Goal: Information Seeking & Learning: Check status

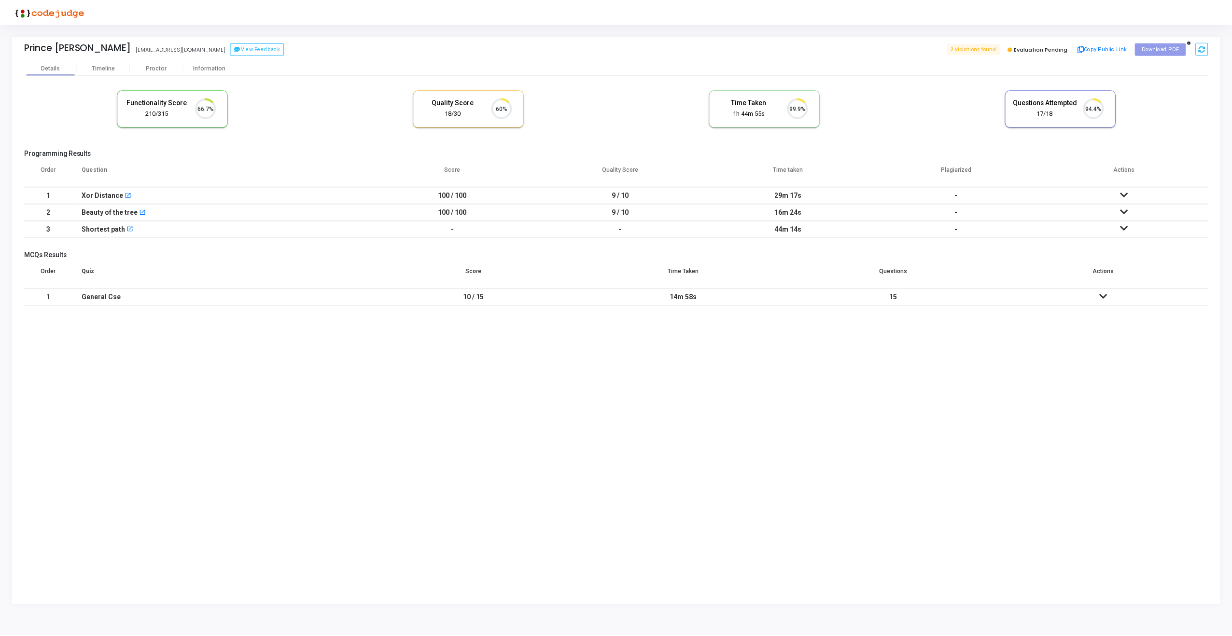
scroll to position [20, 25]
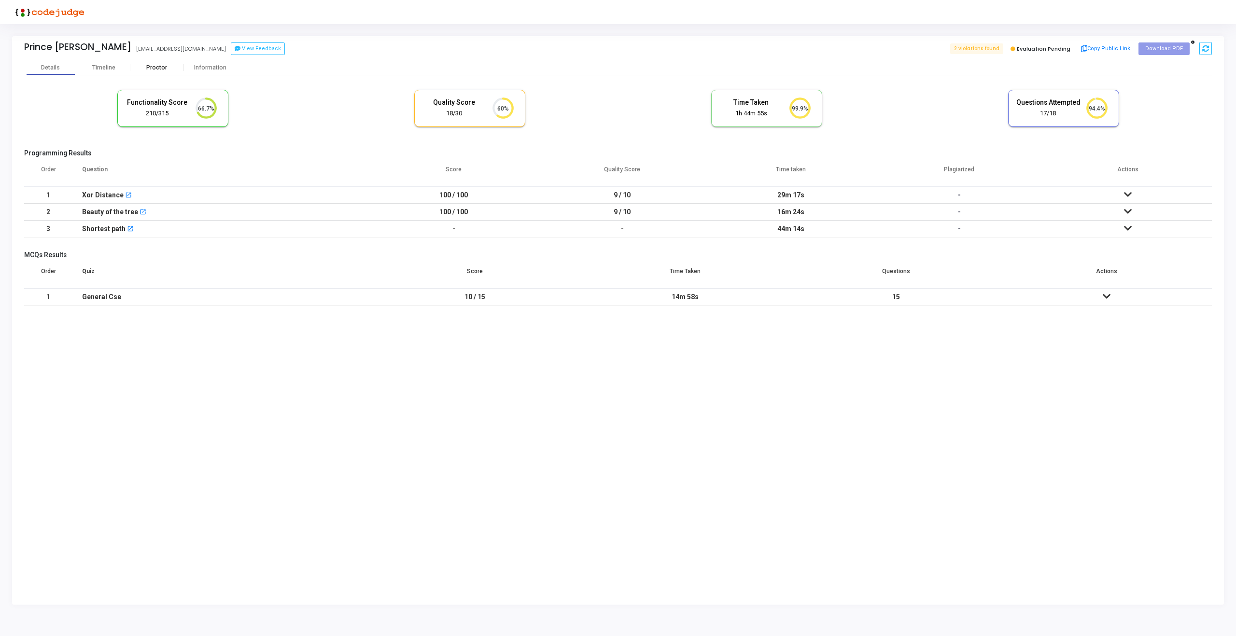
click at [151, 66] on div "Proctor" at bounding box center [156, 67] width 53 height 7
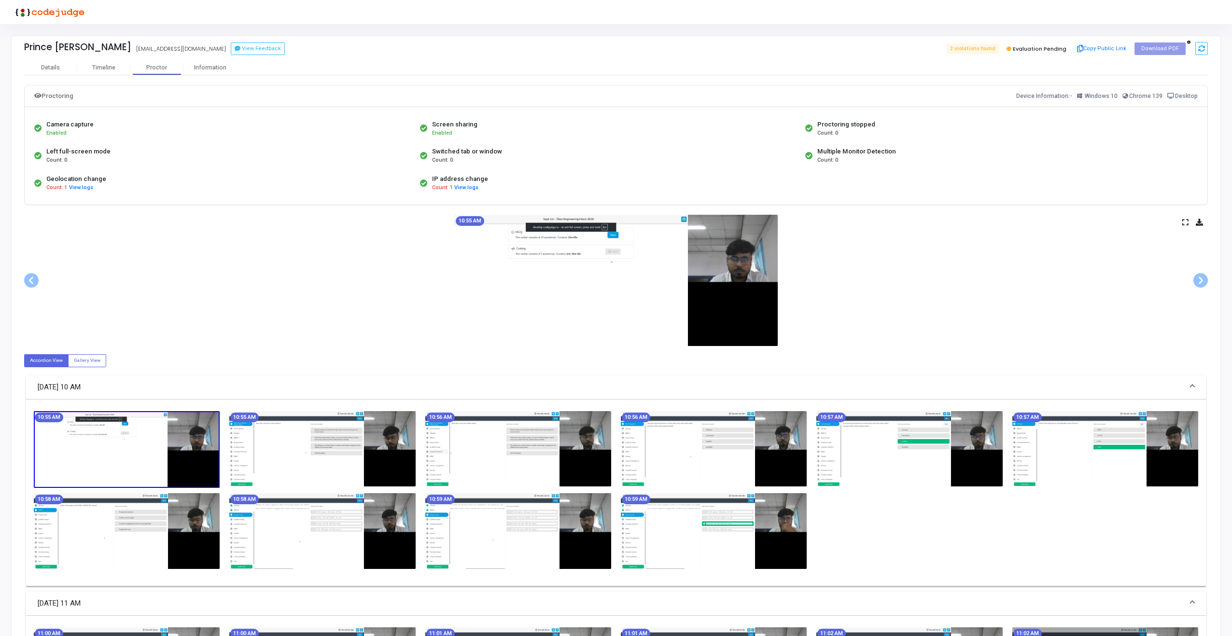
click at [561, 322] on img at bounding box center [615, 280] width 323 height 131
click at [1185, 224] on icon at bounding box center [1185, 222] width 6 height 5
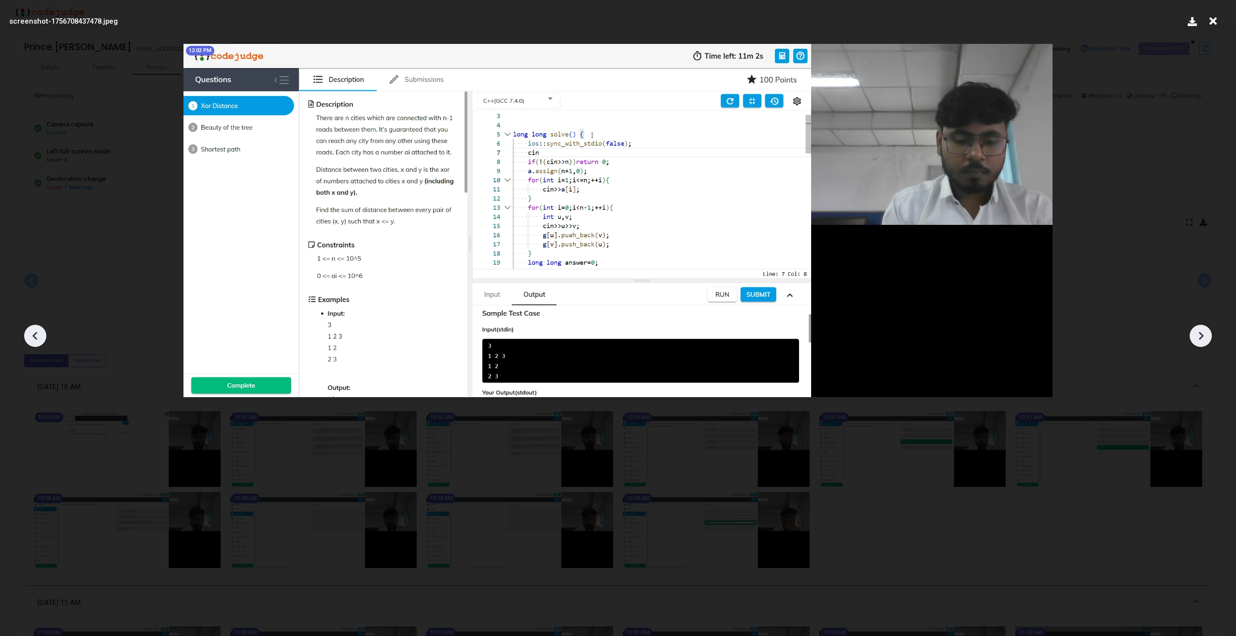
click at [598, 291] on img at bounding box center [617, 220] width 869 height 353
click at [1194, 331] on icon at bounding box center [1200, 336] width 14 height 14
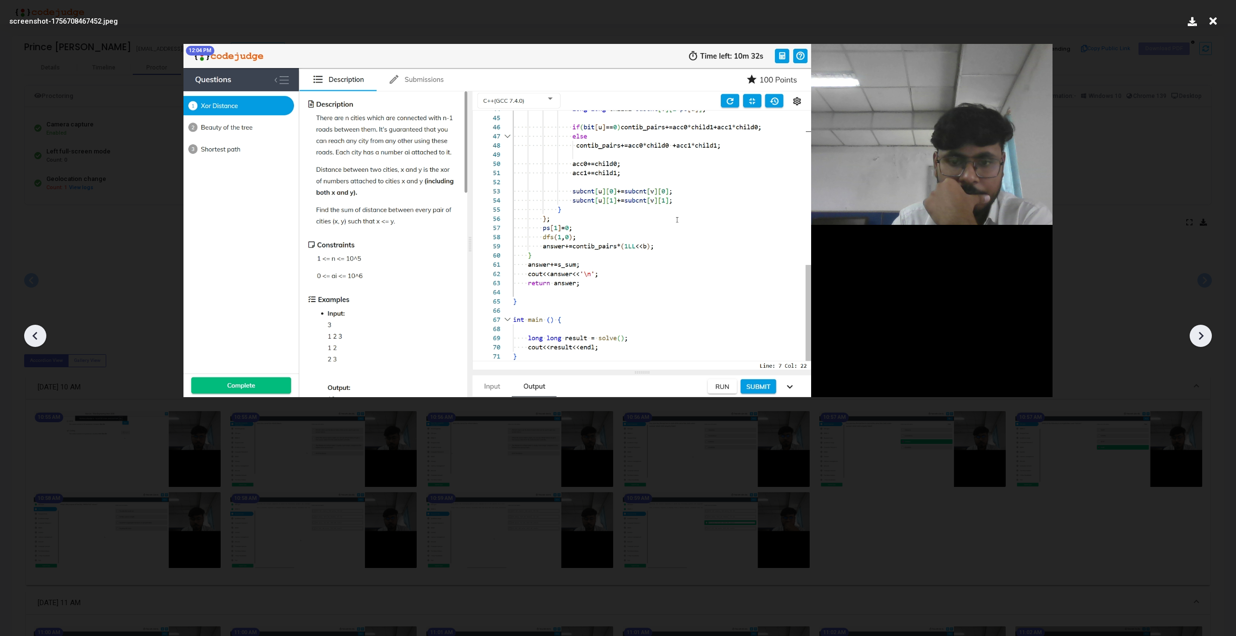
click at [1194, 331] on icon at bounding box center [1200, 336] width 14 height 14
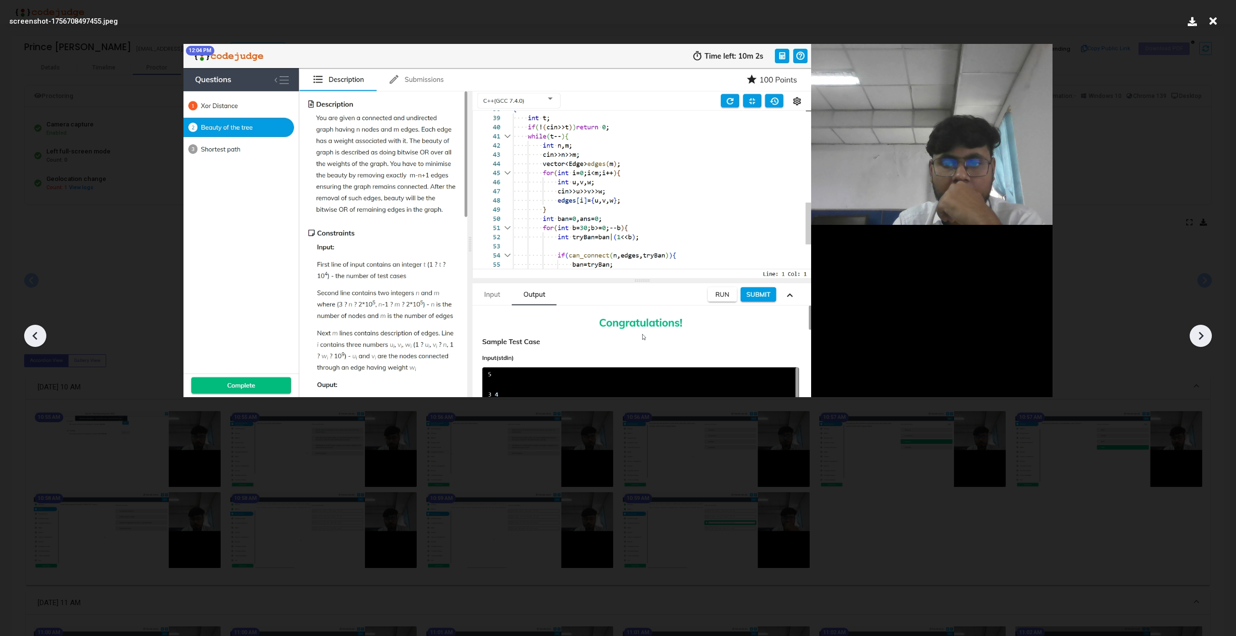
click at [1194, 331] on icon at bounding box center [1200, 336] width 14 height 14
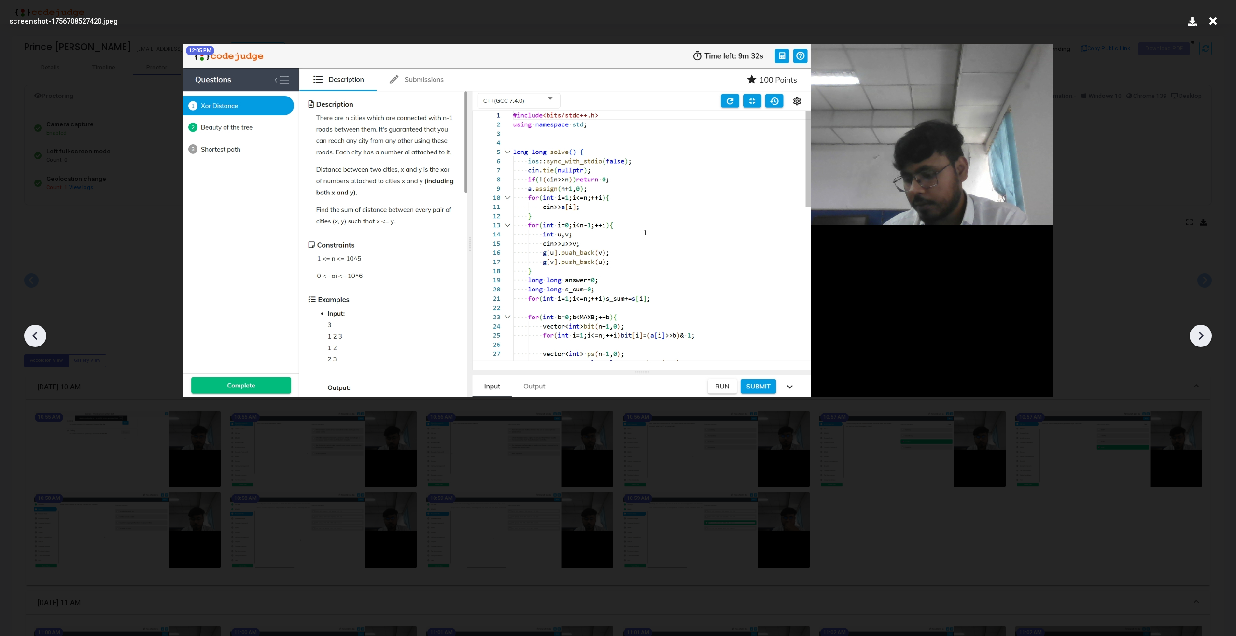
click at [1194, 331] on icon at bounding box center [1200, 336] width 14 height 14
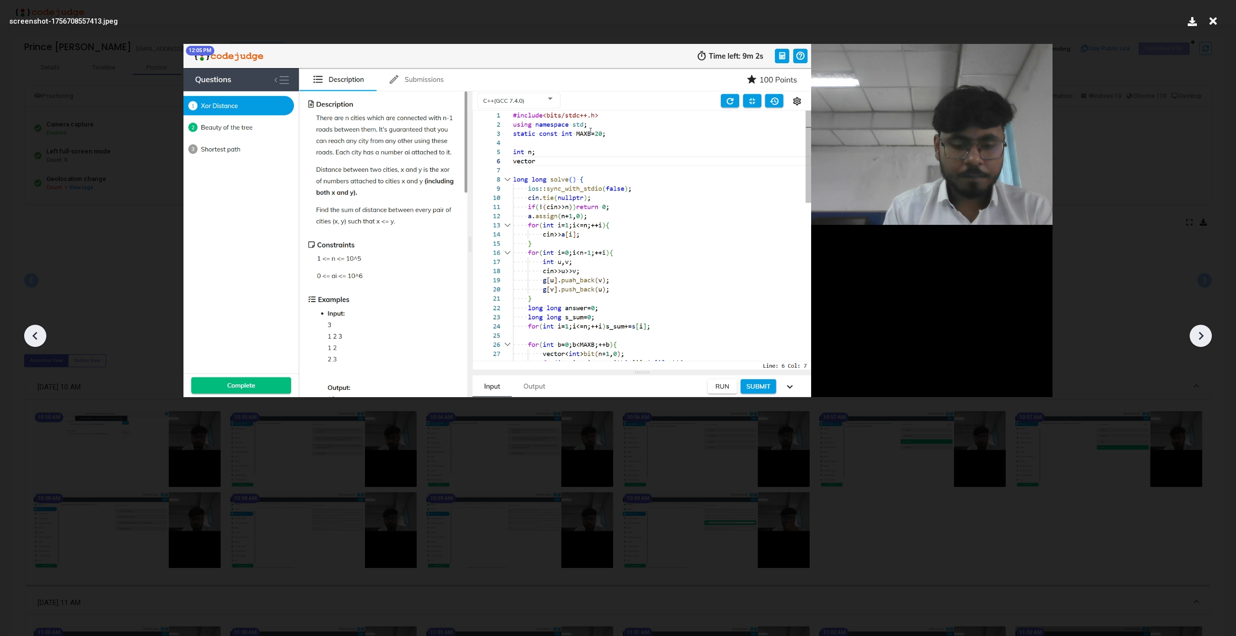
click at [1194, 331] on icon at bounding box center [1200, 336] width 14 height 14
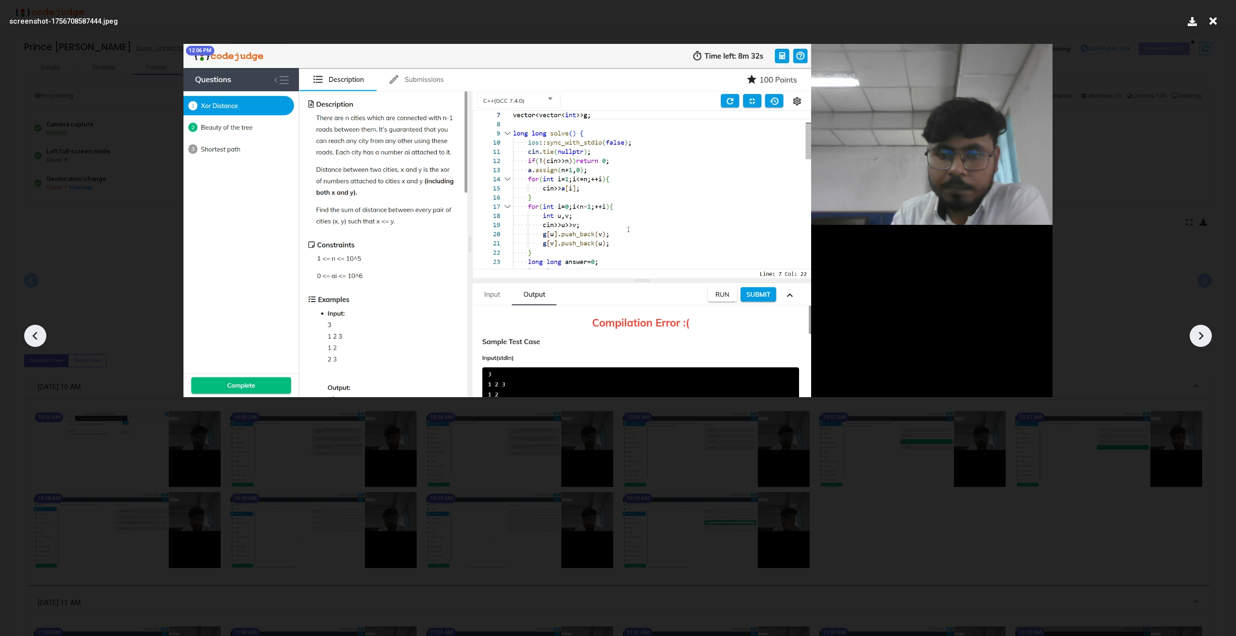
click at [1194, 331] on icon at bounding box center [1200, 336] width 14 height 14
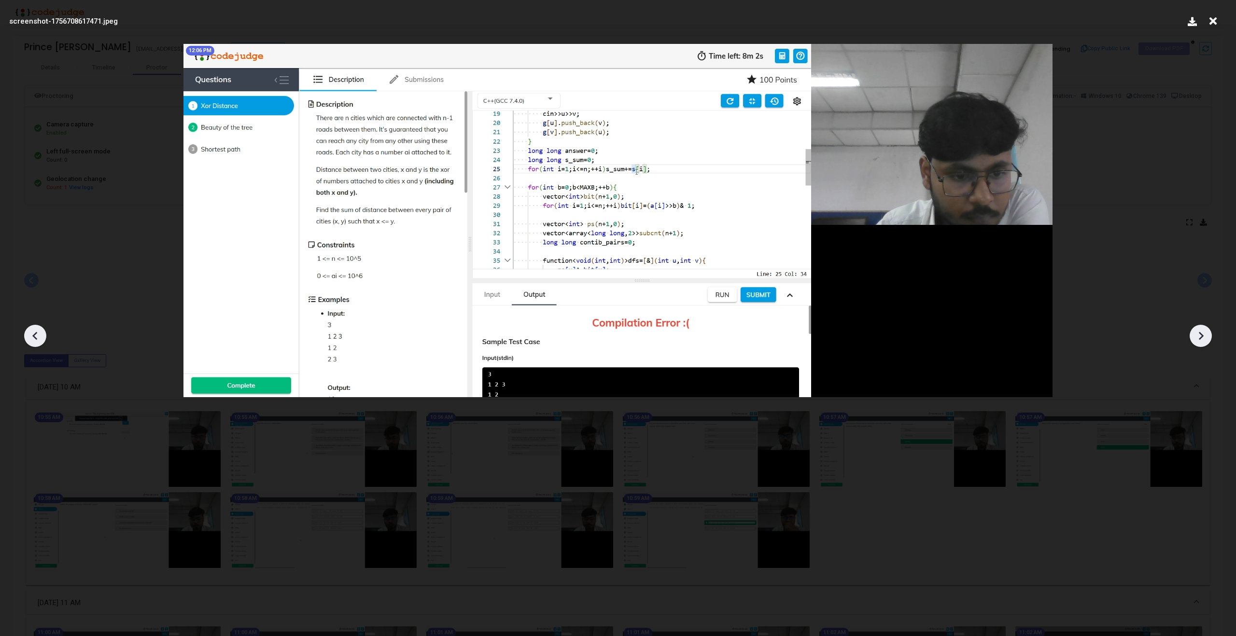
click at [1194, 331] on icon at bounding box center [1200, 336] width 14 height 14
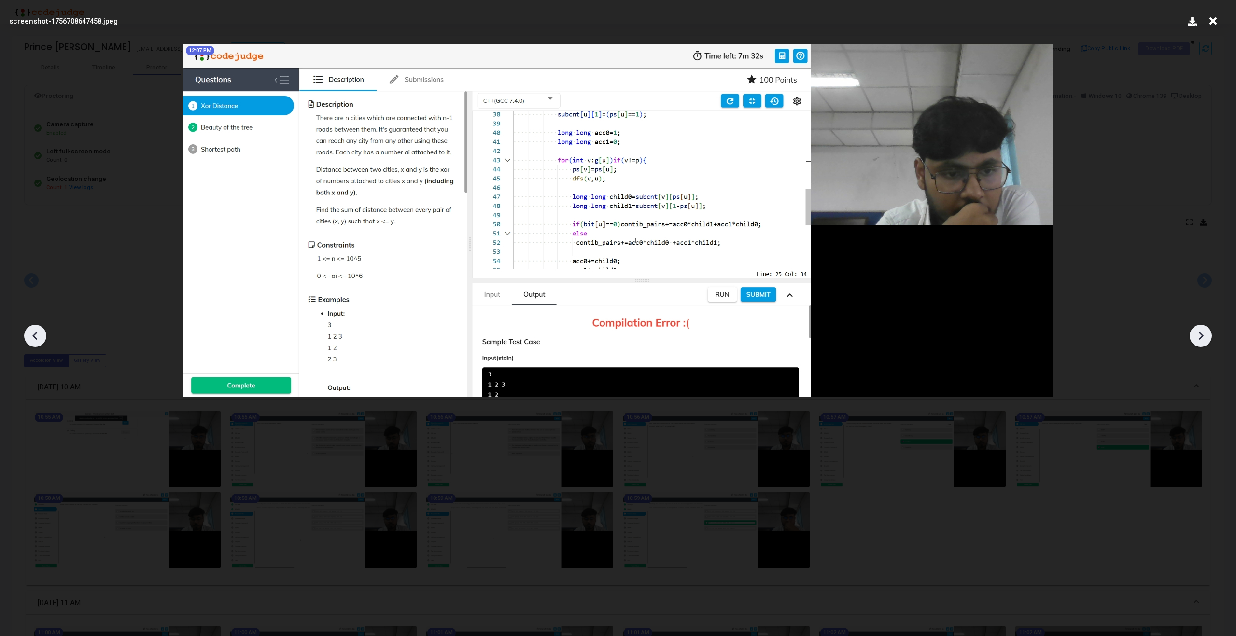
click at [1194, 331] on icon at bounding box center [1200, 336] width 14 height 14
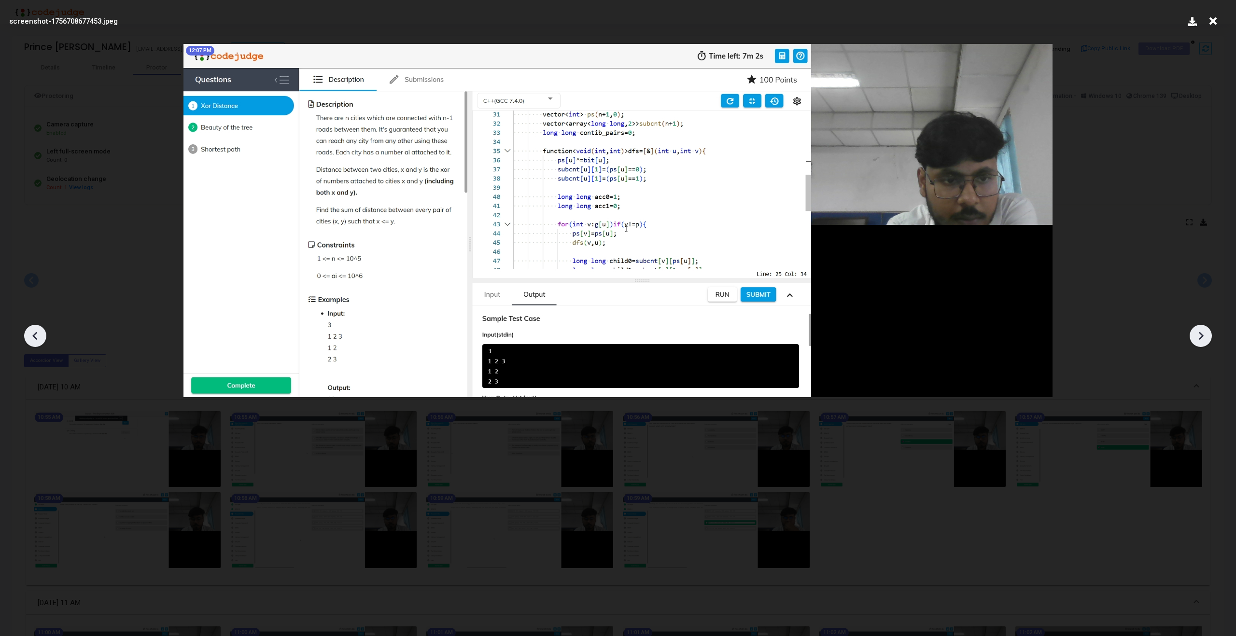
click at [1194, 331] on icon at bounding box center [1200, 336] width 14 height 14
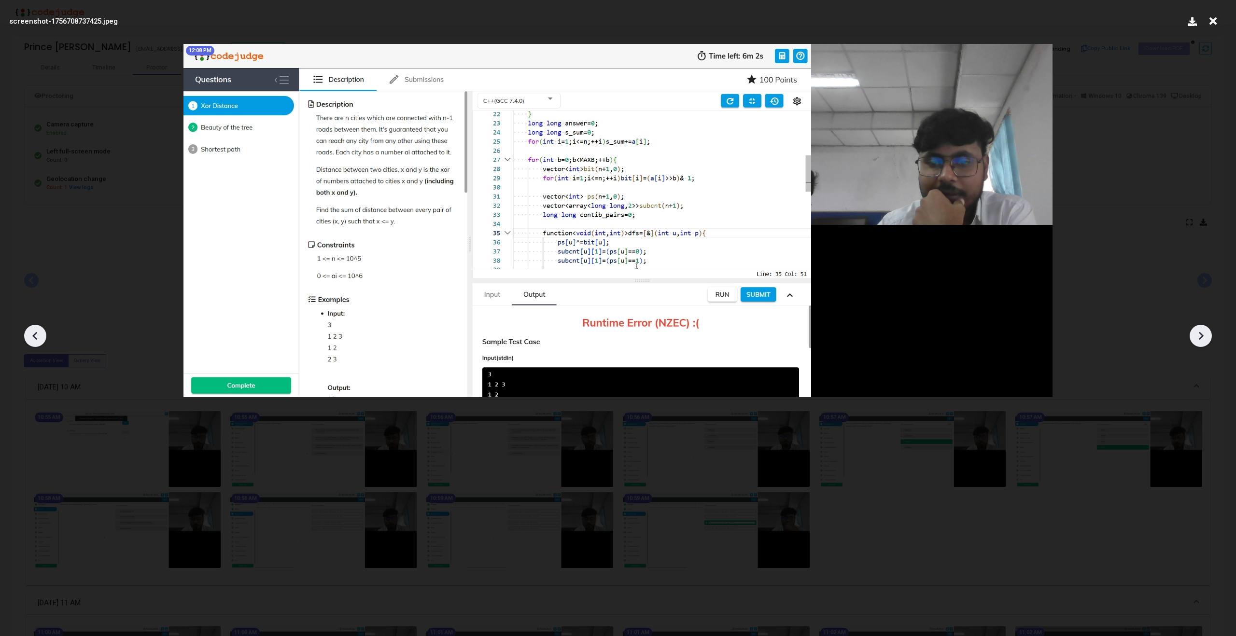
click at [1194, 331] on icon at bounding box center [1200, 336] width 14 height 14
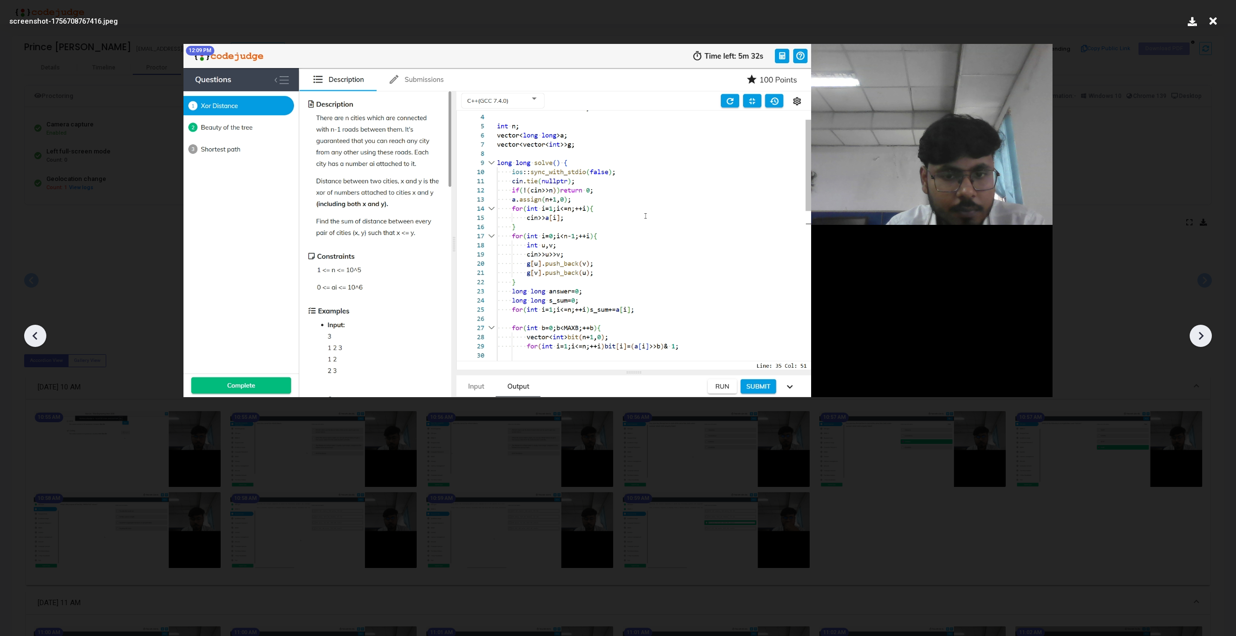
click at [1194, 331] on icon at bounding box center [1200, 336] width 14 height 14
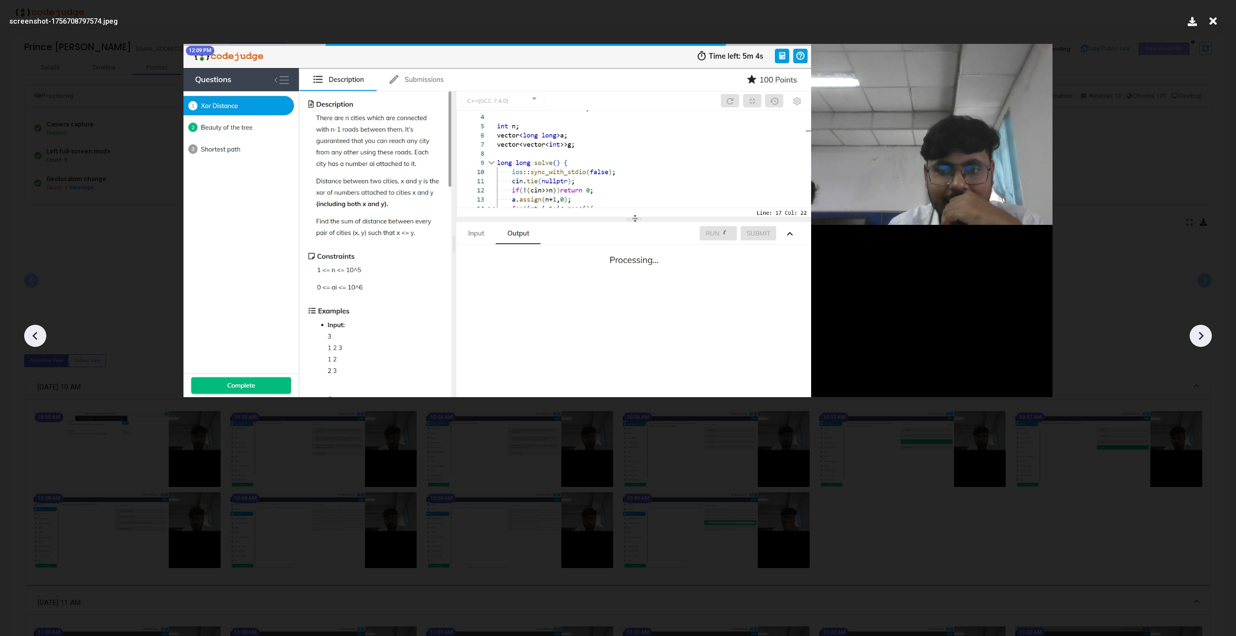
click at [1194, 331] on icon at bounding box center [1200, 336] width 14 height 14
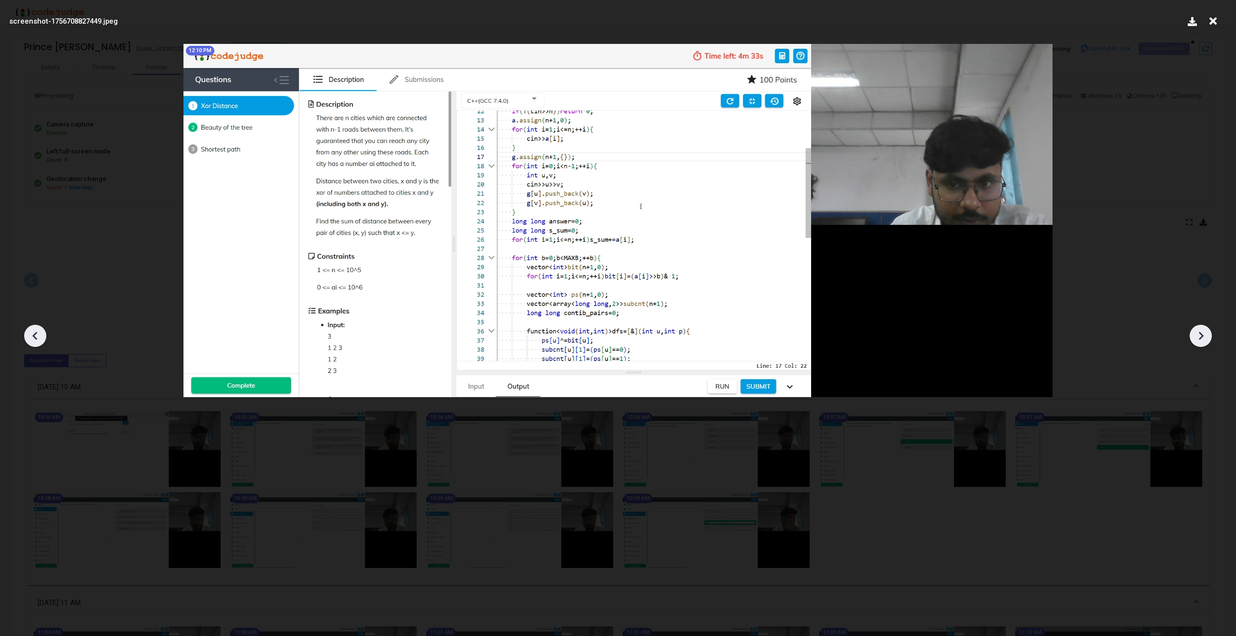
click at [1194, 331] on icon at bounding box center [1200, 336] width 14 height 14
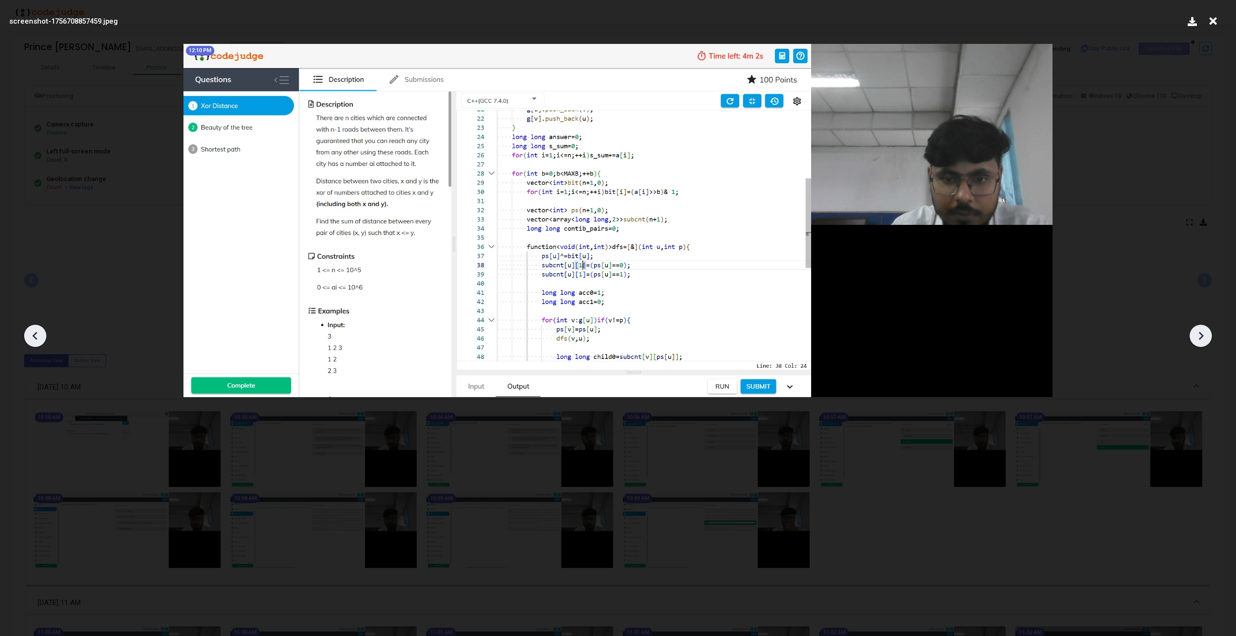
click at [1194, 331] on icon at bounding box center [1200, 336] width 14 height 14
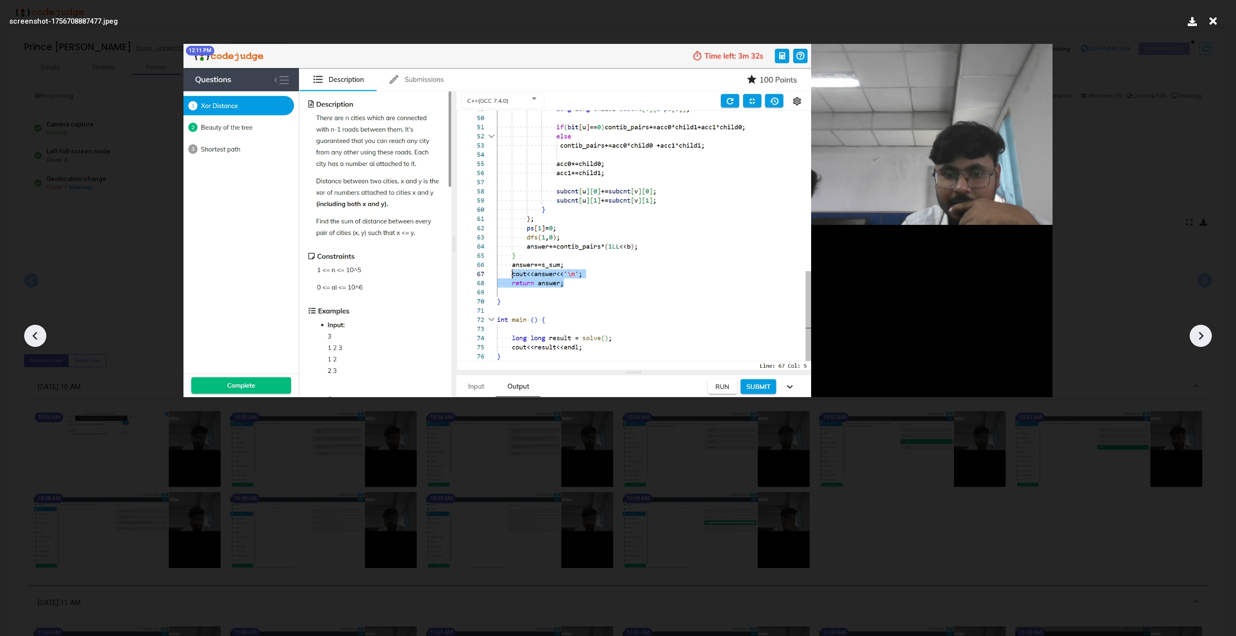
click at [1194, 331] on icon at bounding box center [1200, 336] width 14 height 14
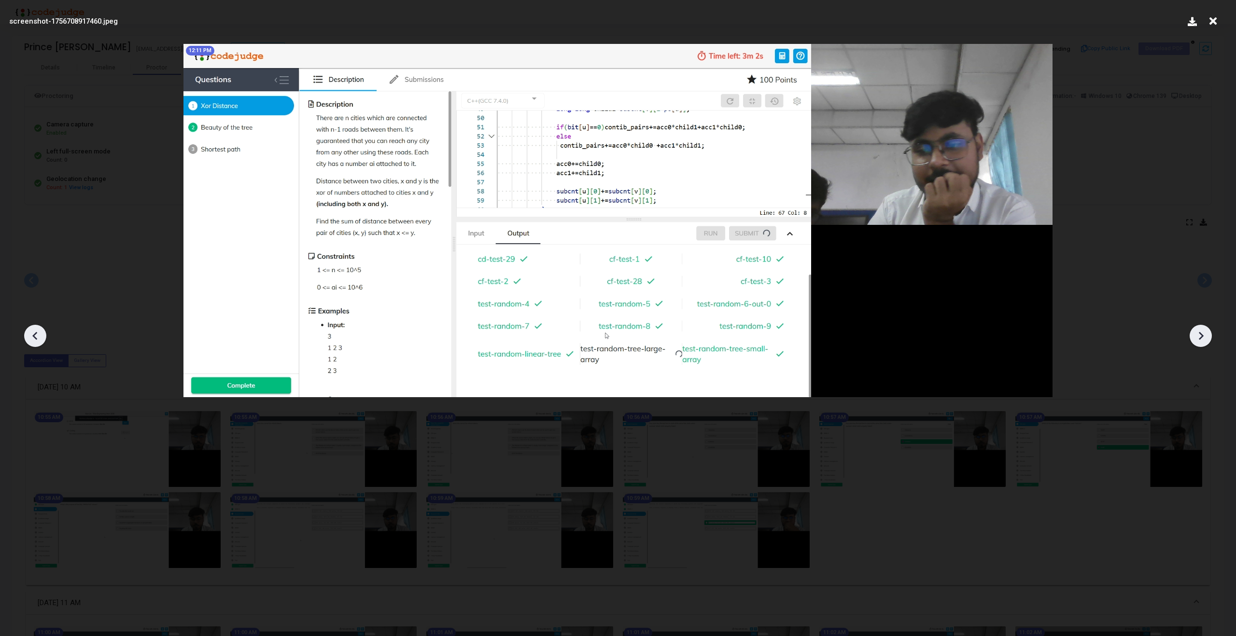
click at [1194, 331] on icon at bounding box center [1200, 336] width 14 height 14
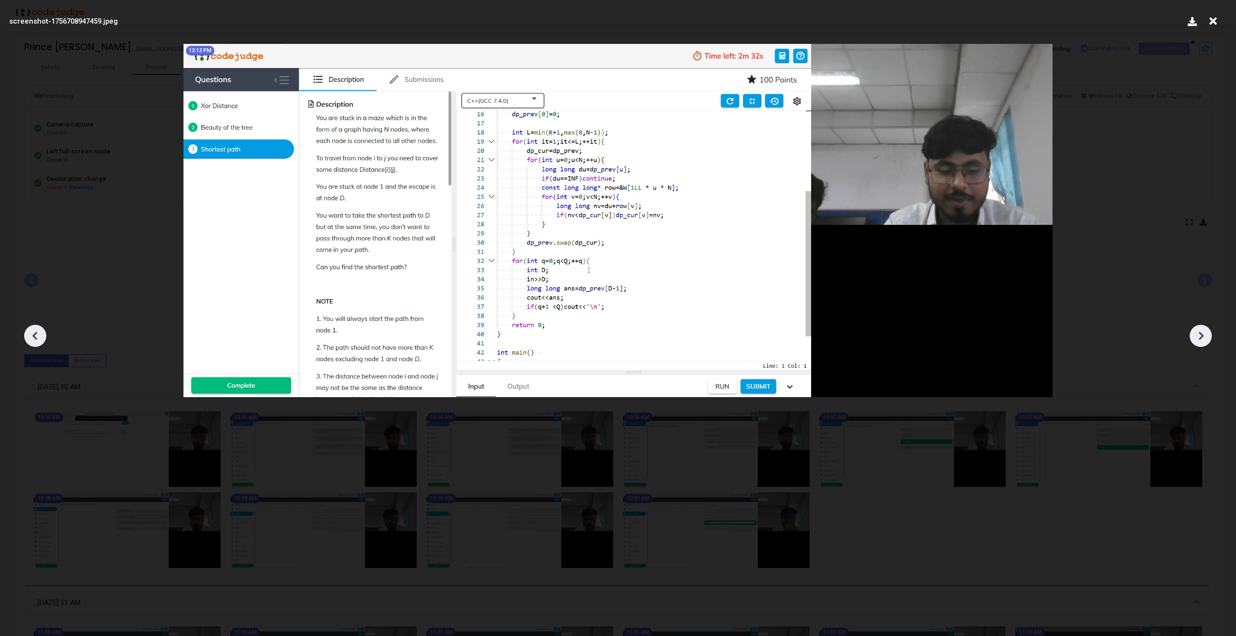
click at [1194, 331] on icon at bounding box center [1200, 336] width 14 height 14
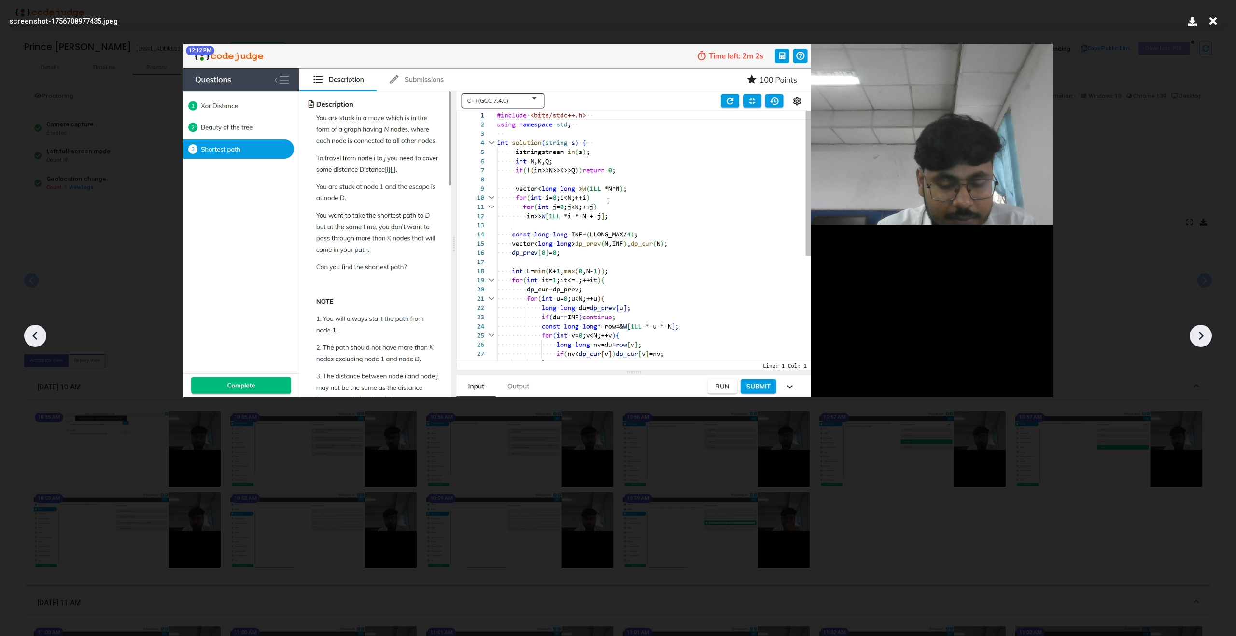
click at [1194, 331] on icon at bounding box center [1200, 336] width 14 height 14
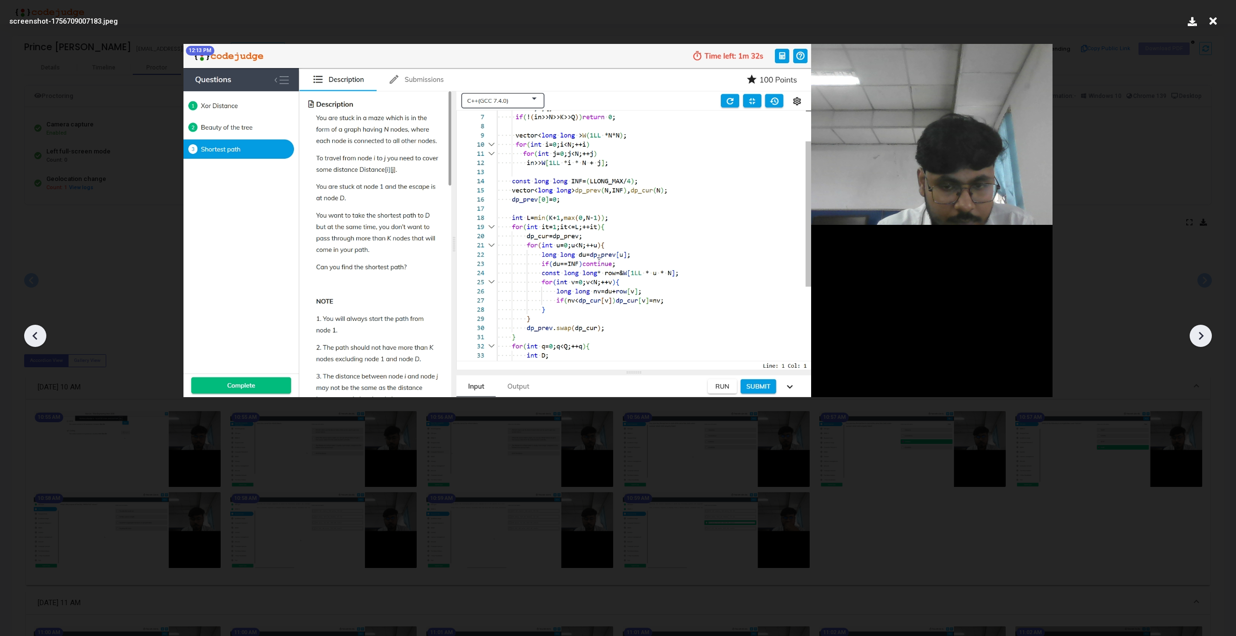
click at [1194, 331] on icon at bounding box center [1200, 336] width 14 height 14
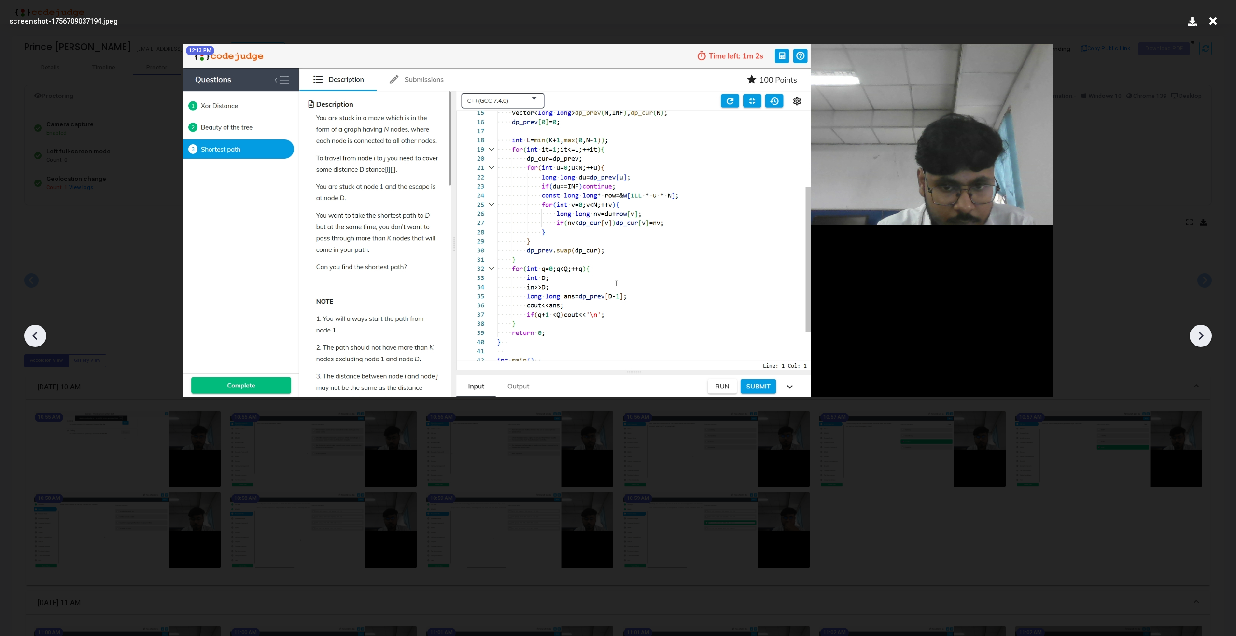
click at [1194, 331] on icon at bounding box center [1200, 336] width 14 height 14
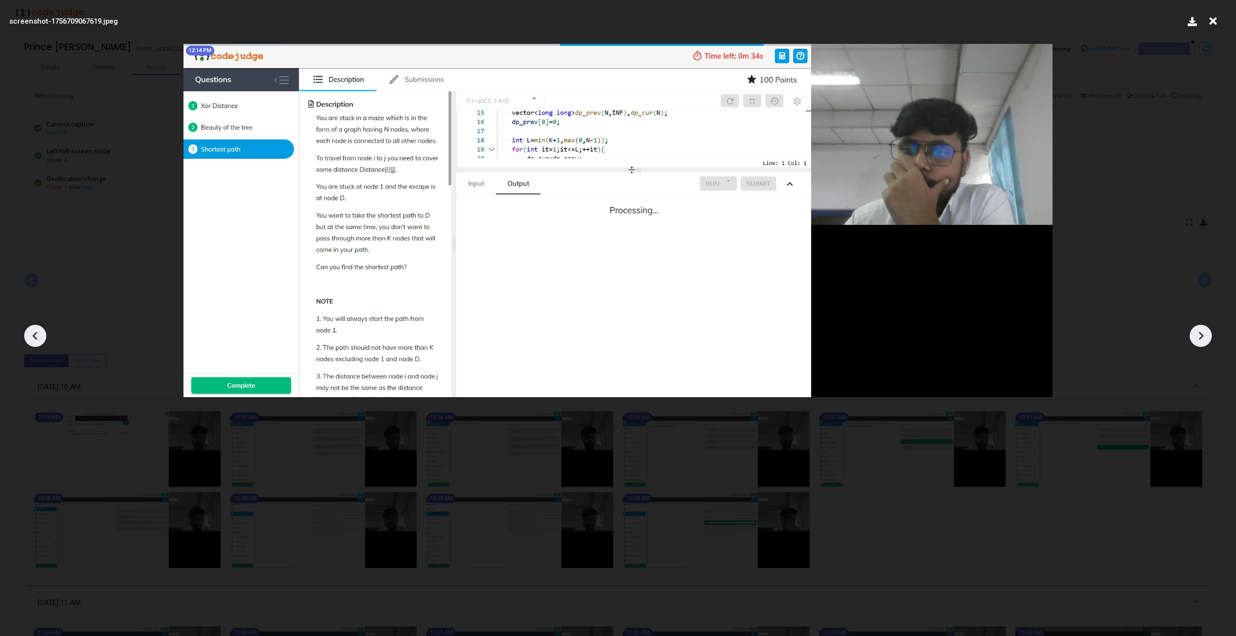
click at [1194, 331] on icon at bounding box center [1200, 336] width 14 height 14
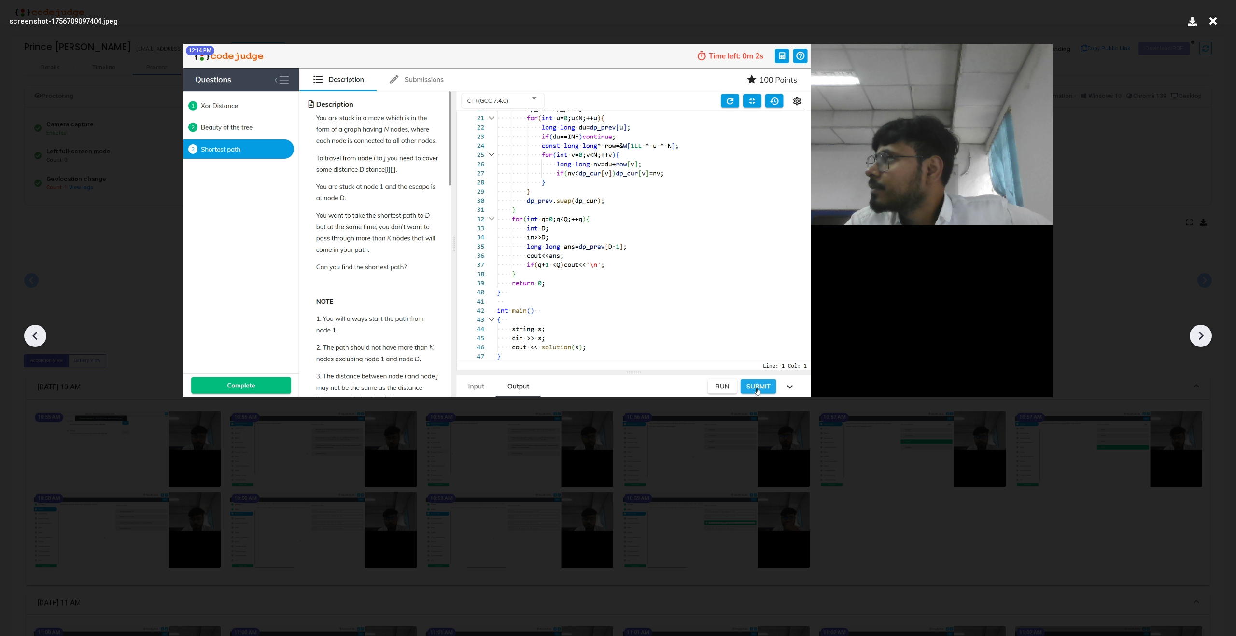
click at [1194, 331] on icon at bounding box center [1200, 336] width 14 height 14
click at [1212, 21] on icon at bounding box center [1212, 21] width 15 height 18
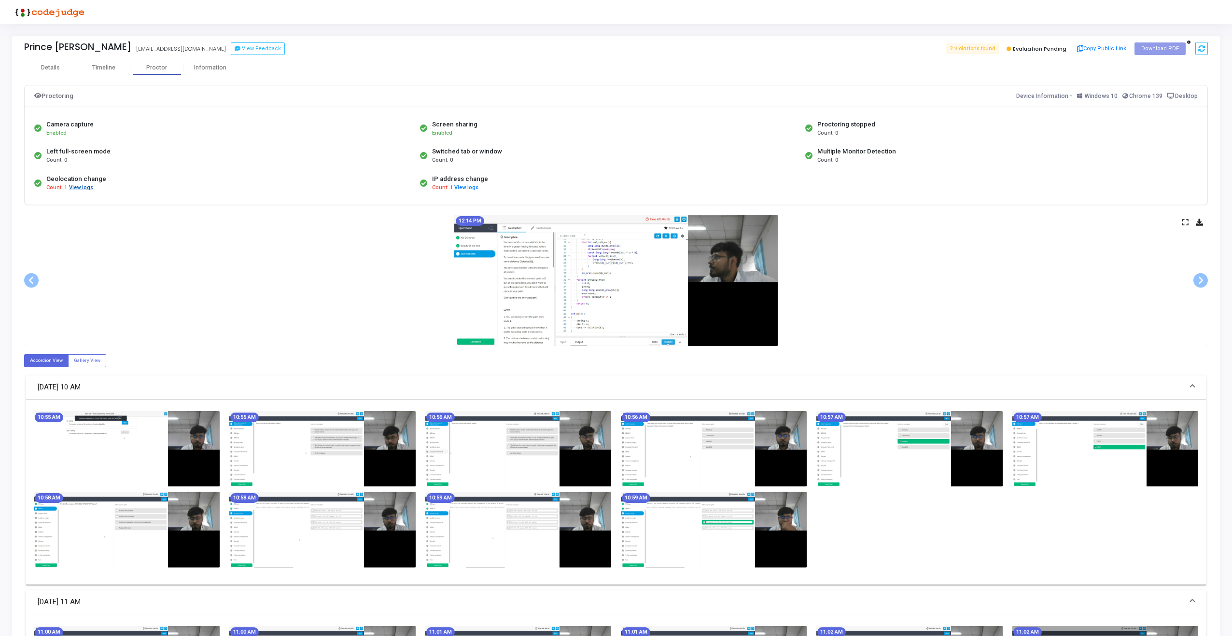
click at [79, 189] on button "View logs" at bounding box center [81, 187] width 25 height 9
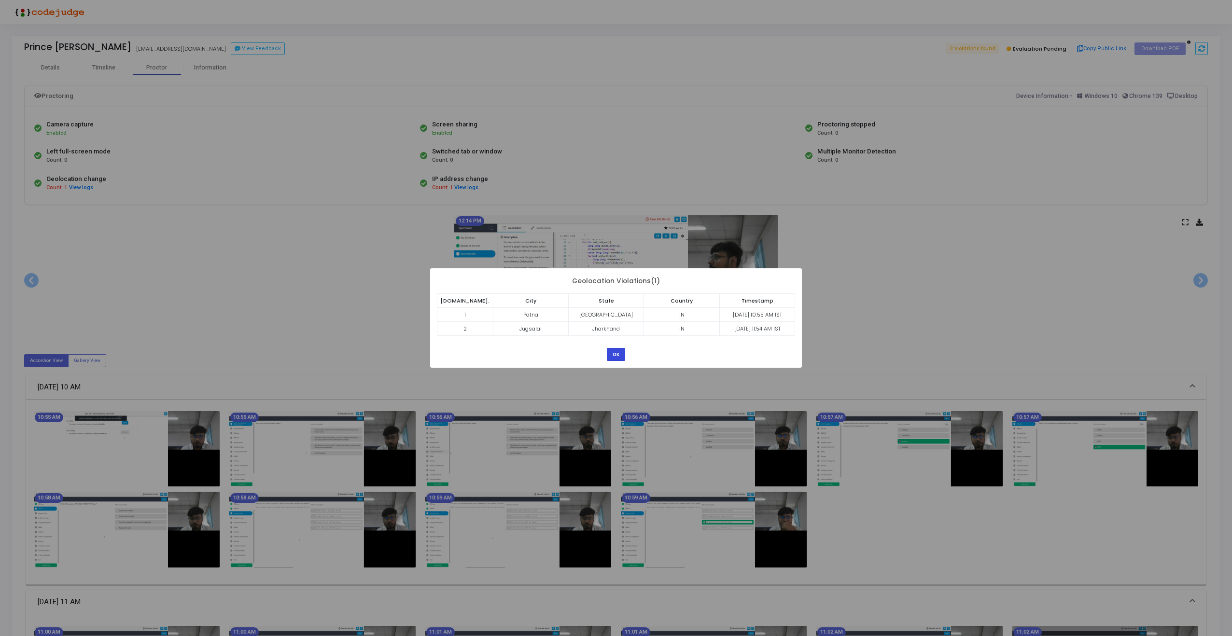
click at [614, 355] on button "OK" at bounding box center [616, 354] width 18 height 13
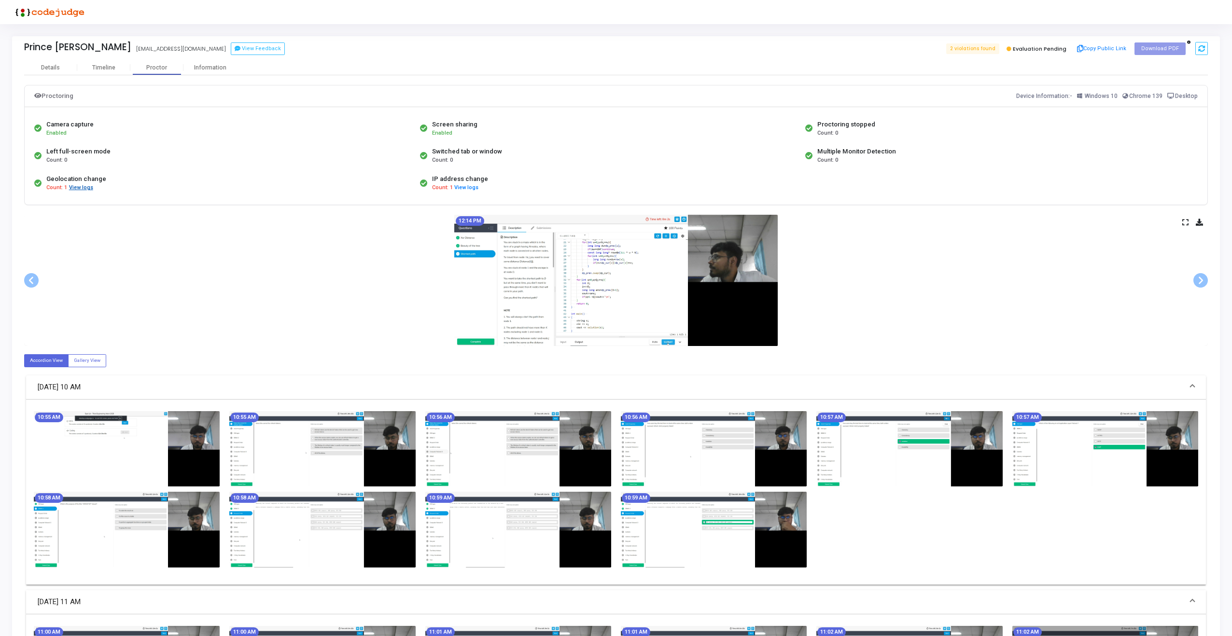
click at [76, 184] on button "View logs" at bounding box center [81, 187] width 25 height 9
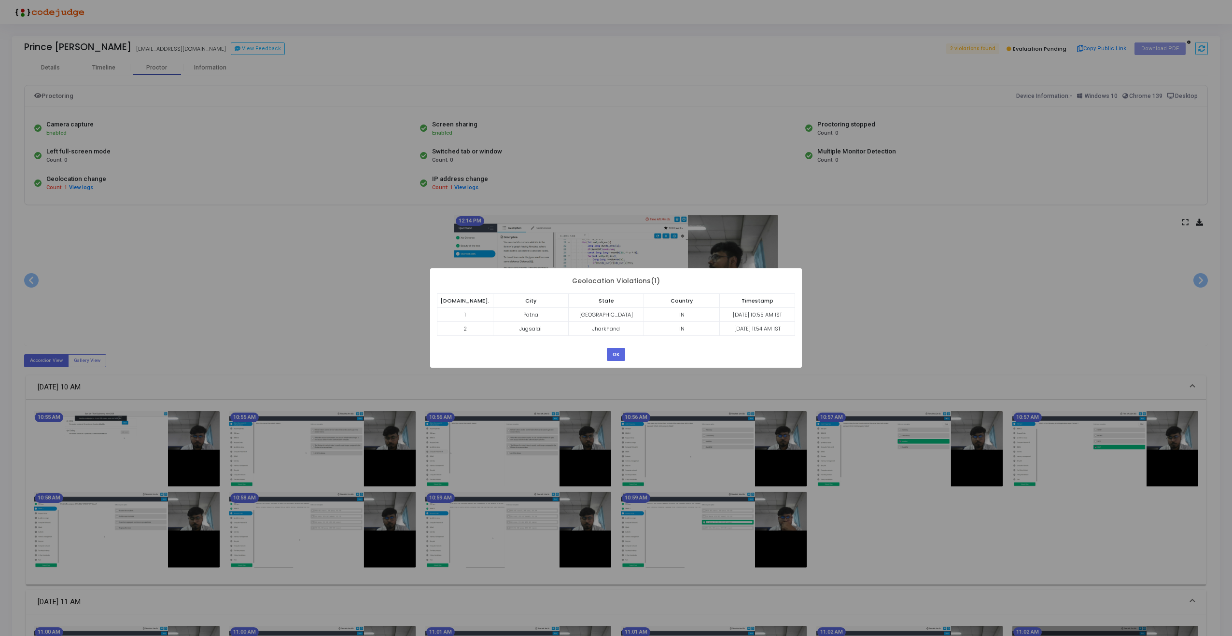
click at [898, 234] on div "? ! i × Geolocation Violations(1) S.No. City State Country Timestamp 1 Patna Bi…" at bounding box center [616, 318] width 1232 height 636
click at [616, 354] on button "OK" at bounding box center [616, 354] width 18 height 13
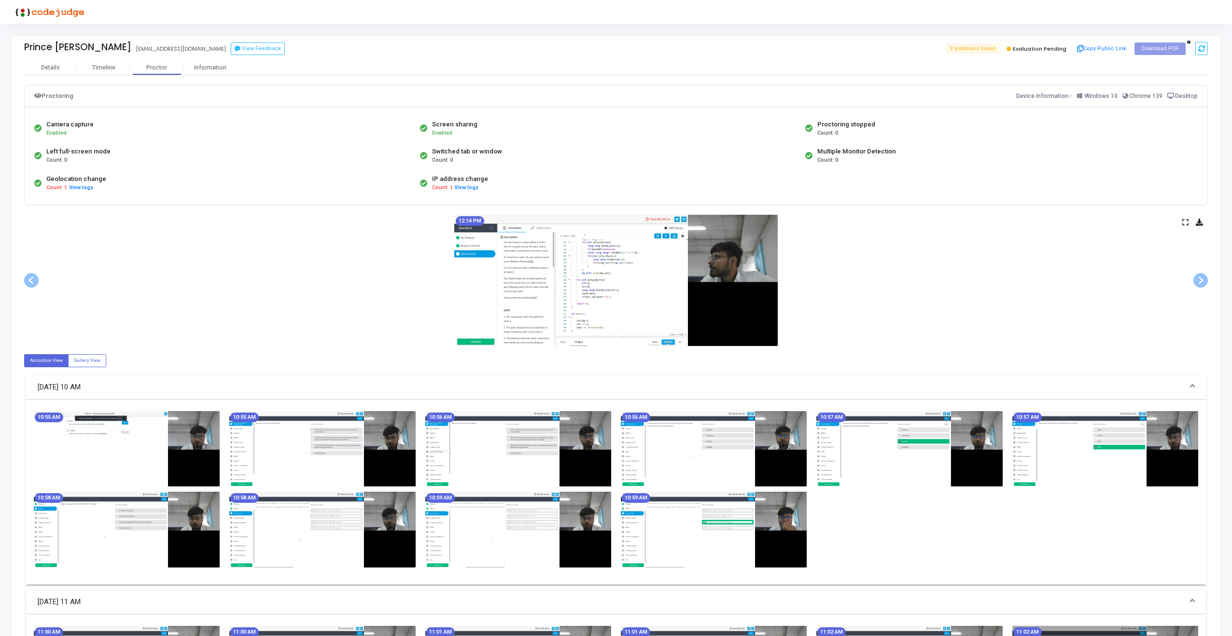
click at [1184, 221] on icon at bounding box center [1185, 222] width 6 height 5
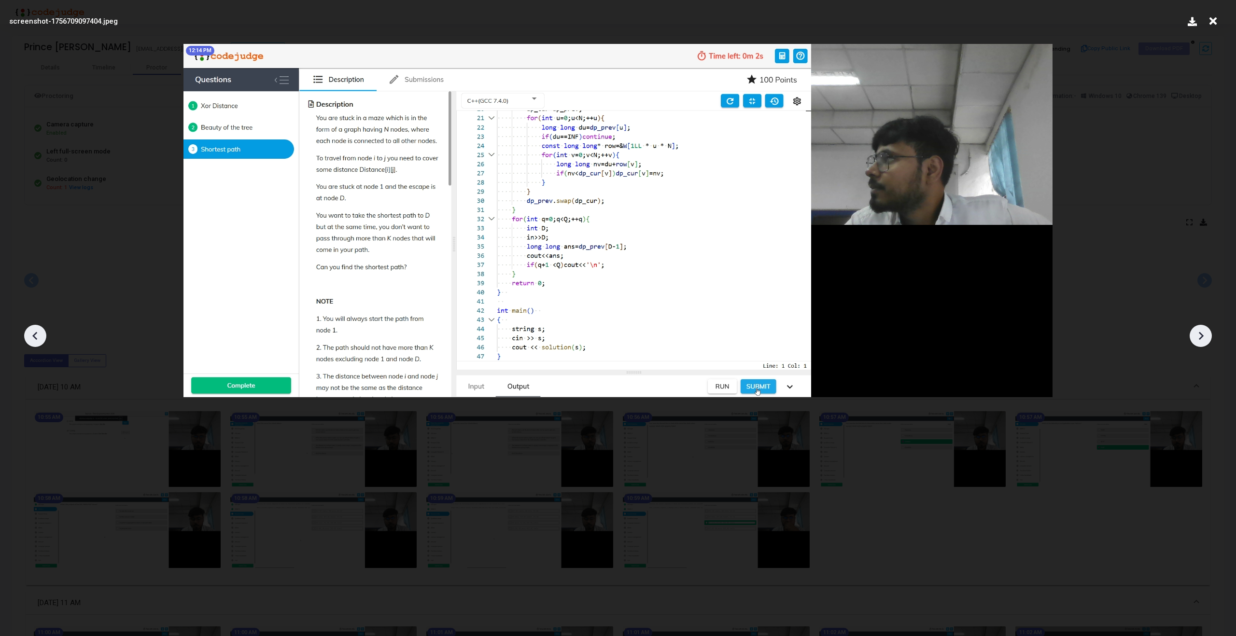
click at [1174, 159] on div at bounding box center [618, 332] width 1236 height 607
click at [1154, 203] on div at bounding box center [618, 332] width 1236 height 607
click at [1215, 18] on icon at bounding box center [1212, 21] width 15 height 18
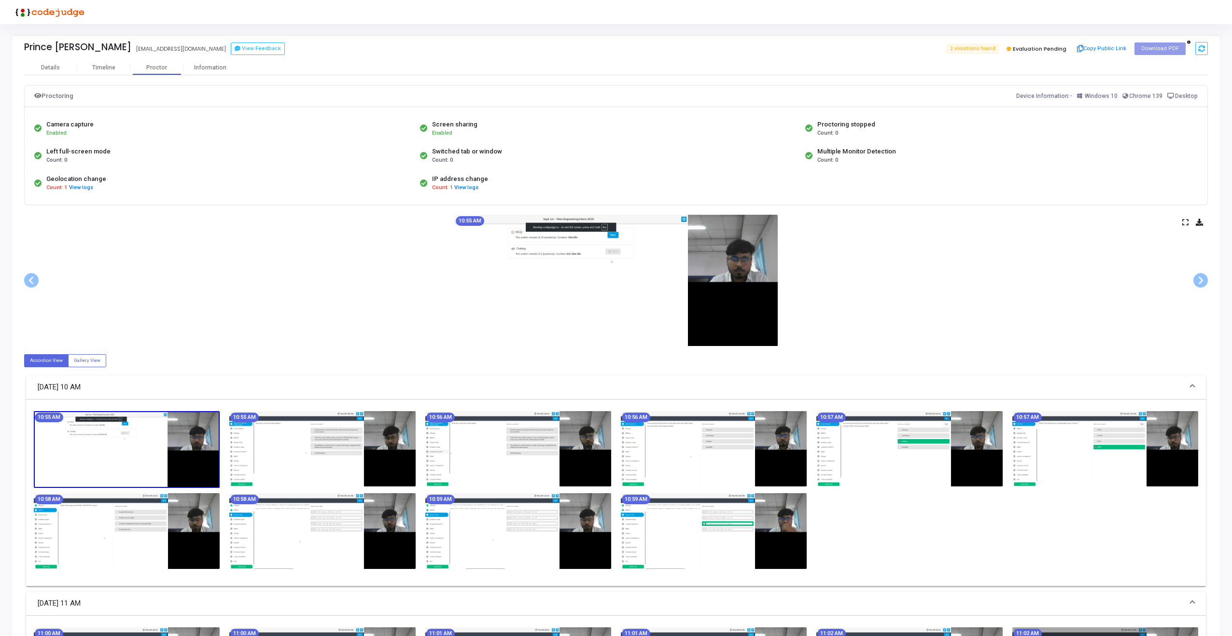
click at [1181, 222] on div "10:55 AM" at bounding box center [616, 280] width 1184 height 131
click at [1186, 224] on icon at bounding box center [1185, 222] width 6 height 5
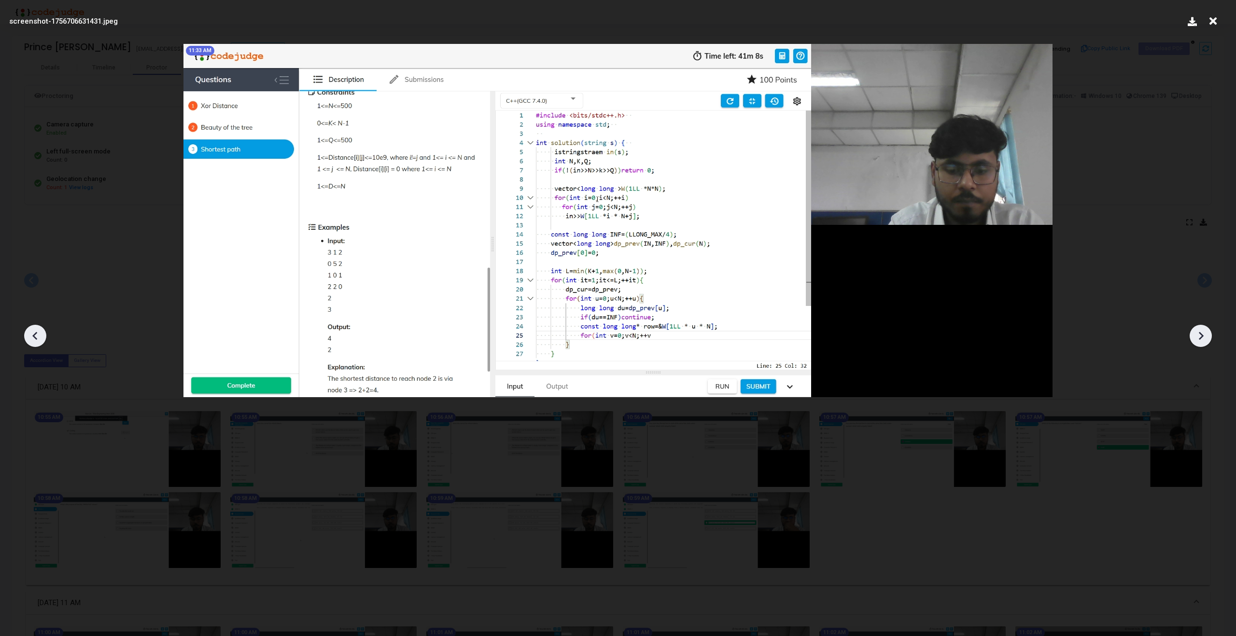
click at [1214, 323] on div at bounding box center [618, 332] width 1236 height 607
click at [1204, 334] on icon at bounding box center [1200, 336] width 14 height 14
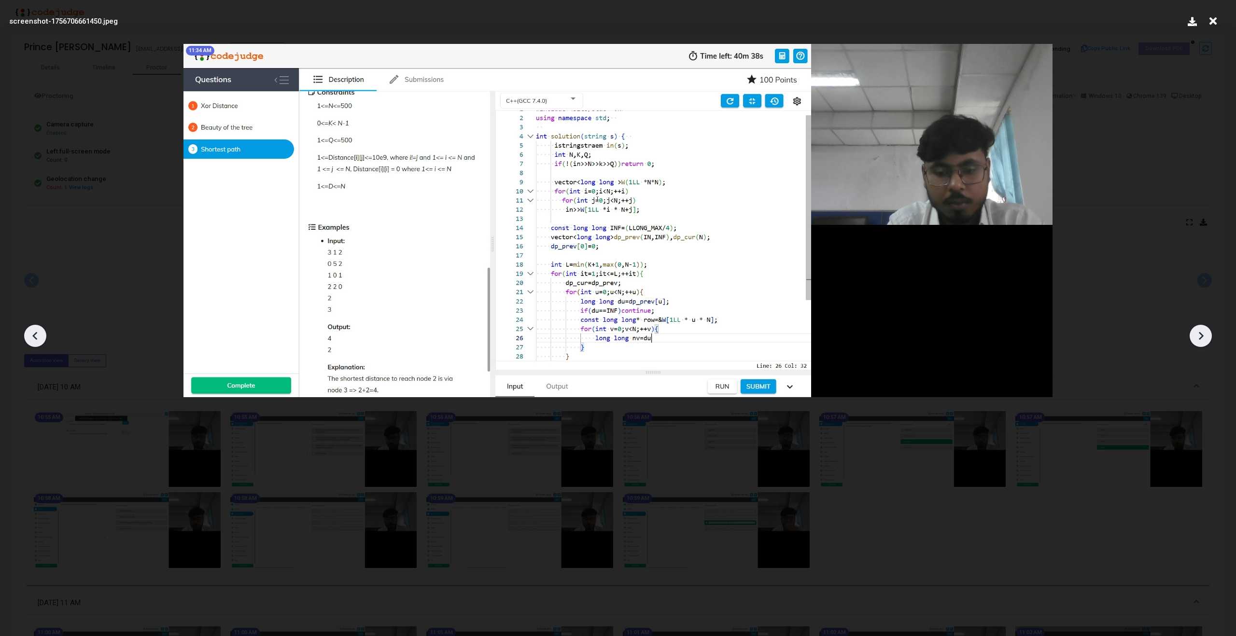
click at [1204, 334] on icon at bounding box center [1200, 336] width 14 height 14
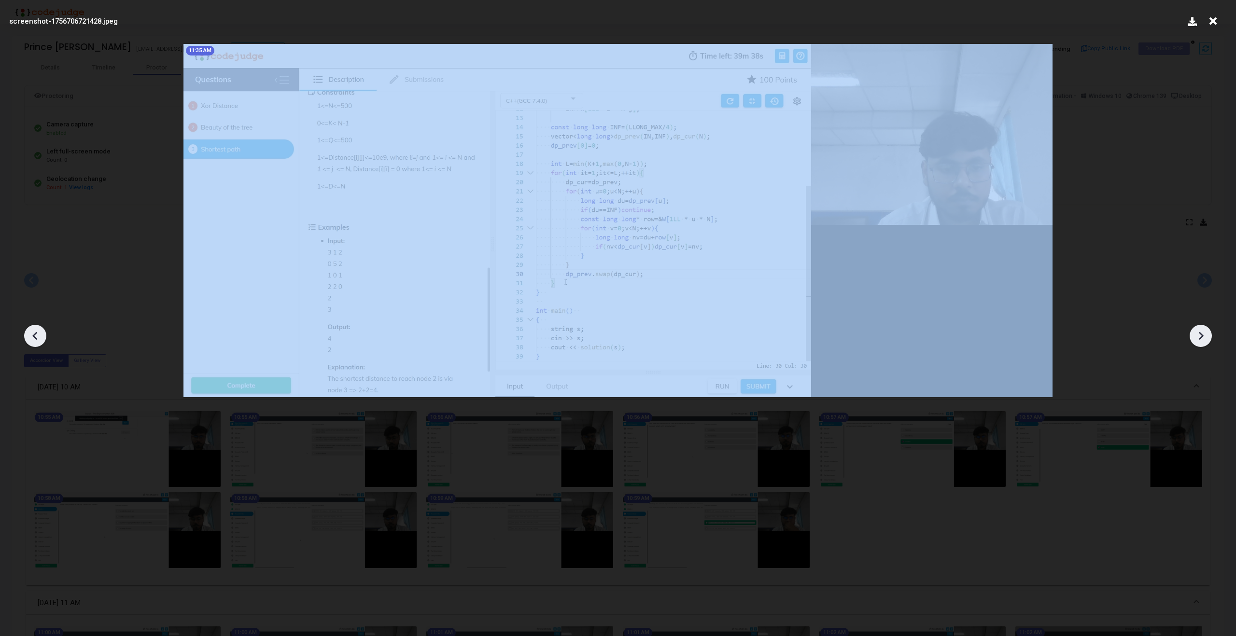
click at [1204, 334] on icon at bounding box center [1200, 336] width 14 height 14
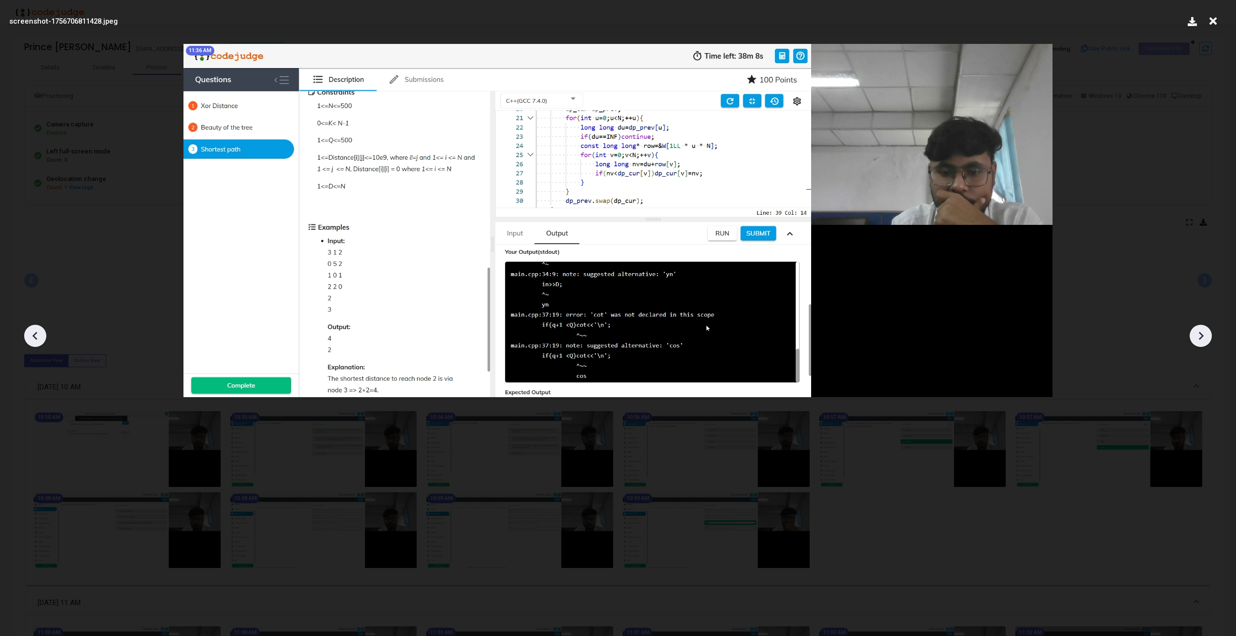
click at [1204, 334] on icon at bounding box center [1200, 336] width 14 height 14
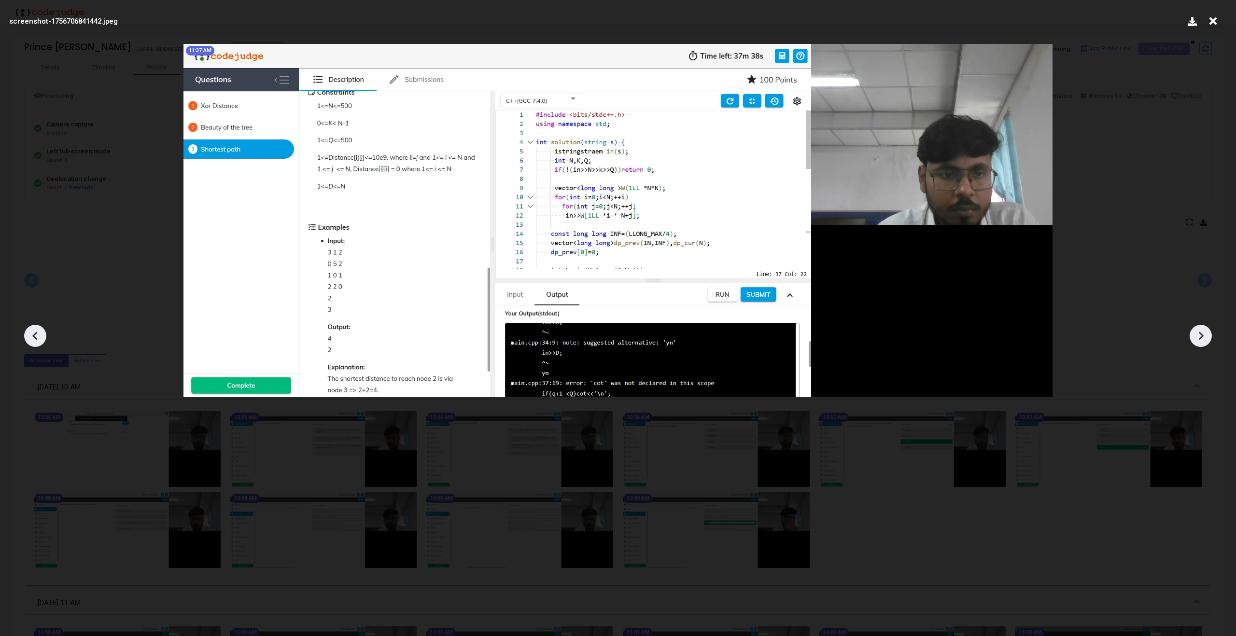
click at [1204, 334] on icon at bounding box center [1200, 336] width 14 height 14
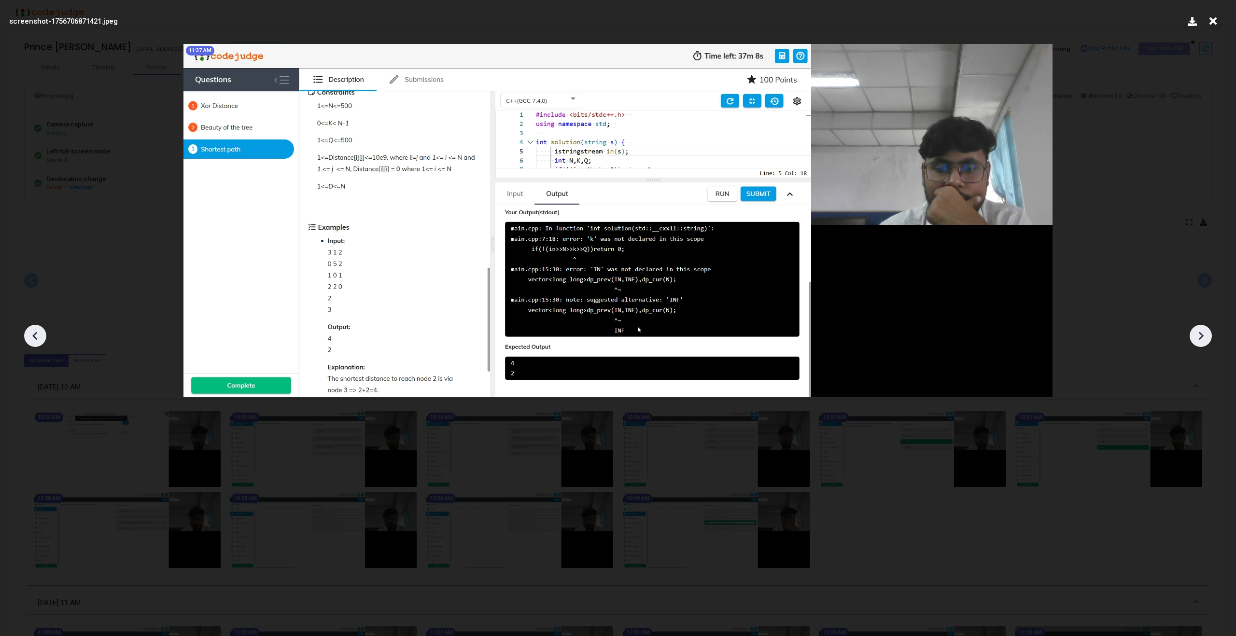
click at [1204, 334] on icon at bounding box center [1200, 336] width 14 height 14
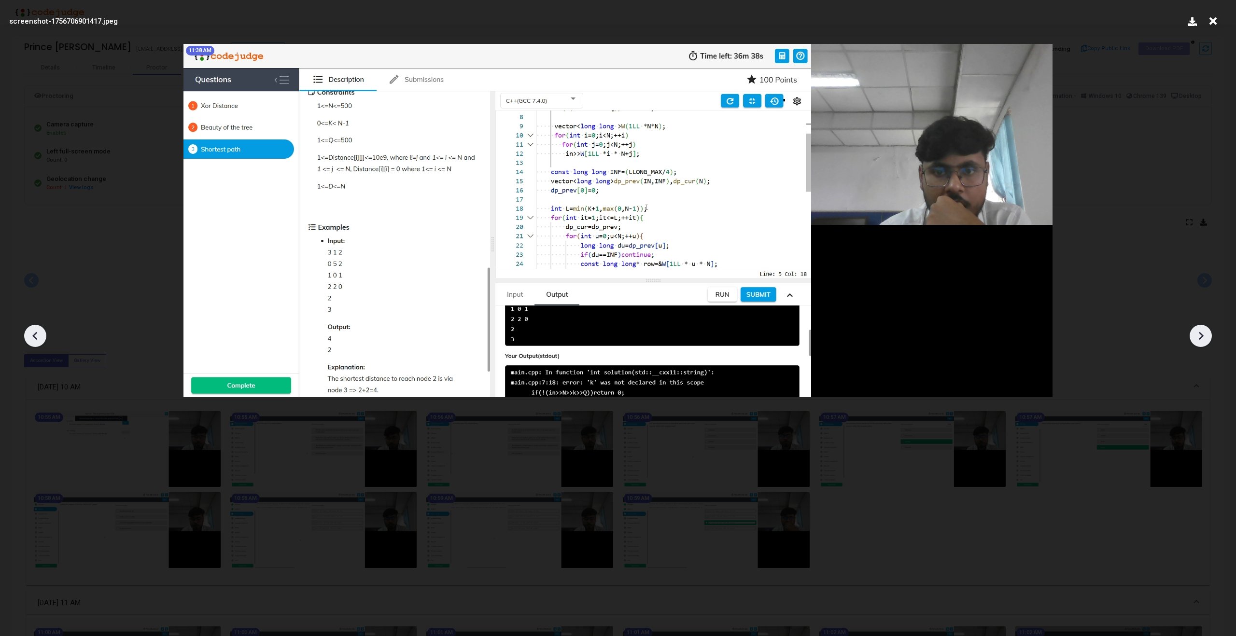
click at [1204, 334] on icon at bounding box center [1200, 336] width 14 height 14
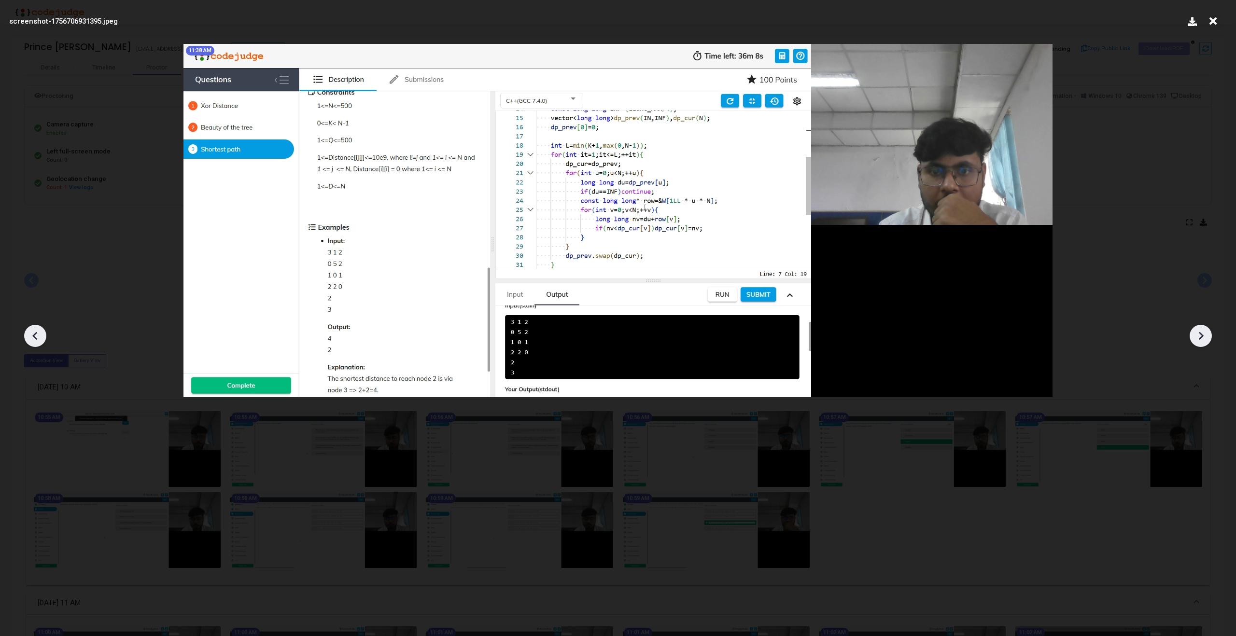
click at [1204, 334] on icon at bounding box center [1200, 336] width 14 height 14
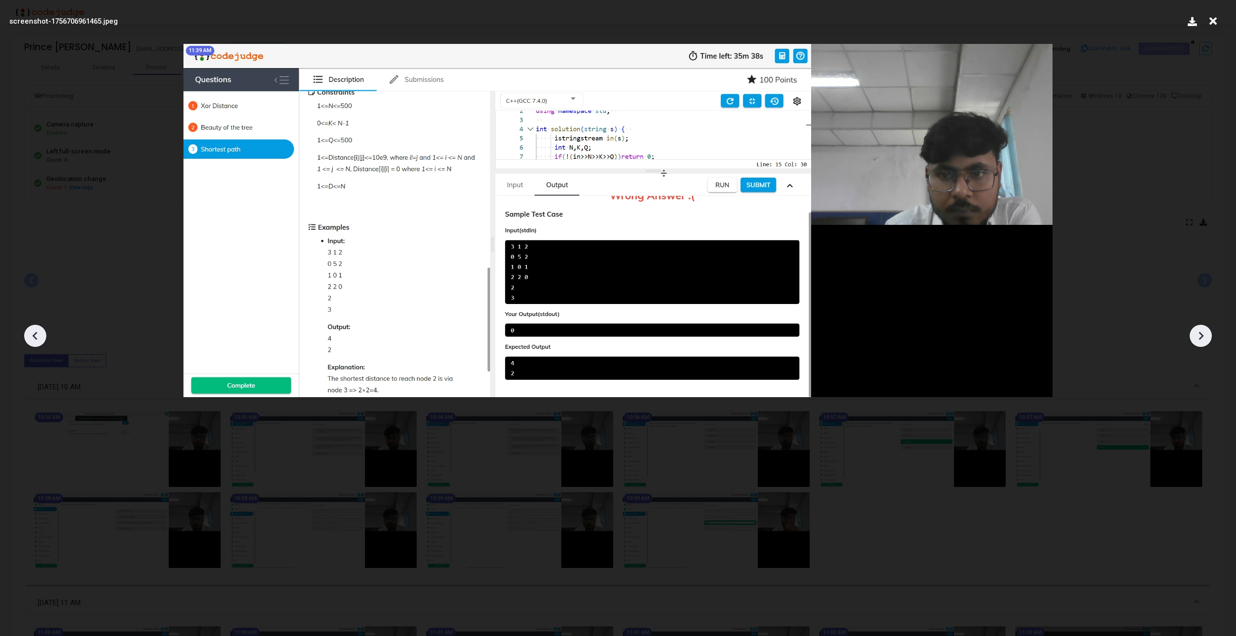
click at [1204, 334] on icon at bounding box center [1200, 336] width 14 height 14
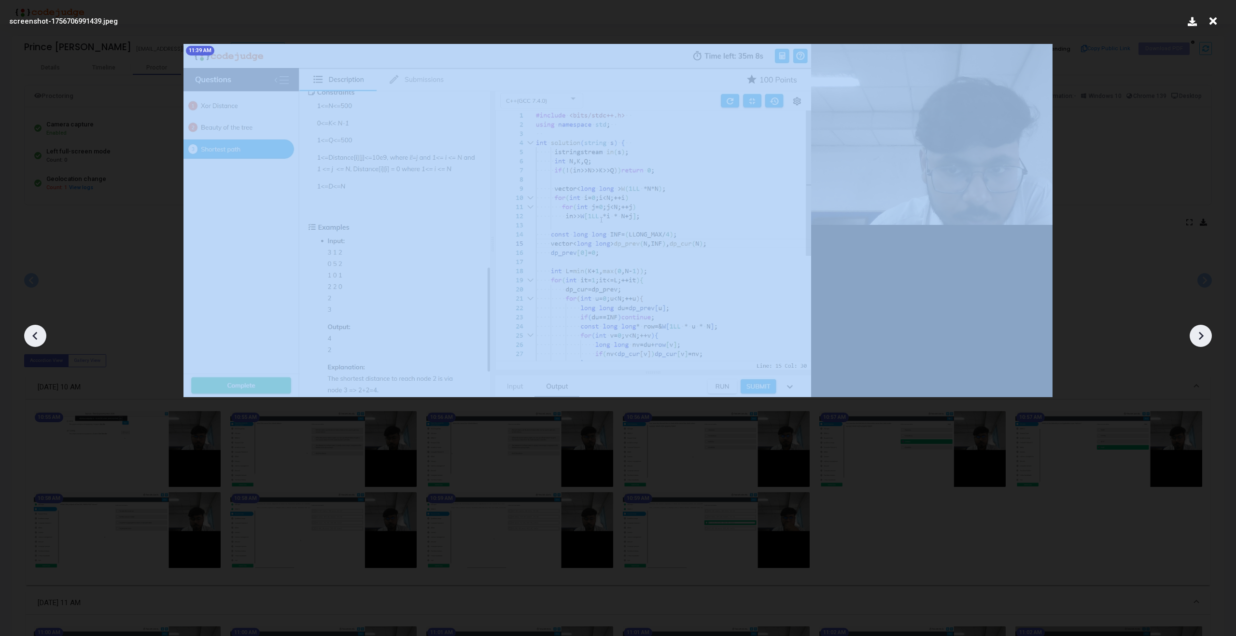
click at [1200, 335] on icon at bounding box center [1201, 336] width 5 height 8
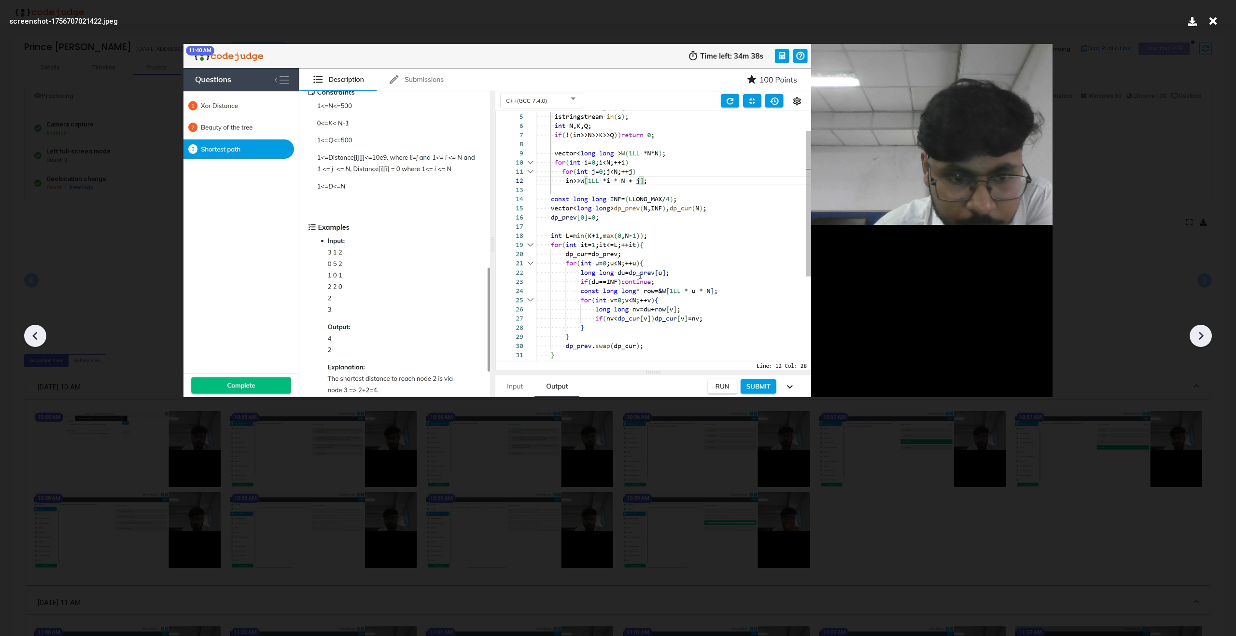
click at [1200, 335] on icon at bounding box center [1201, 336] width 5 height 8
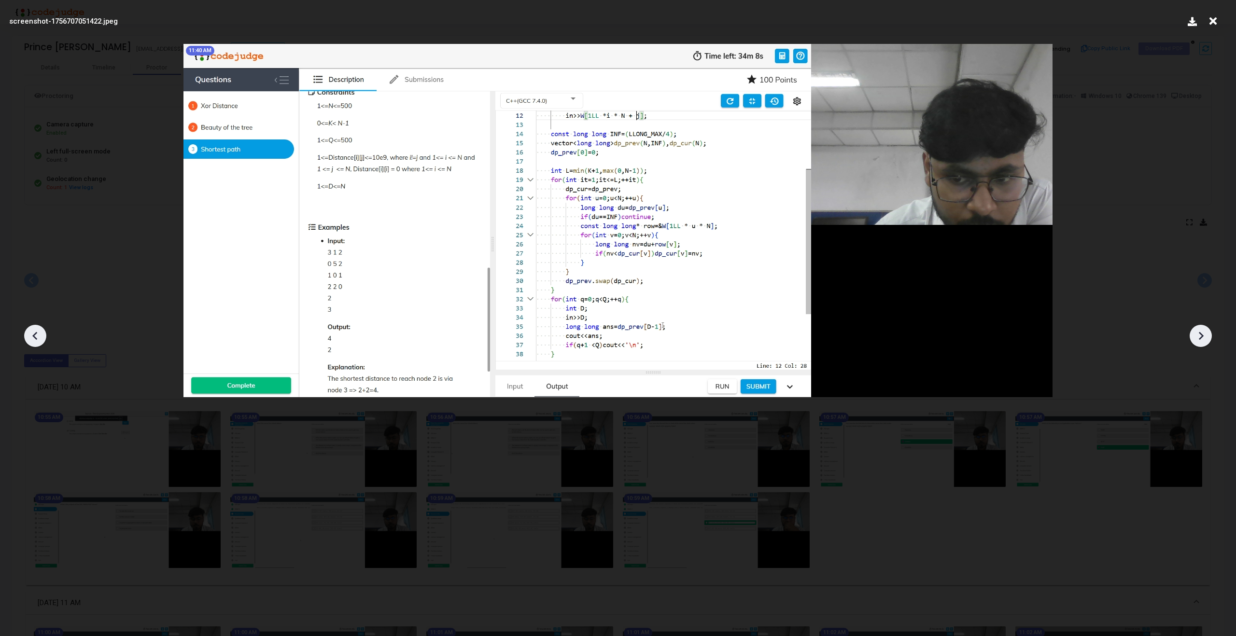
click at [1200, 335] on icon at bounding box center [1201, 336] width 5 height 8
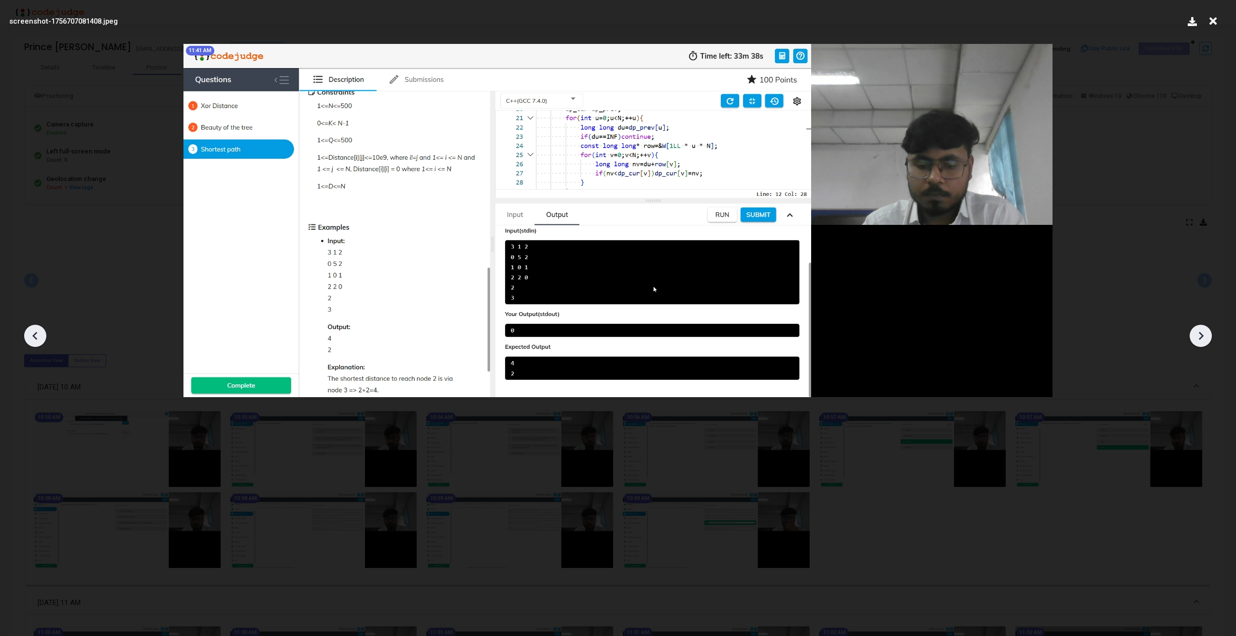
click at [1201, 335] on icon at bounding box center [1201, 336] width 5 height 8
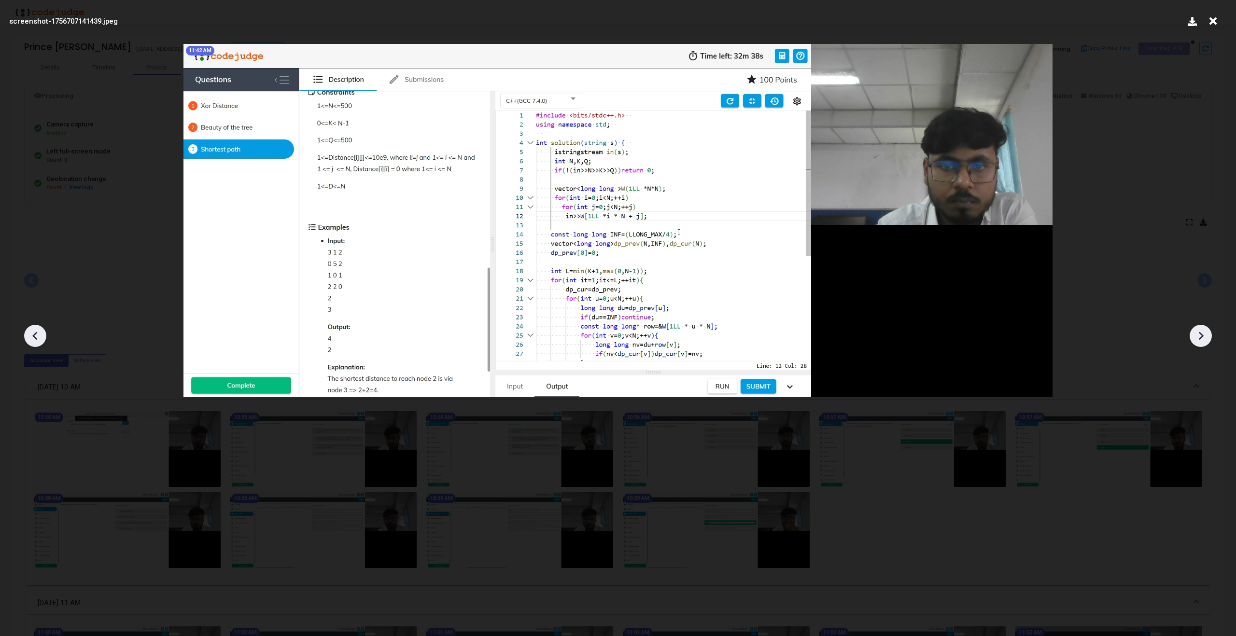
click at [1201, 335] on icon at bounding box center [1201, 336] width 5 height 8
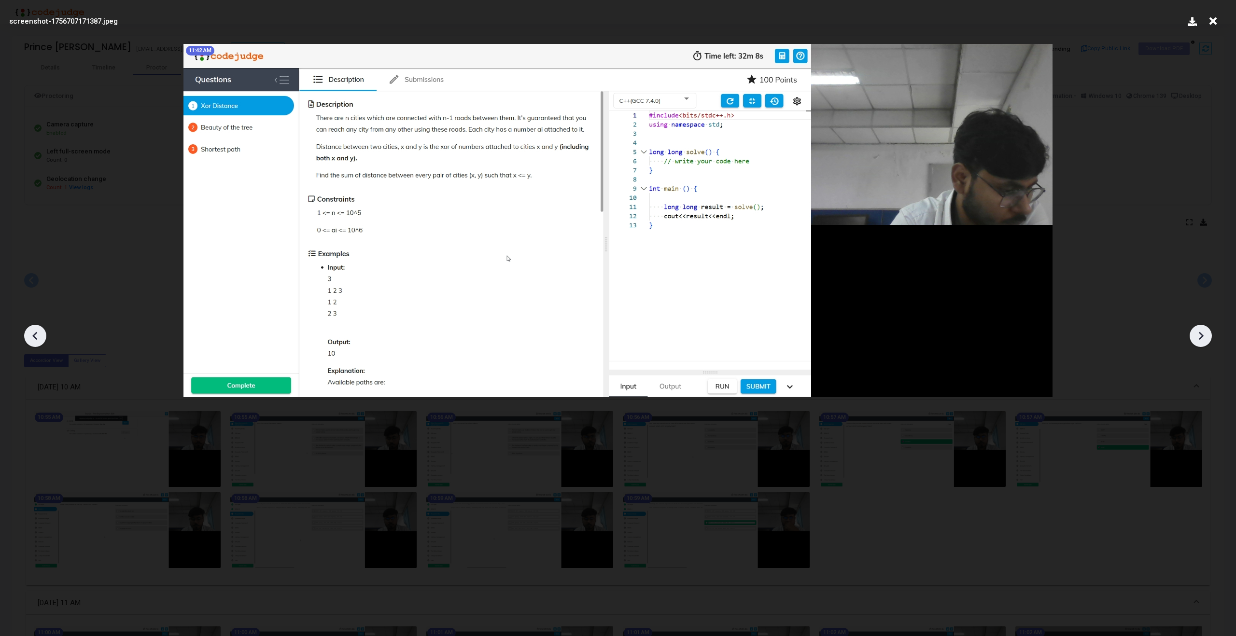
click at [1201, 335] on icon at bounding box center [1201, 336] width 5 height 8
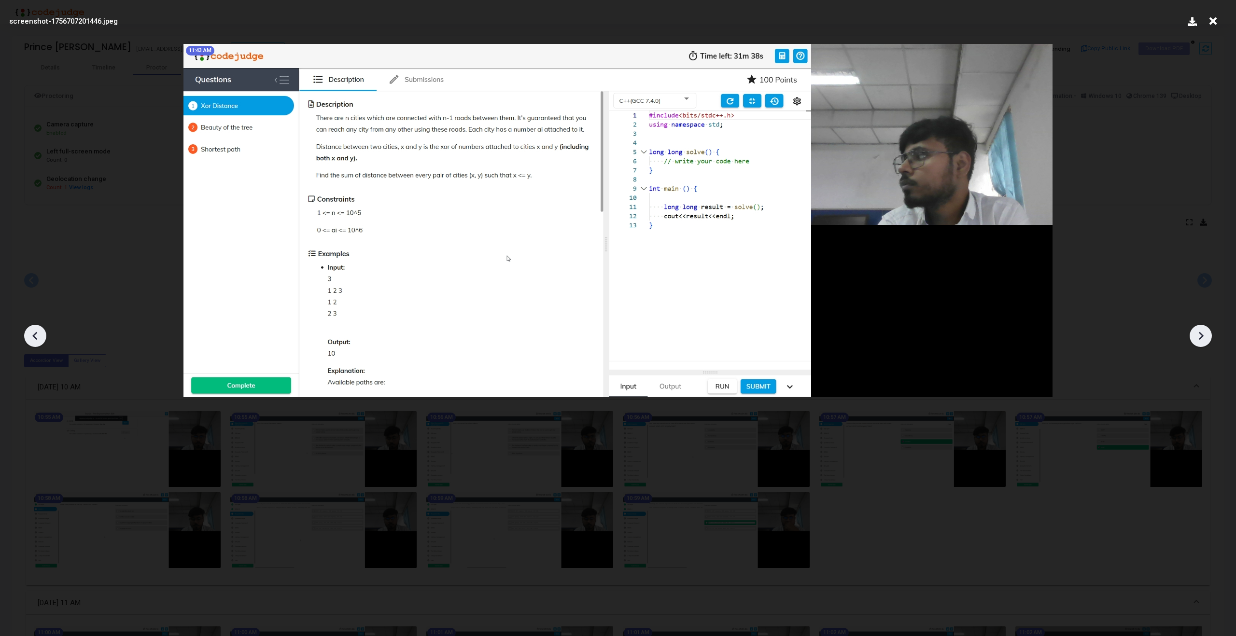
click at [1201, 335] on icon at bounding box center [1201, 336] width 5 height 8
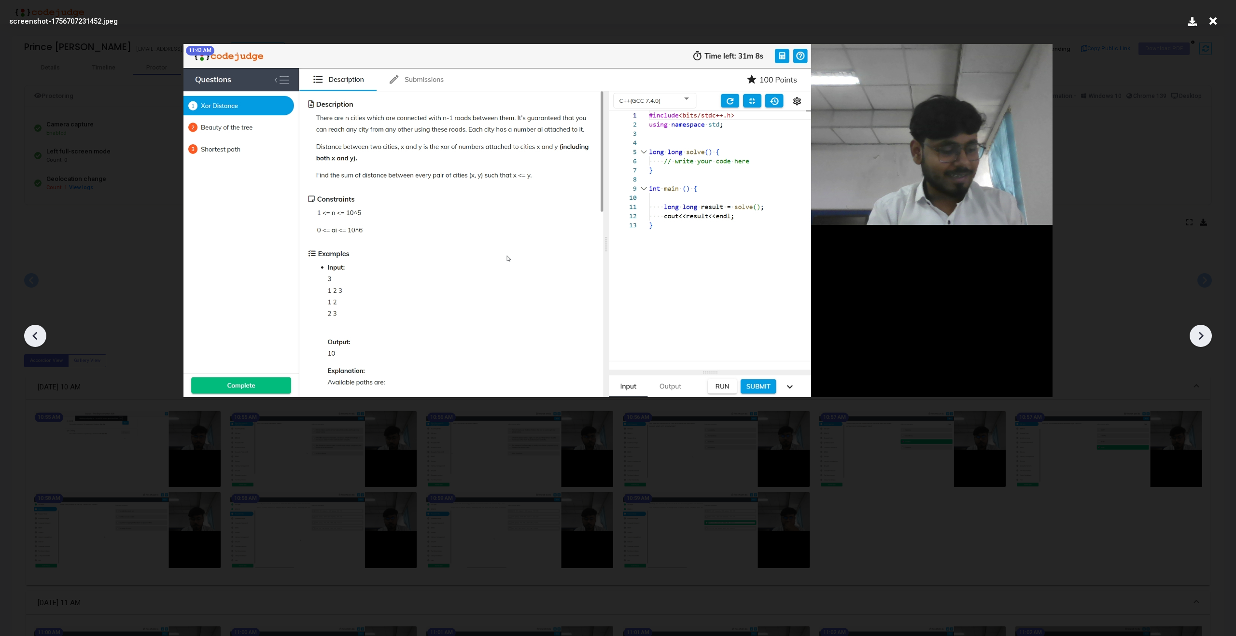
click at [1201, 335] on icon at bounding box center [1201, 336] width 5 height 8
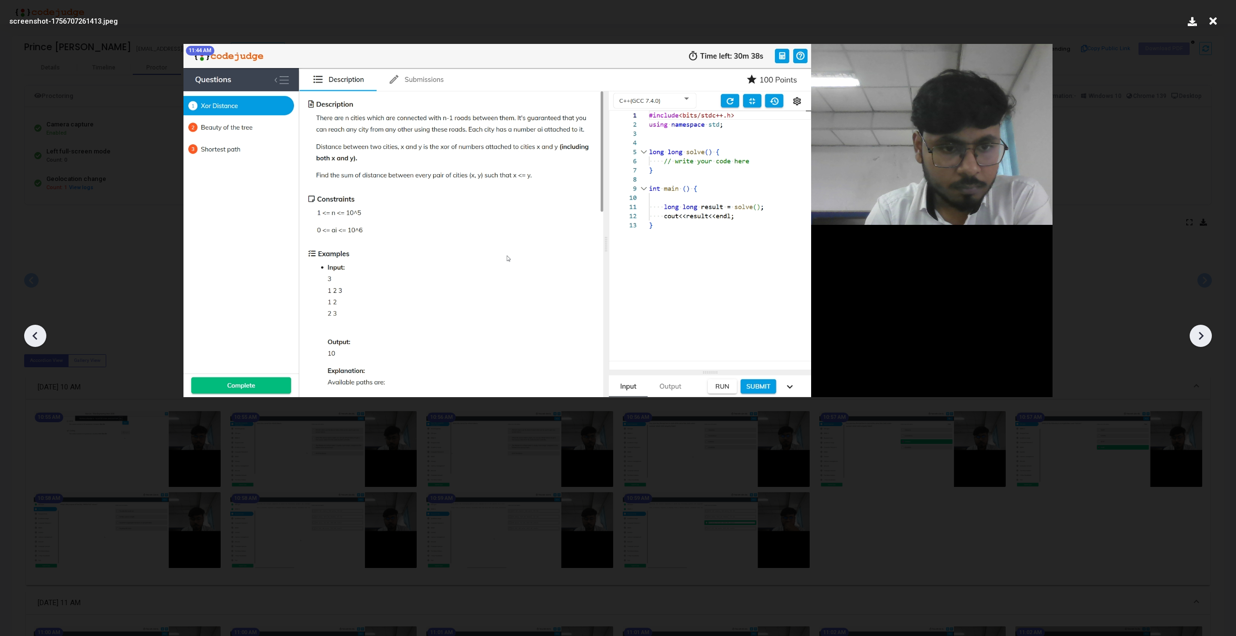
click at [1201, 335] on icon at bounding box center [1201, 336] width 5 height 8
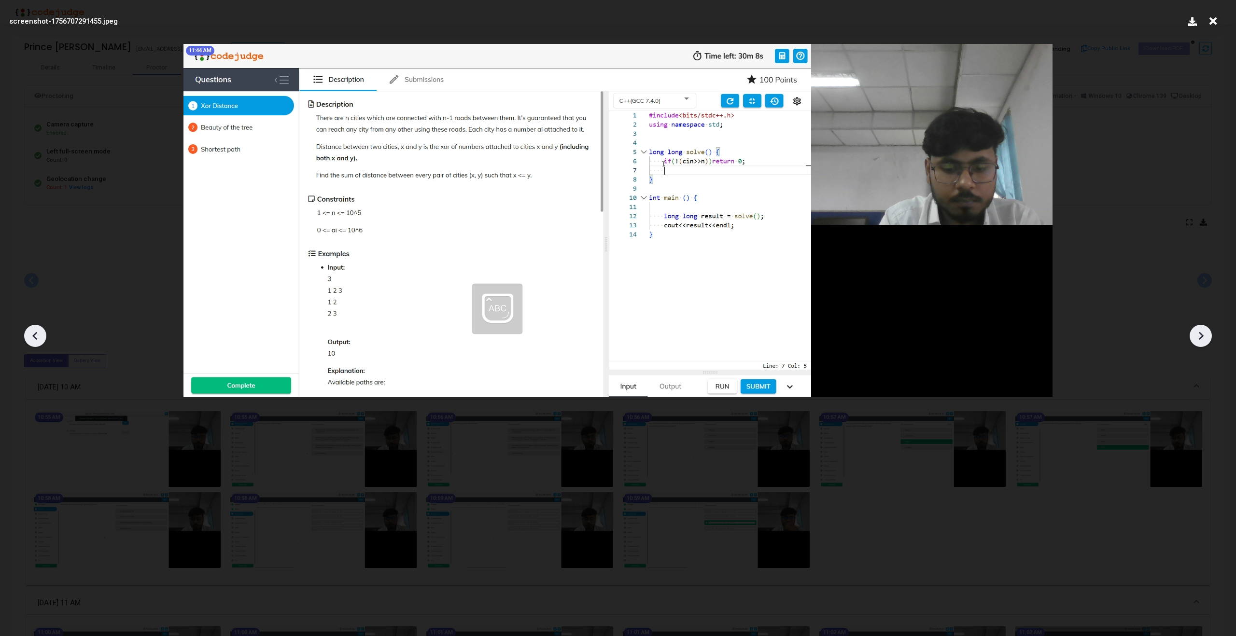
click at [1176, 144] on div at bounding box center [618, 332] width 1236 height 607
click at [1212, 27] on icon at bounding box center [1212, 21] width 15 height 18
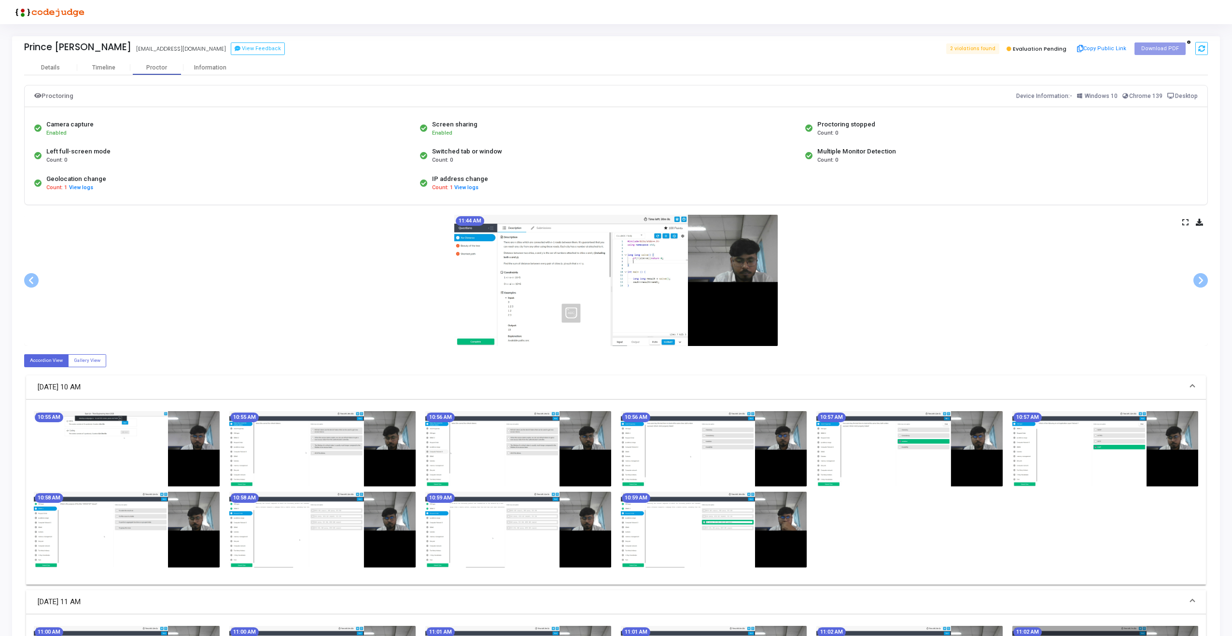
click at [1186, 224] on icon at bounding box center [1185, 222] width 6 height 5
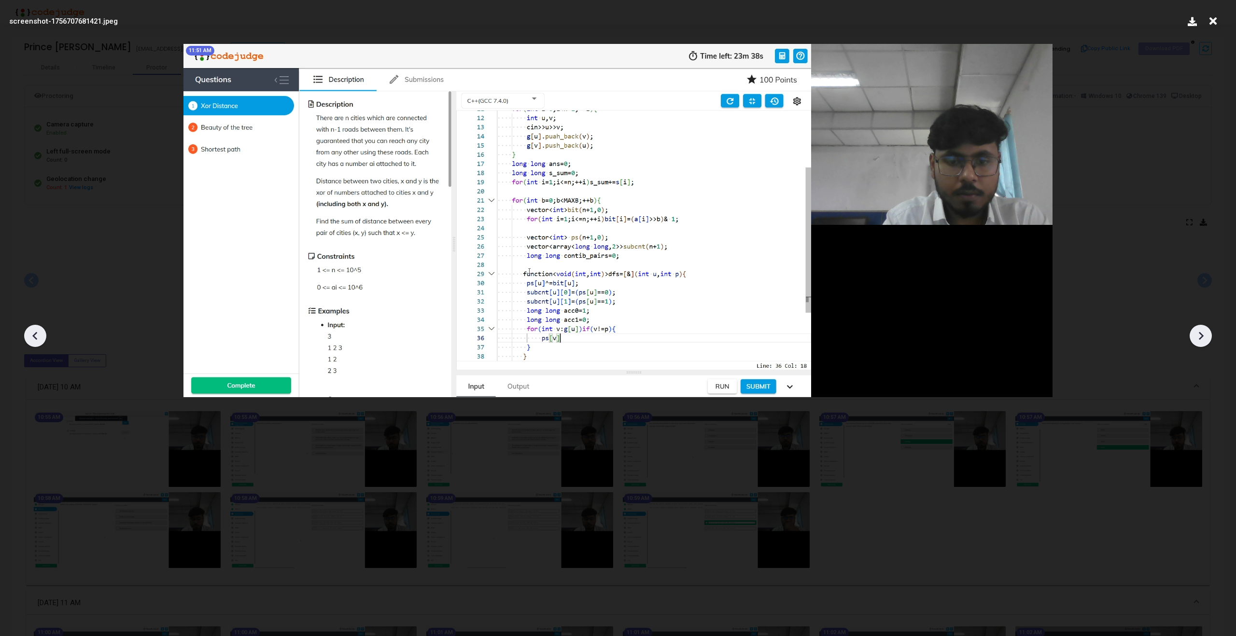
click at [1076, 298] on div at bounding box center [618, 332] width 1236 height 607
click at [1196, 332] on icon at bounding box center [1200, 336] width 14 height 14
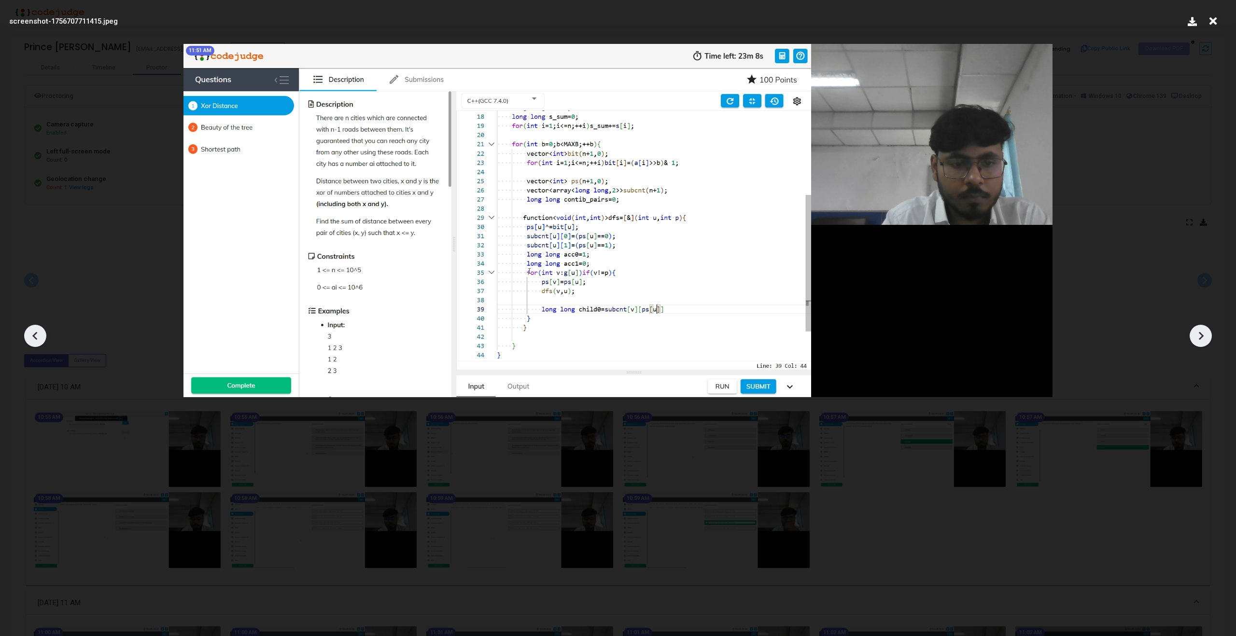
click at [1196, 332] on icon at bounding box center [1200, 336] width 14 height 14
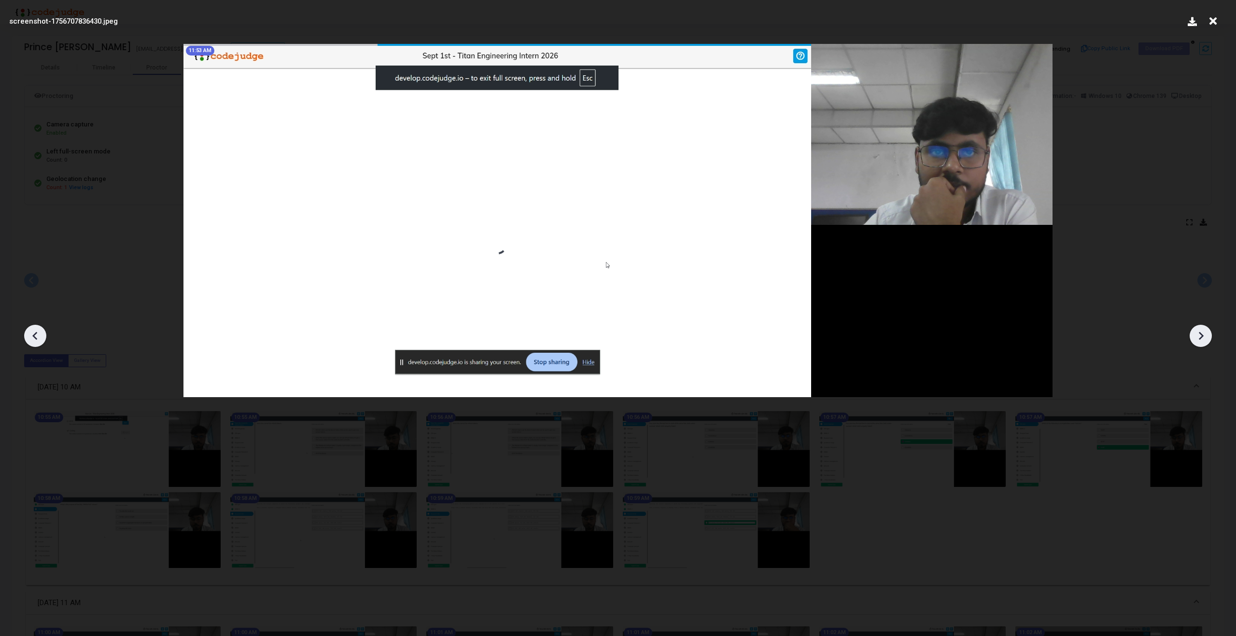
click at [1196, 332] on icon at bounding box center [1200, 336] width 14 height 14
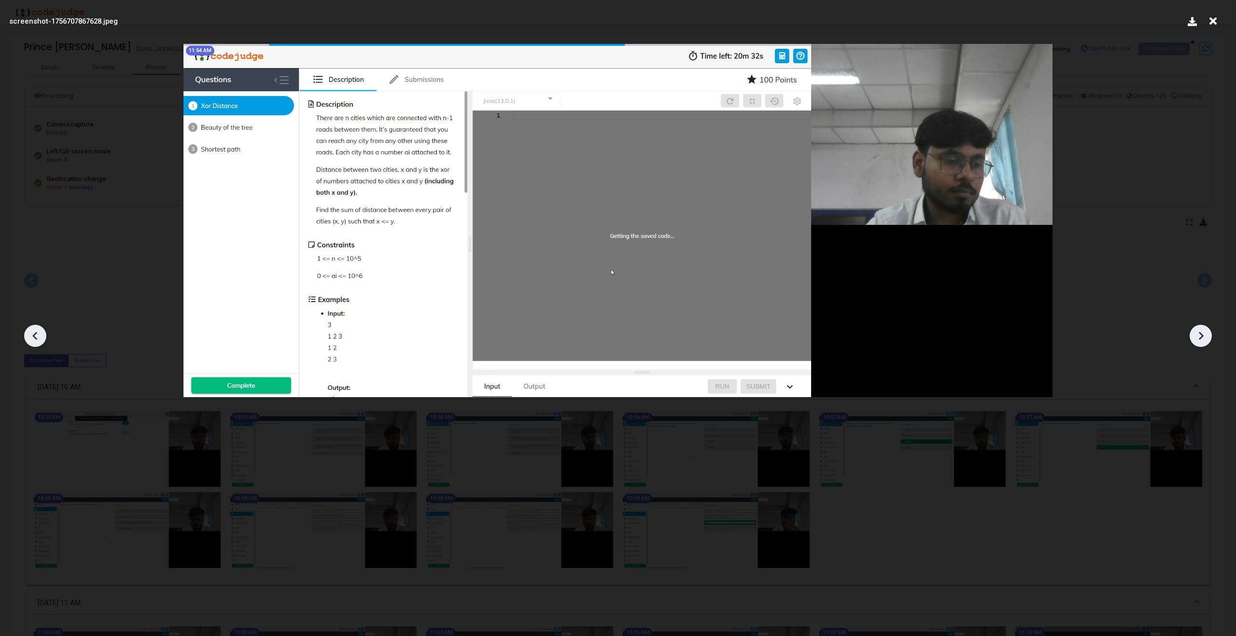
click at [1196, 332] on icon at bounding box center [1200, 336] width 14 height 14
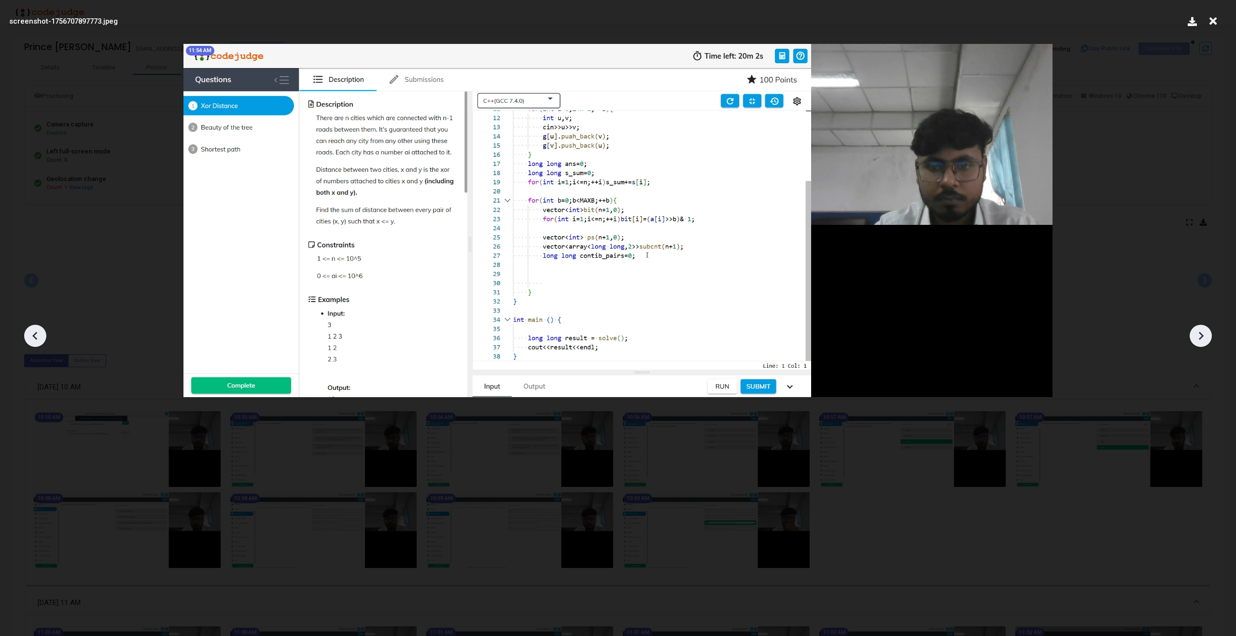
click at [1196, 332] on icon at bounding box center [1200, 336] width 14 height 14
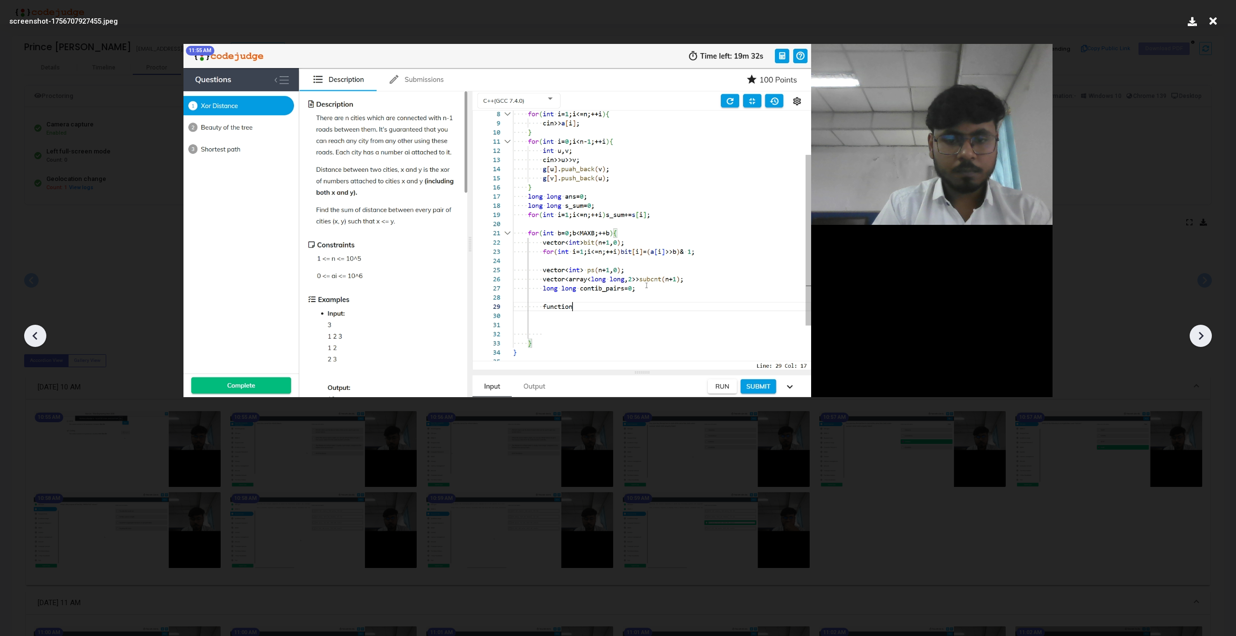
click at [1196, 332] on icon at bounding box center [1200, 336] width 14 height 14
click at [1199, 335] on icon at bounding box center [1200, 336] width 14 height 14
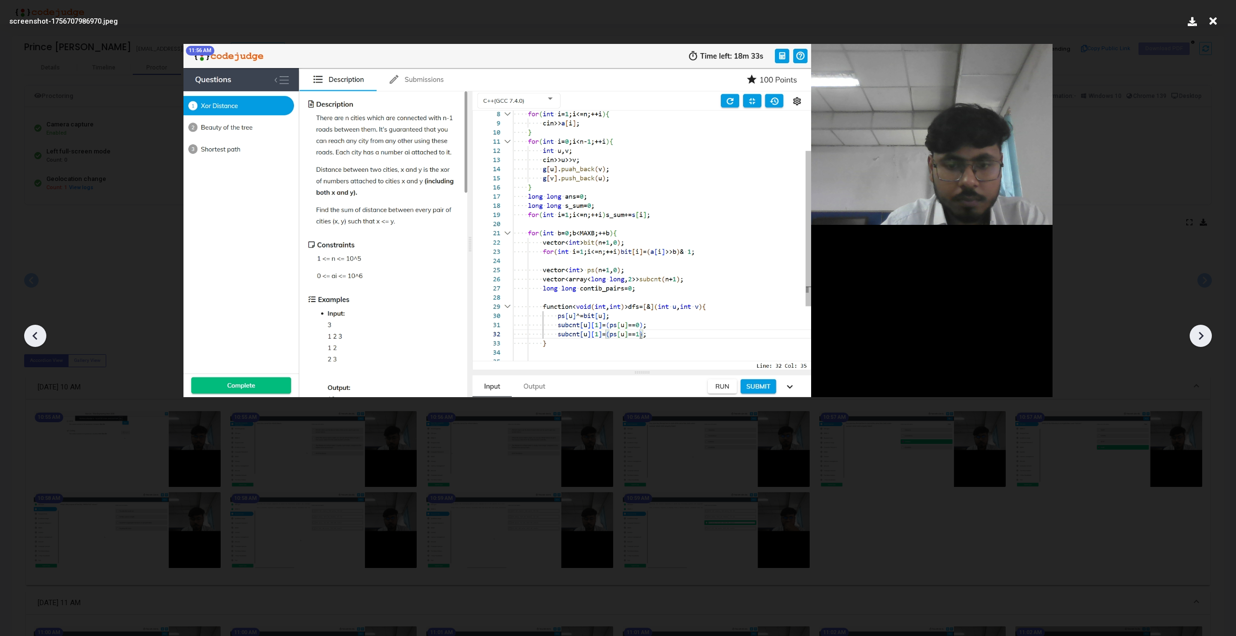
click at [1199, 335] on icon at bounding box center [1200, 336] width 14 height 14
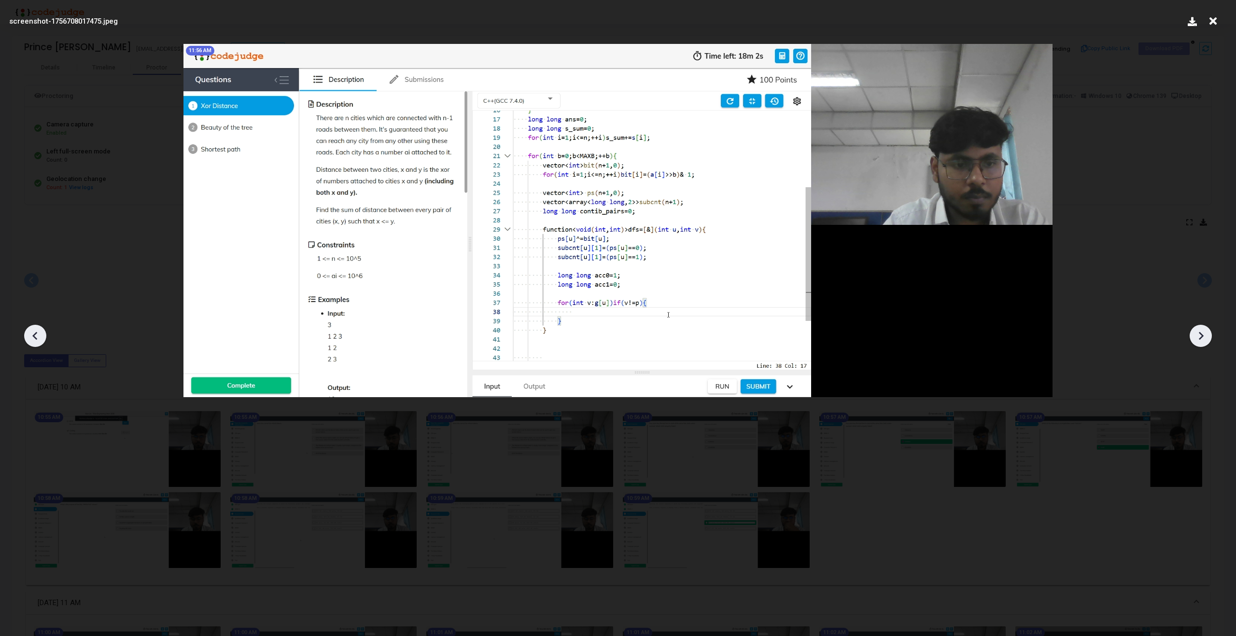
click at [1201, 340] on icon at bounding box center [1200, 336] width 14 height 14
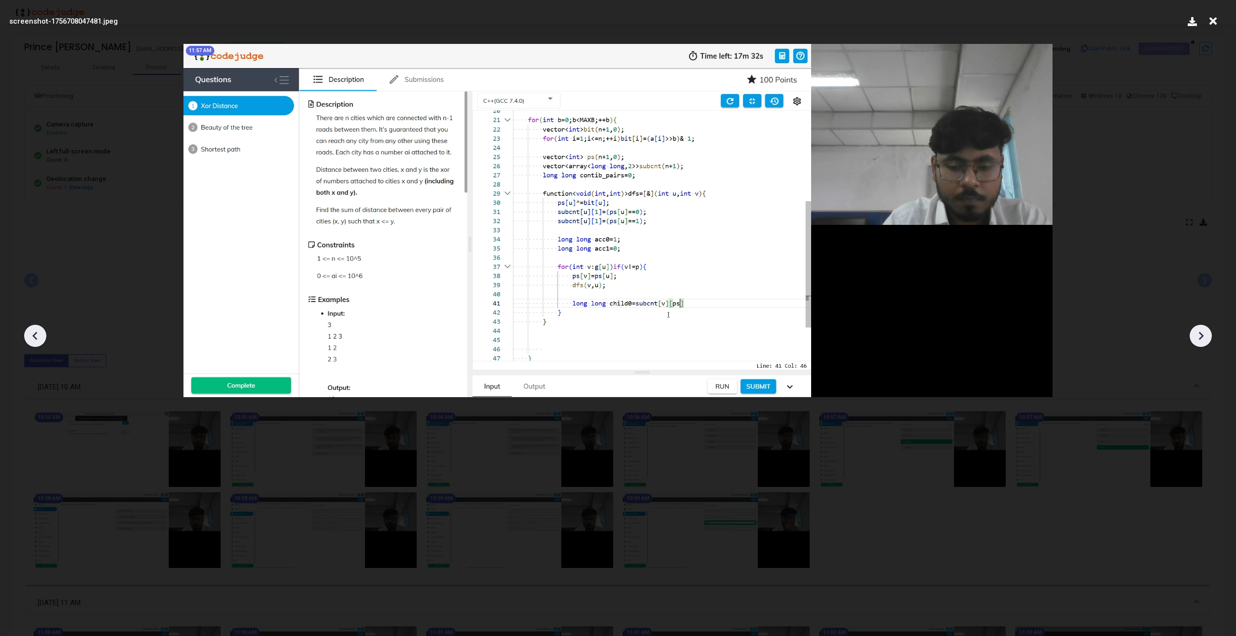
click at [1201, 340] on icon at bounding box center [1200, 336] width 14 height 14
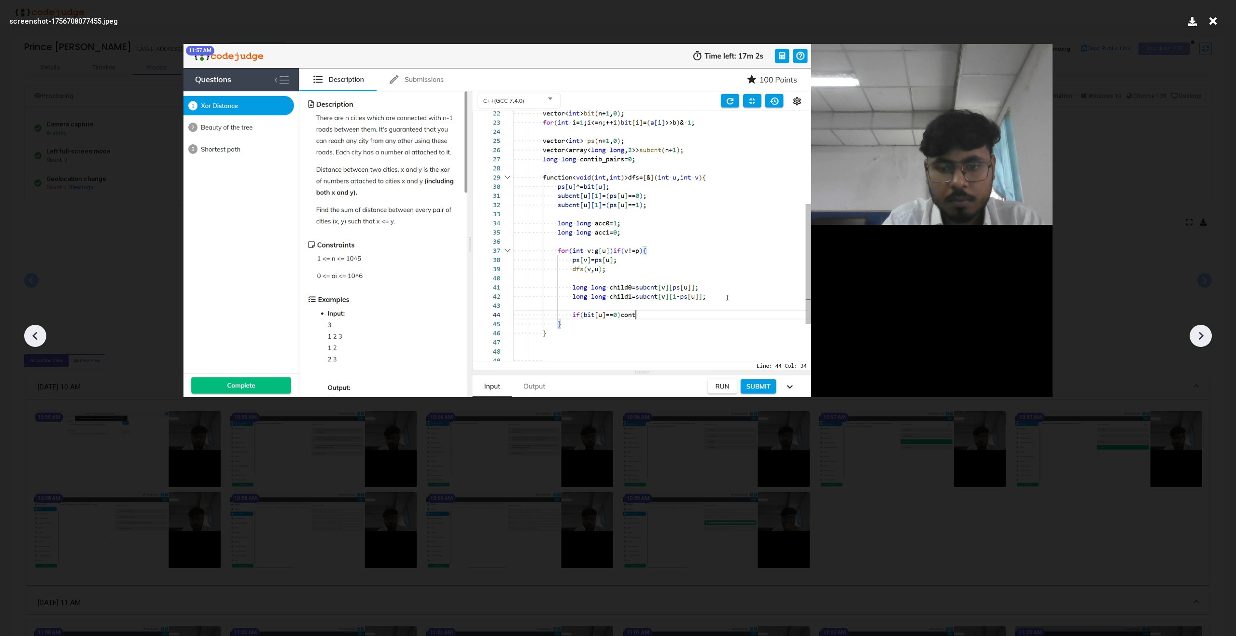
click at [1201, 340] on icon at bounding box center [1200, 336] width 14 height 14
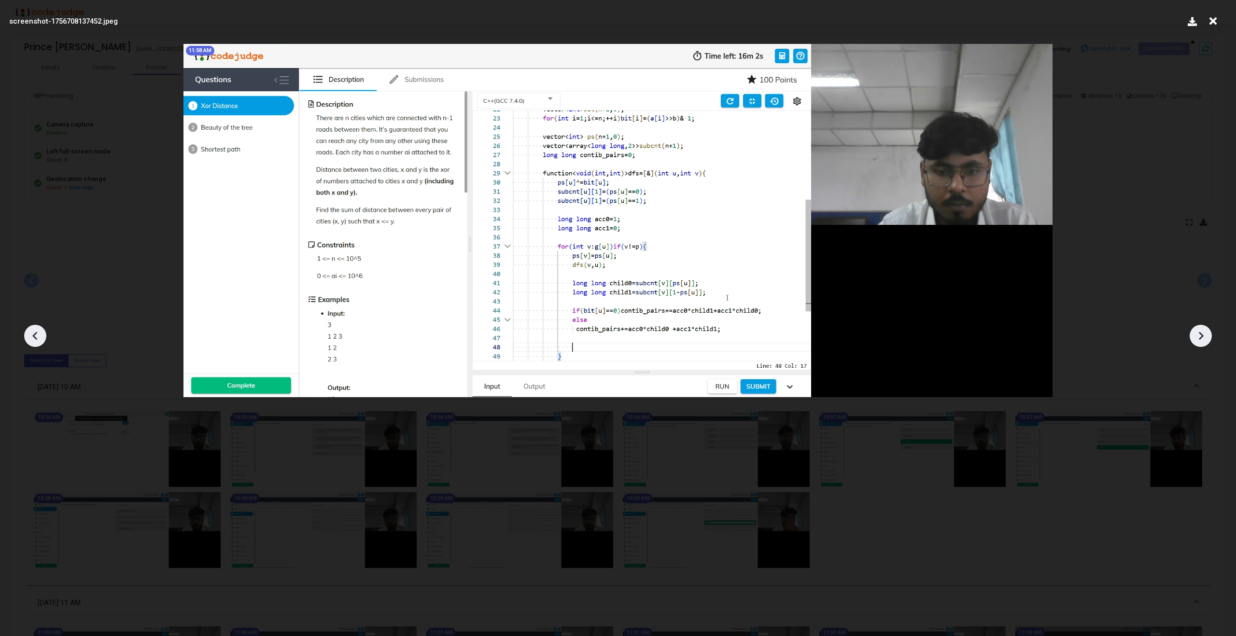
click at [1200, 342] on icon at bounding box center [1200, 336] width 14 height 14
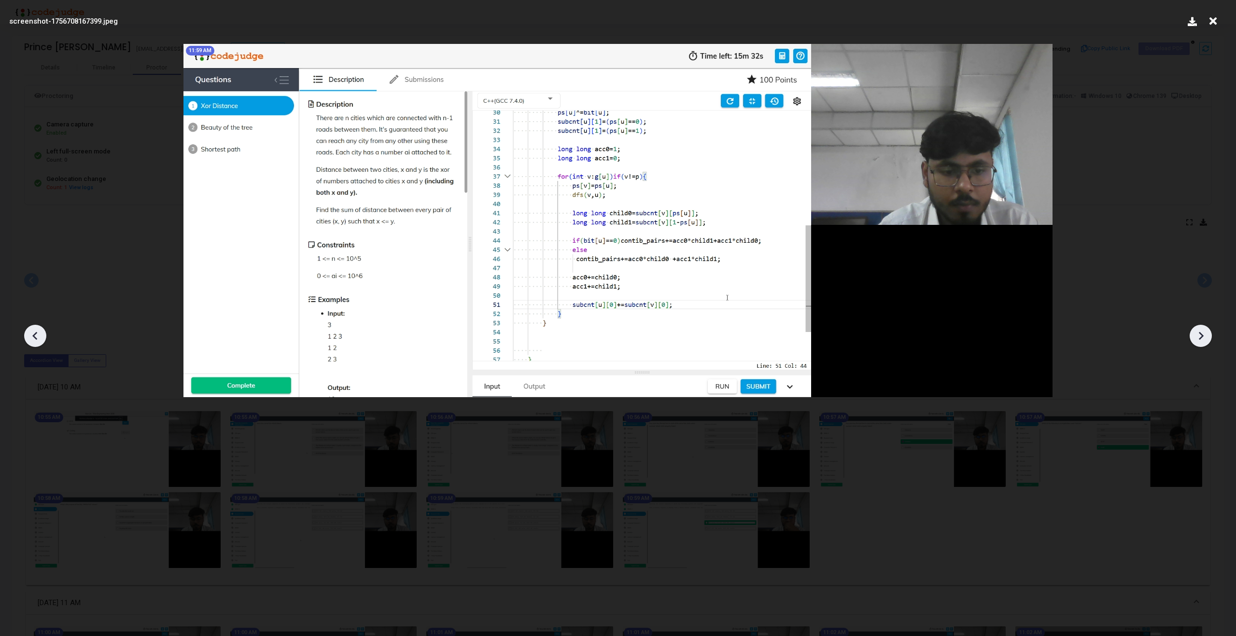
click at [1200, 342] on icon at bounding box center [1200, 336] width 14 height 14
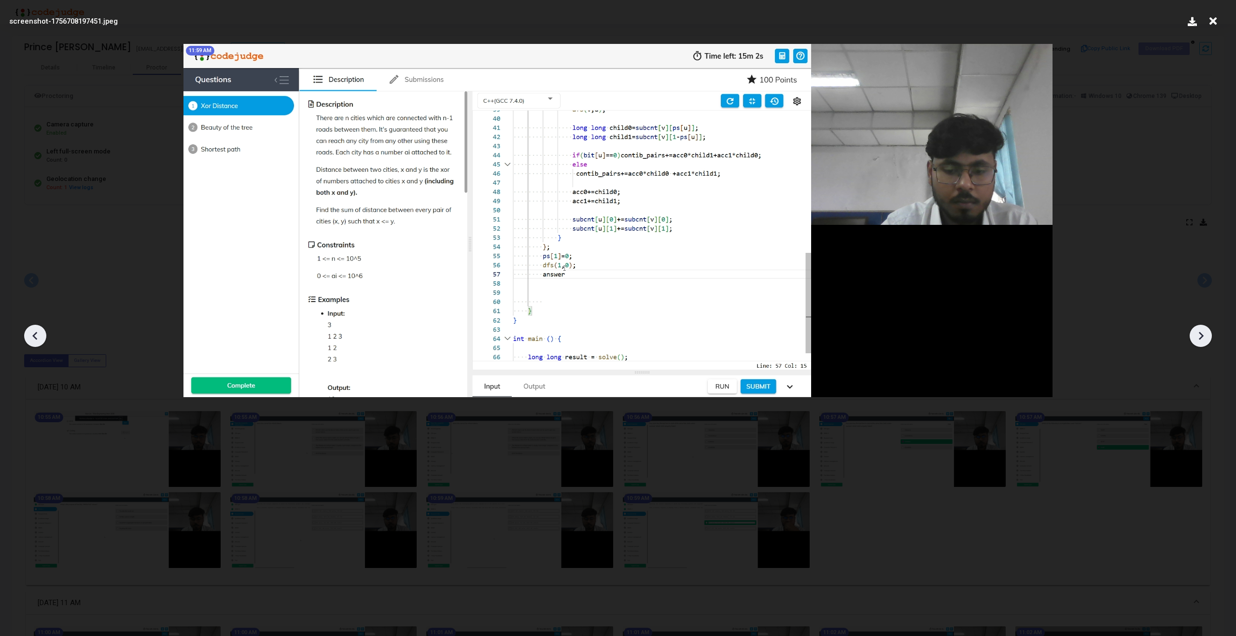
click at [1200, 342] on icon at bounding box center [1200, 336] width 14 height 14
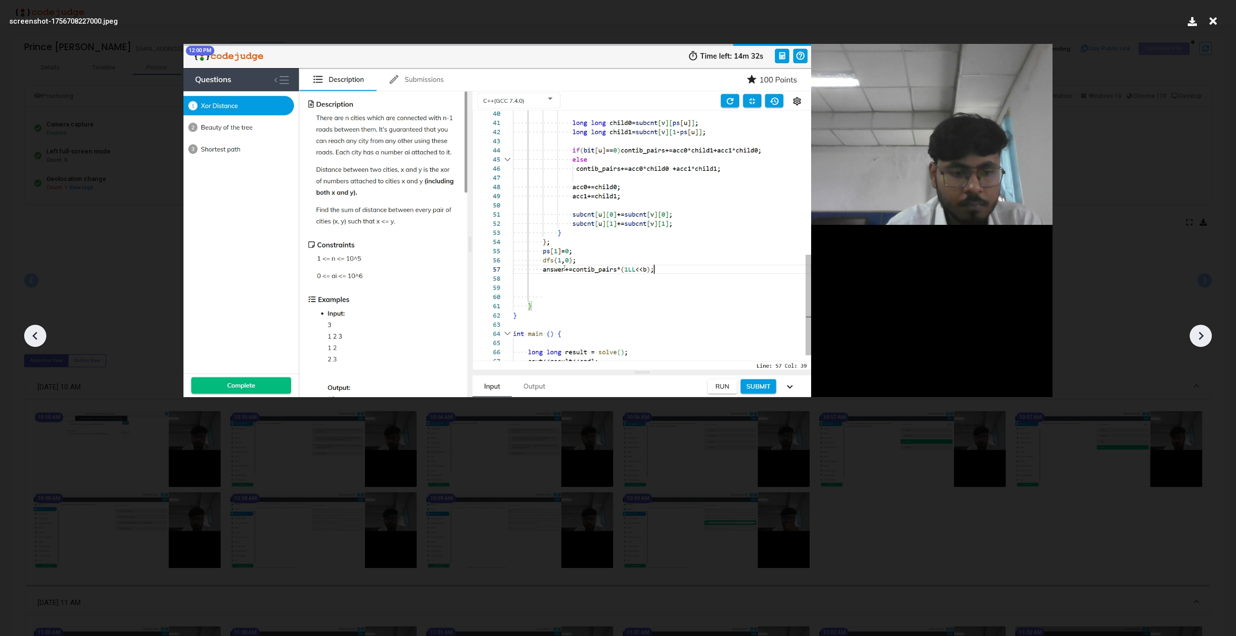
click at [1200, 342] on icon at bounding box center [1200, 336] width 14 height 14
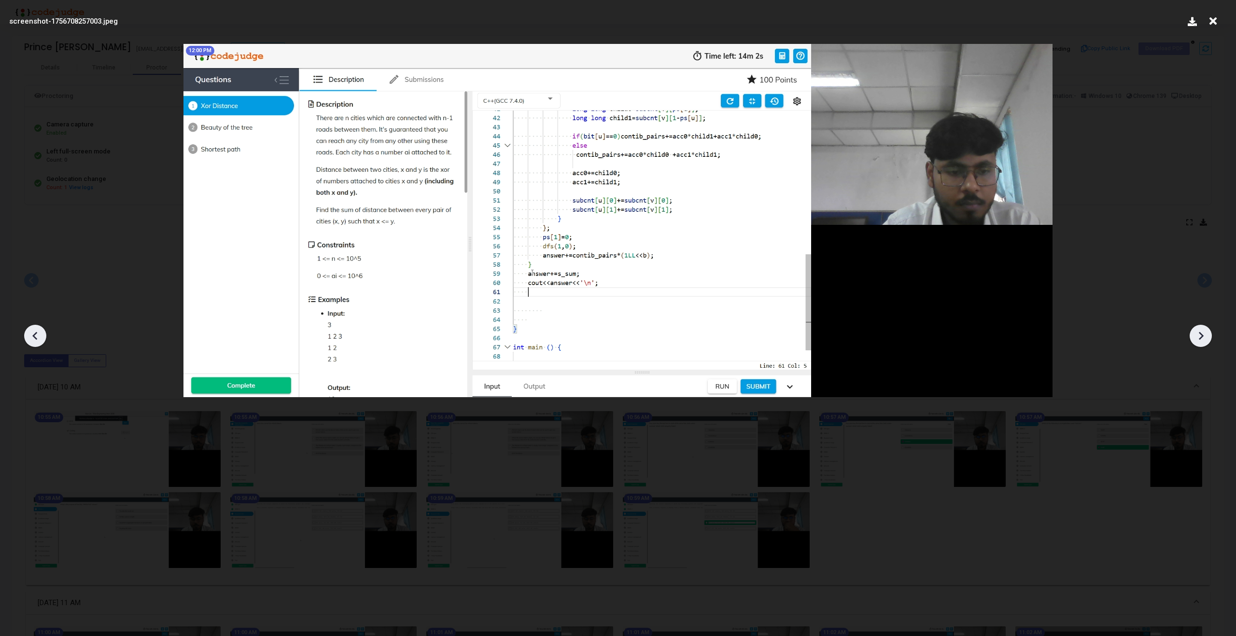
click at [1200, 342] on icon at bounding box center [1200, 336] width 14 height 14
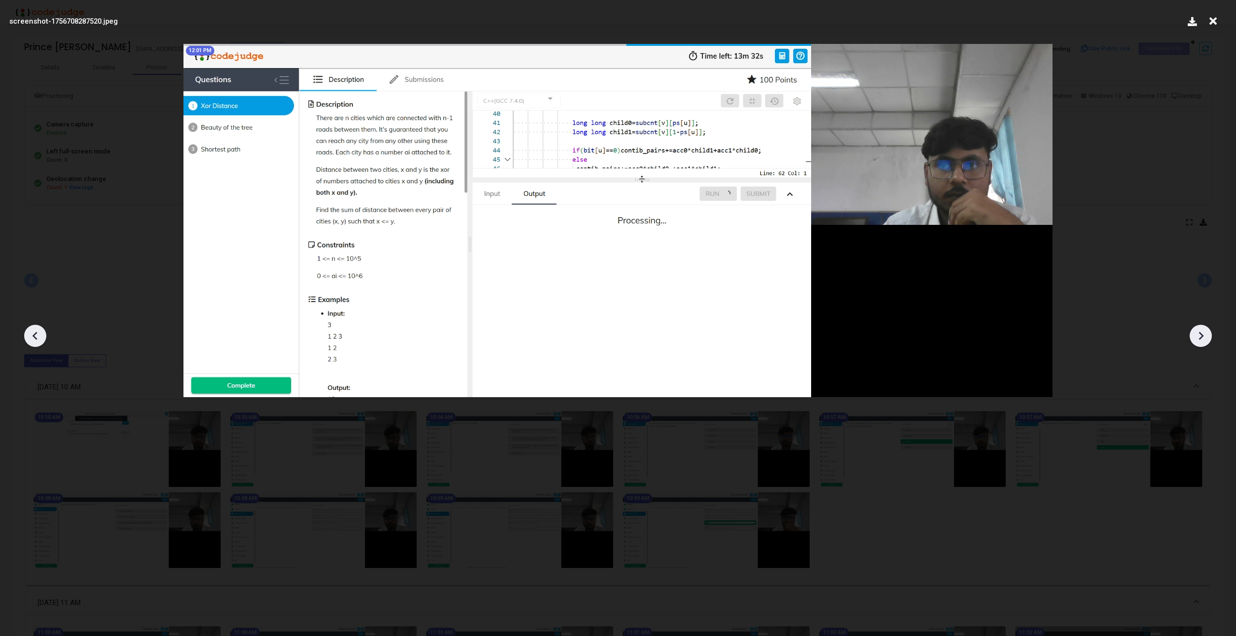
click at [1200, 342] on icon at bounding box center [1200, 336] width 14 height 14
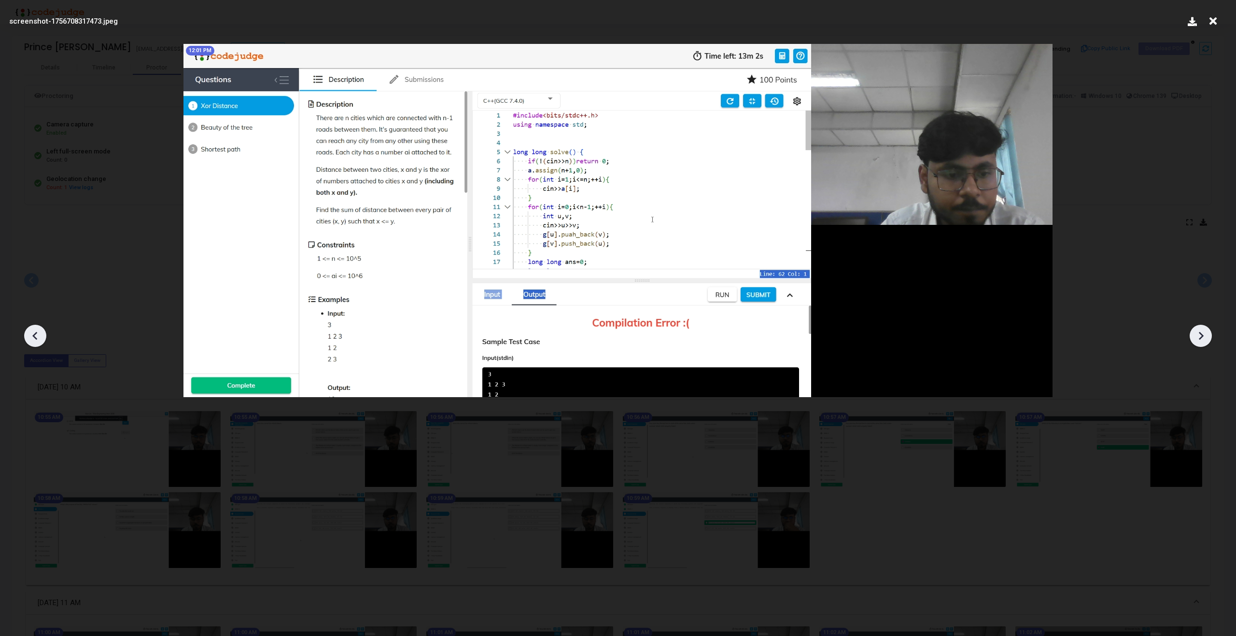
click at [1200, 342] on icon at bounding box center [1200, 336] width 14 height 14
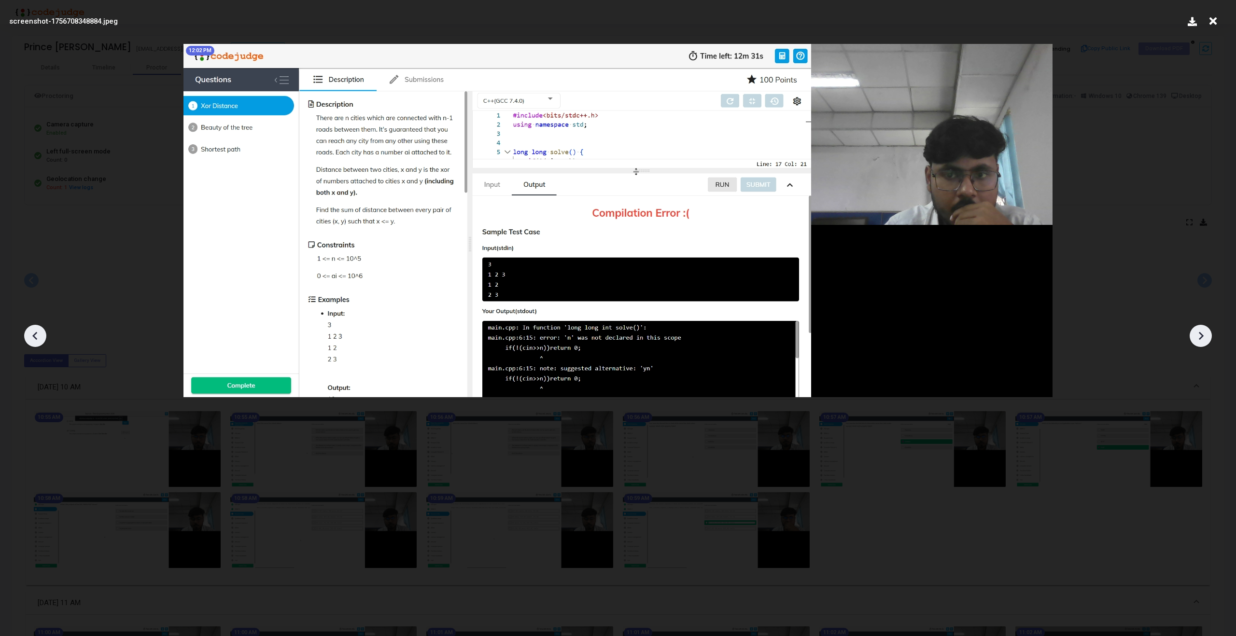
click at [1200, 342] on icon at bounding box center [1200, 336] width 14 height 14
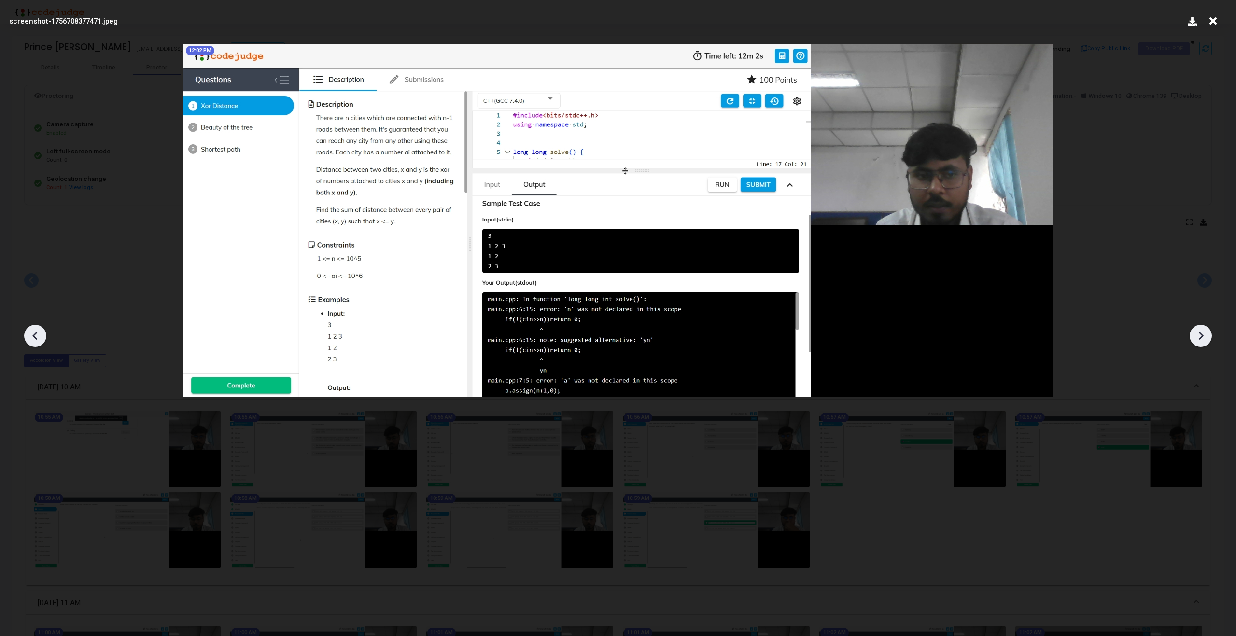
click at [1200, 342] on icon at bounding box center [1200, 336] width 14 height 14
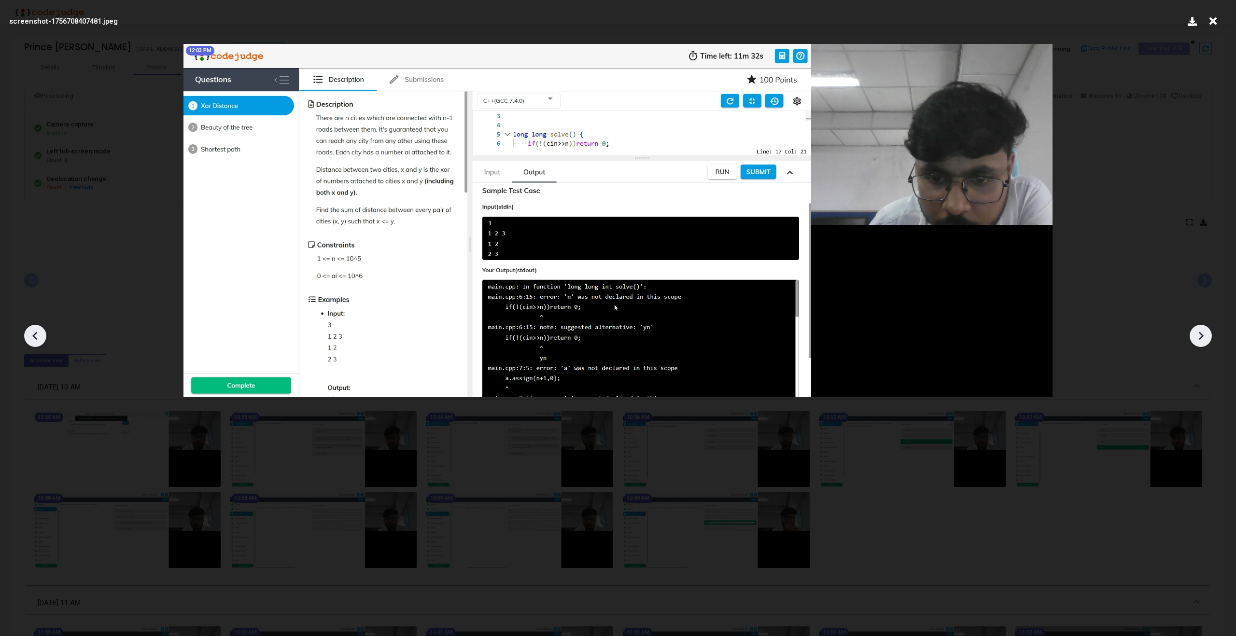
click at [1200, 342] on icon at bounding box center [1200, 336] width 14 height 14
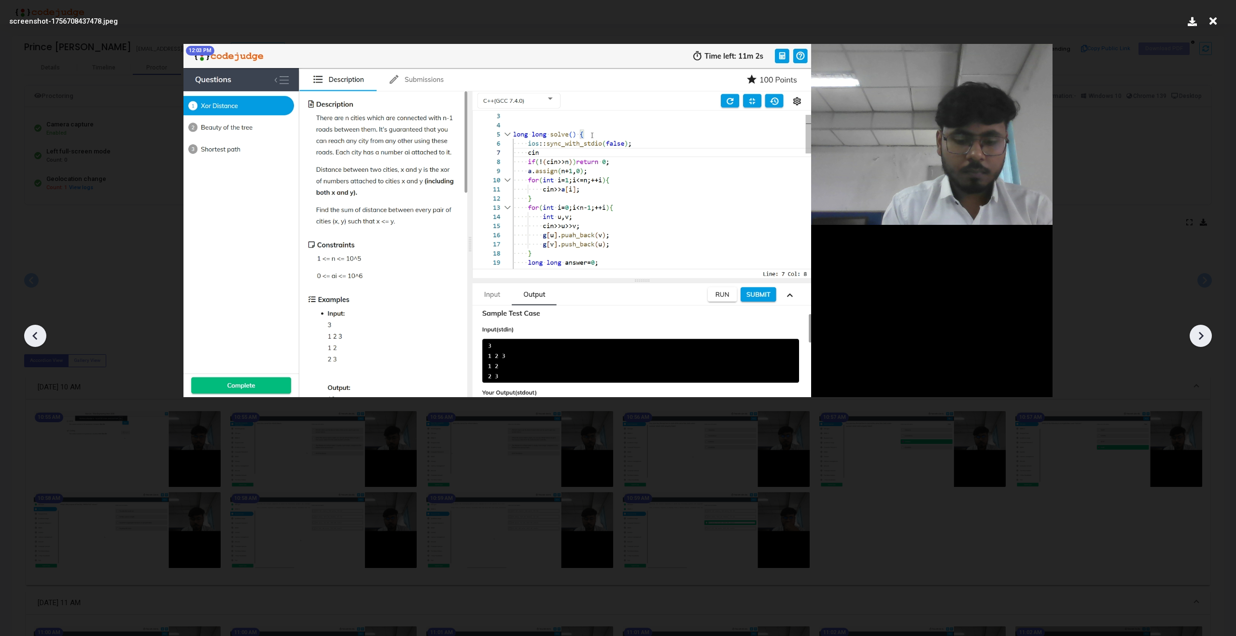
click at [1200, 342] on icon at bounding box center [1200, 336] width 14 height 14
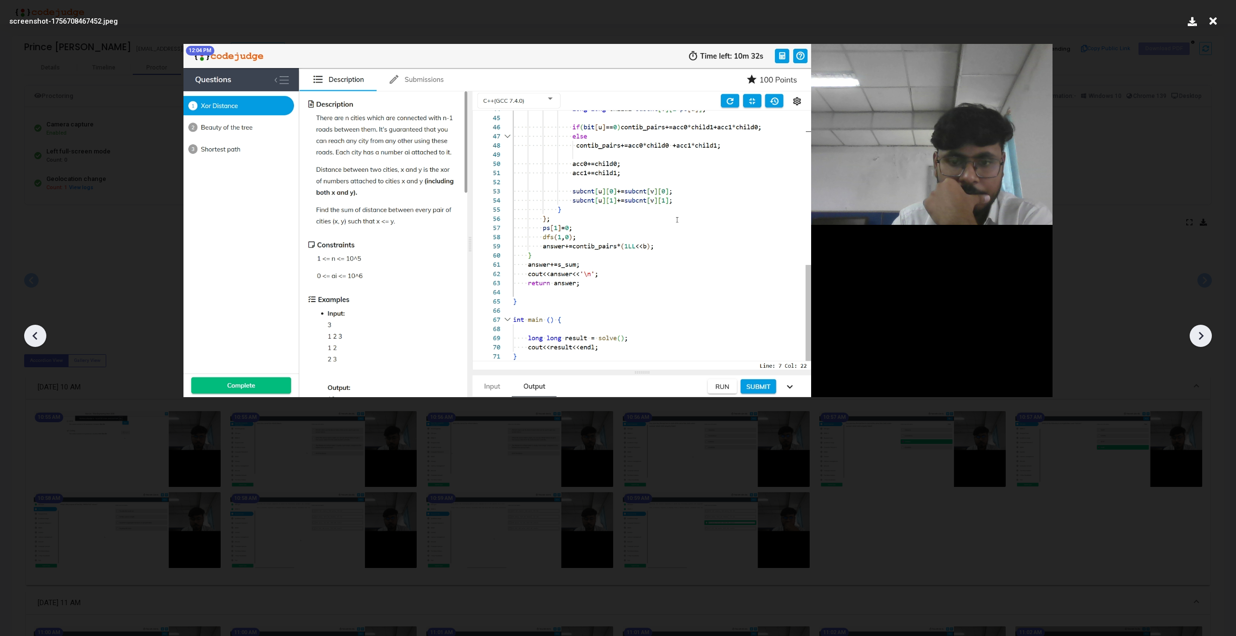
click at [1200, 342] on icon at bounding box center [1200, 336] width 14 height 14
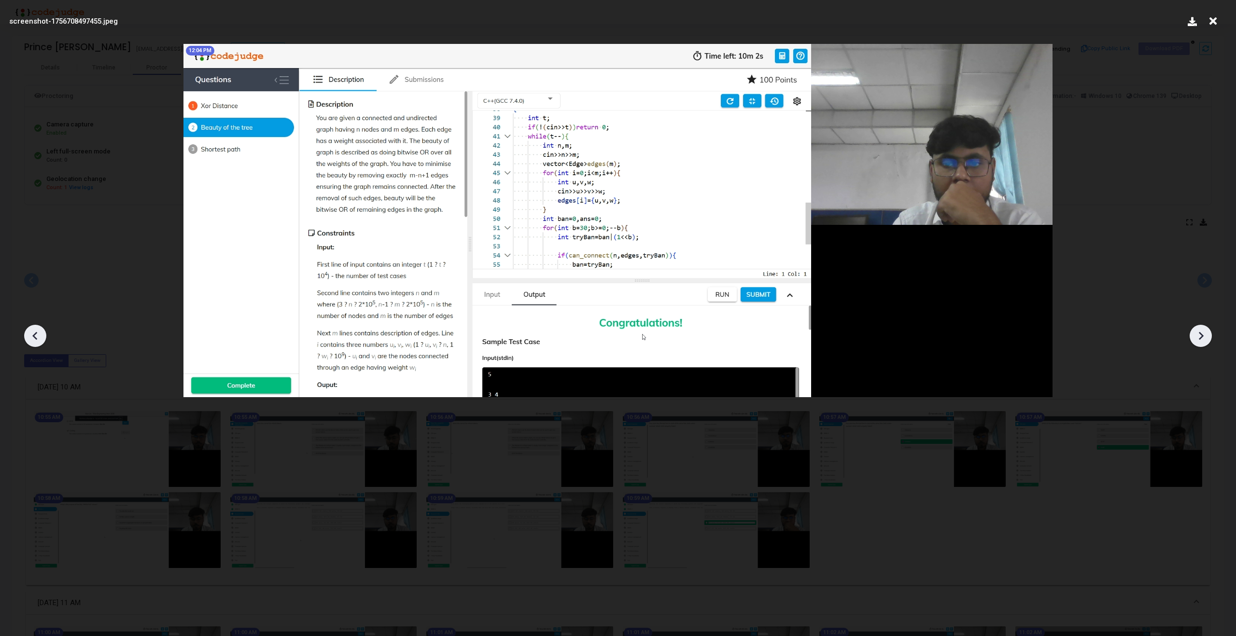
click at [1200, 342] on icon at bounding box center [1200, 336] width 14 height 14
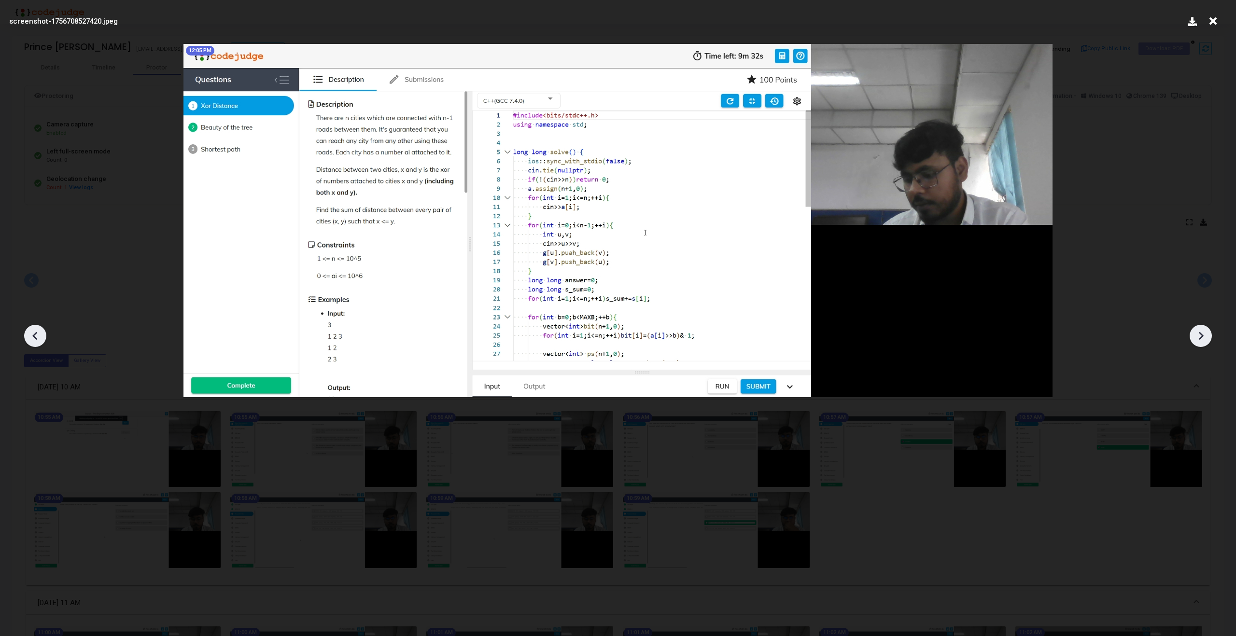
click at [1200, 342] on icon at bounding box center [1200, 336] width 14 height 14
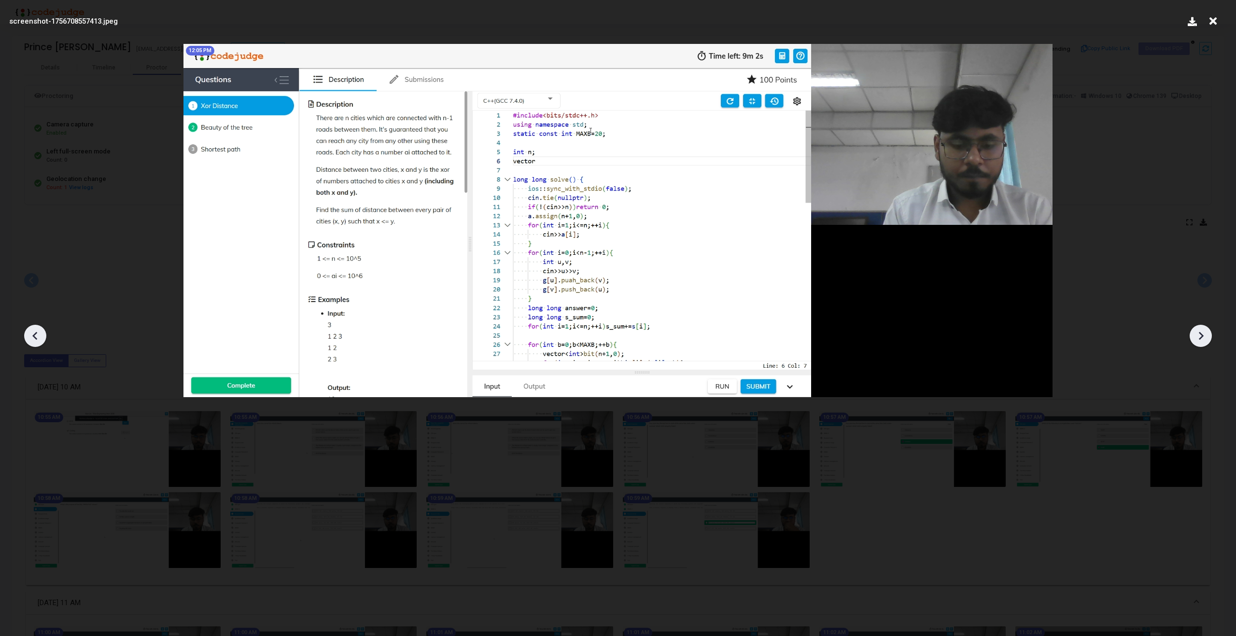
click at [1200, 342] on icon at bounding box center [1200, 336] width 14 height 14
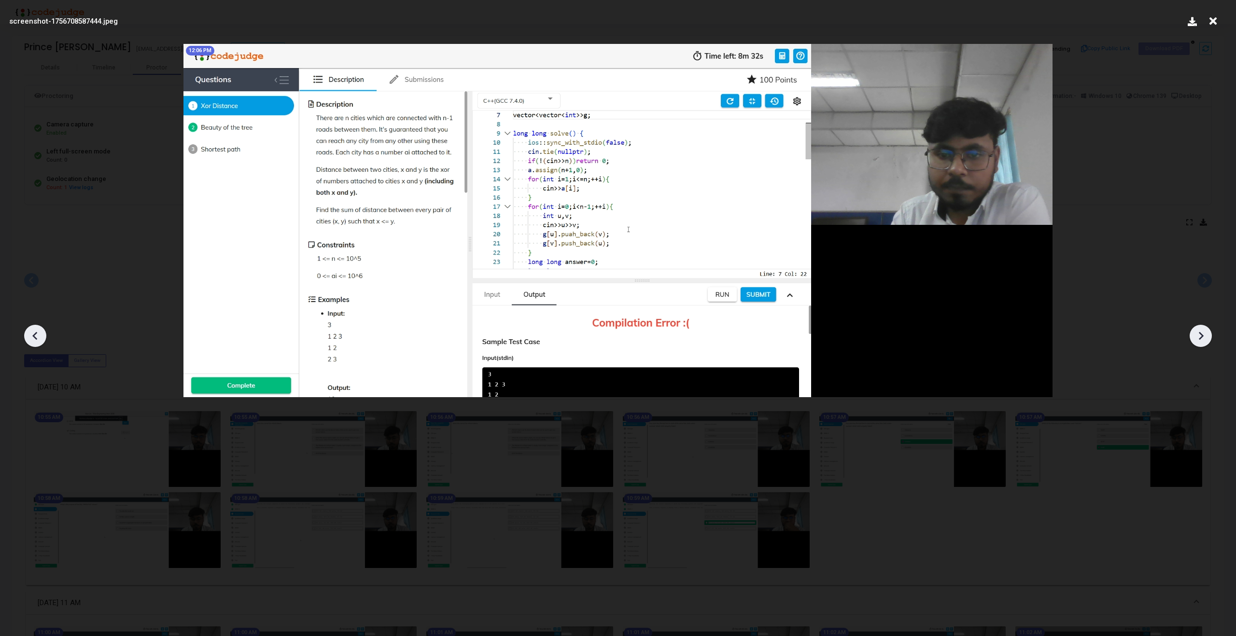
click at [1200, 342] on icon at bounding box center [1200, 336] width 14 height 14
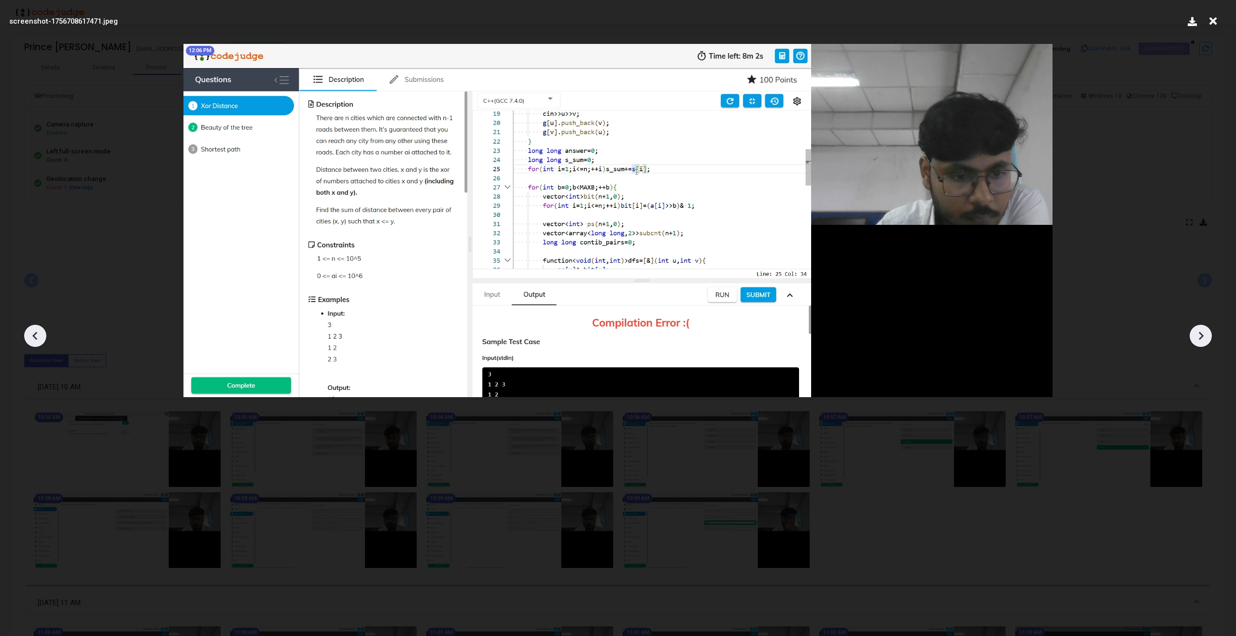
click at [1200, 342] on icon at bounding box center [1200, 336] width 14 height 14
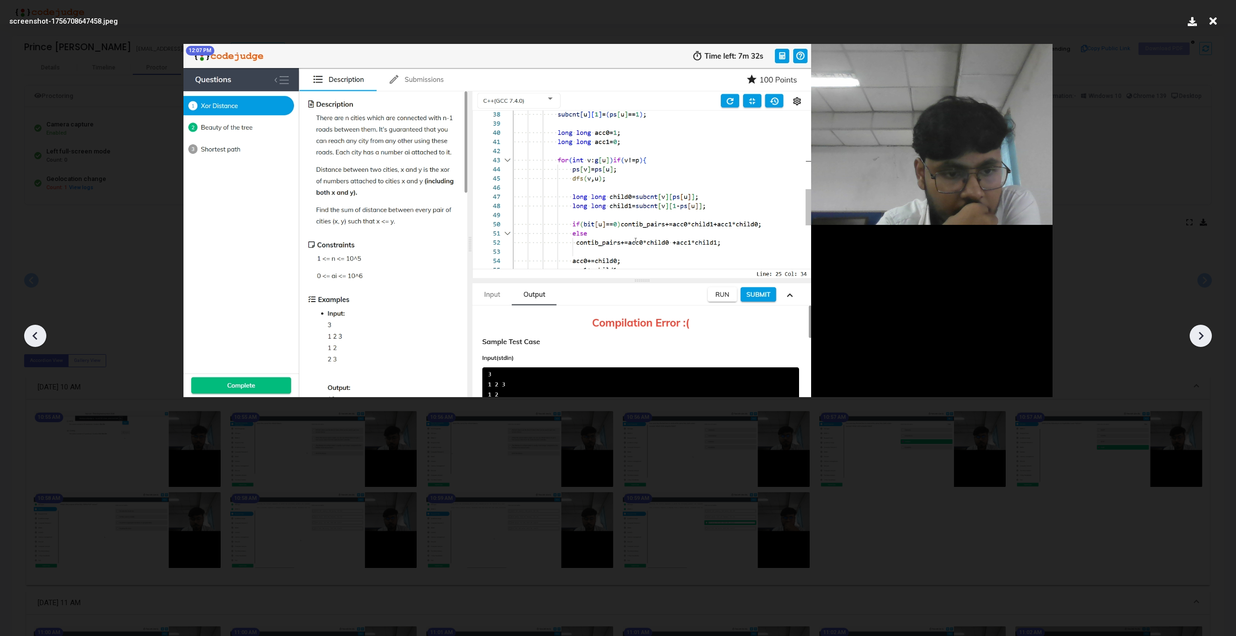
click at [1200, 342] on icon at bounding box center [1200, 336] width 14 height 14
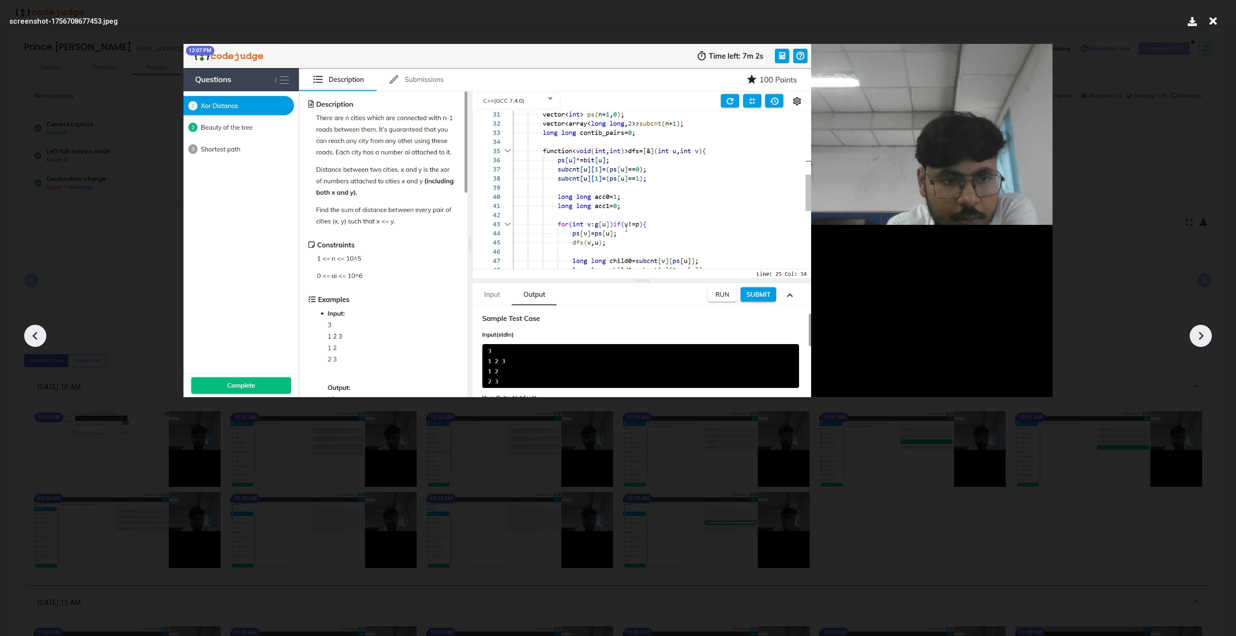
click at [1200, 342] on icon at bounding box center [1200, 336] width 14 height 14
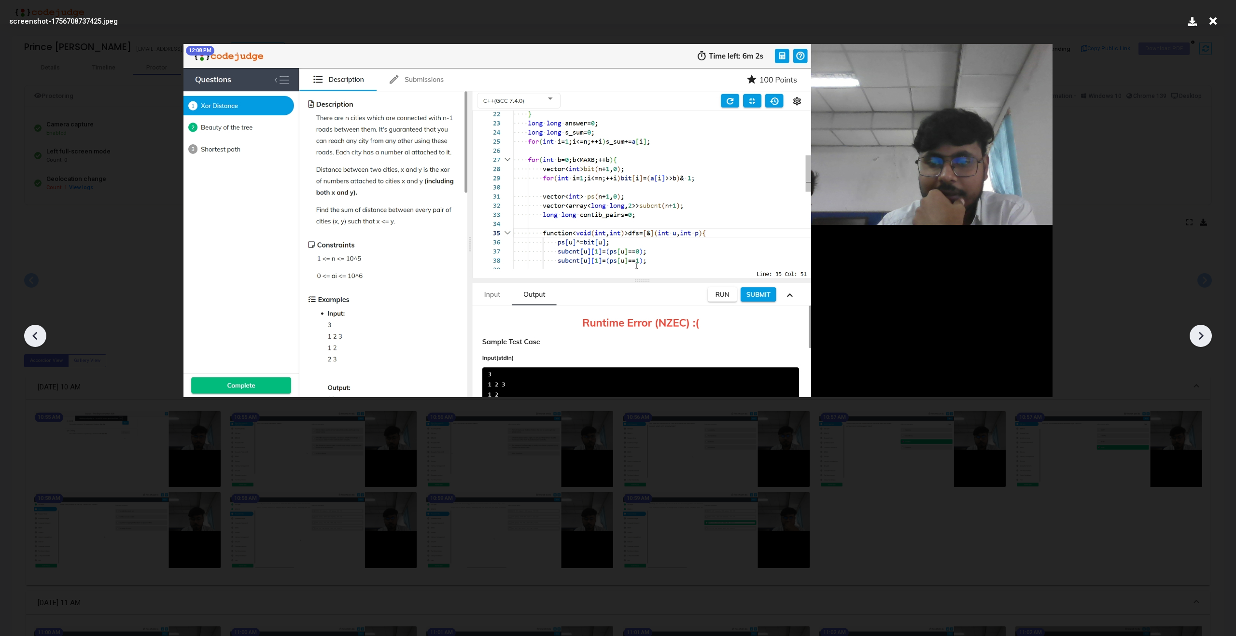
click at [1200, 342] on icon at bounding box center [1200, 336] width 14 height 14
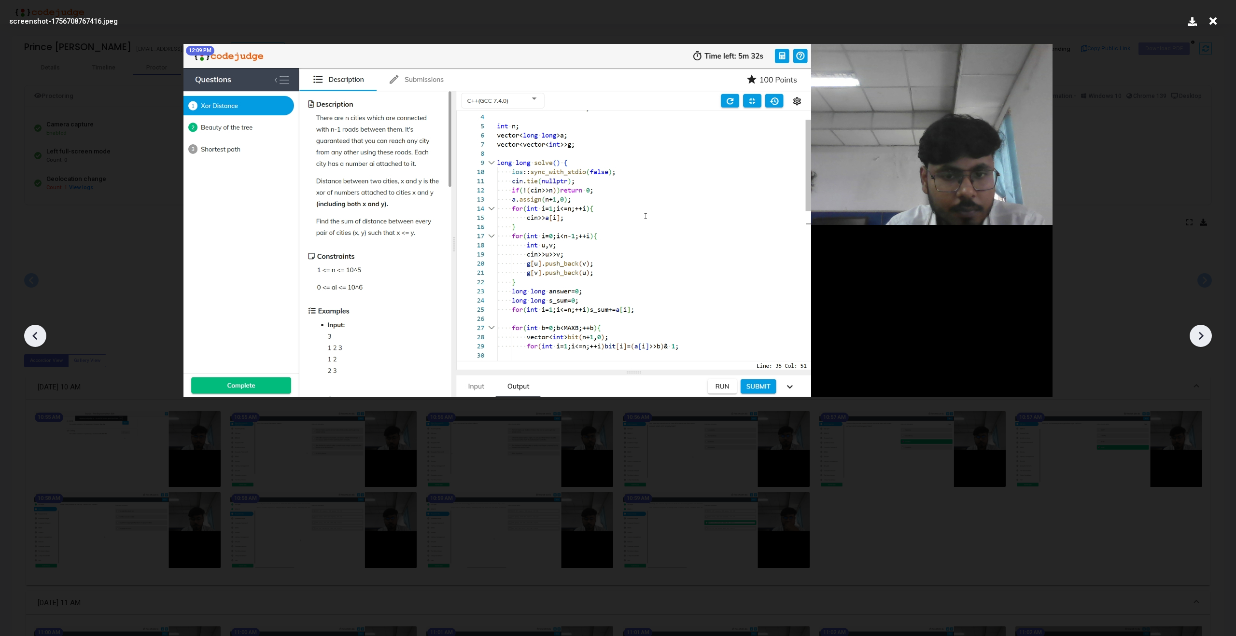
click at [1200, 342] on icon at bounding box center [1200, 336] width 14 height 14
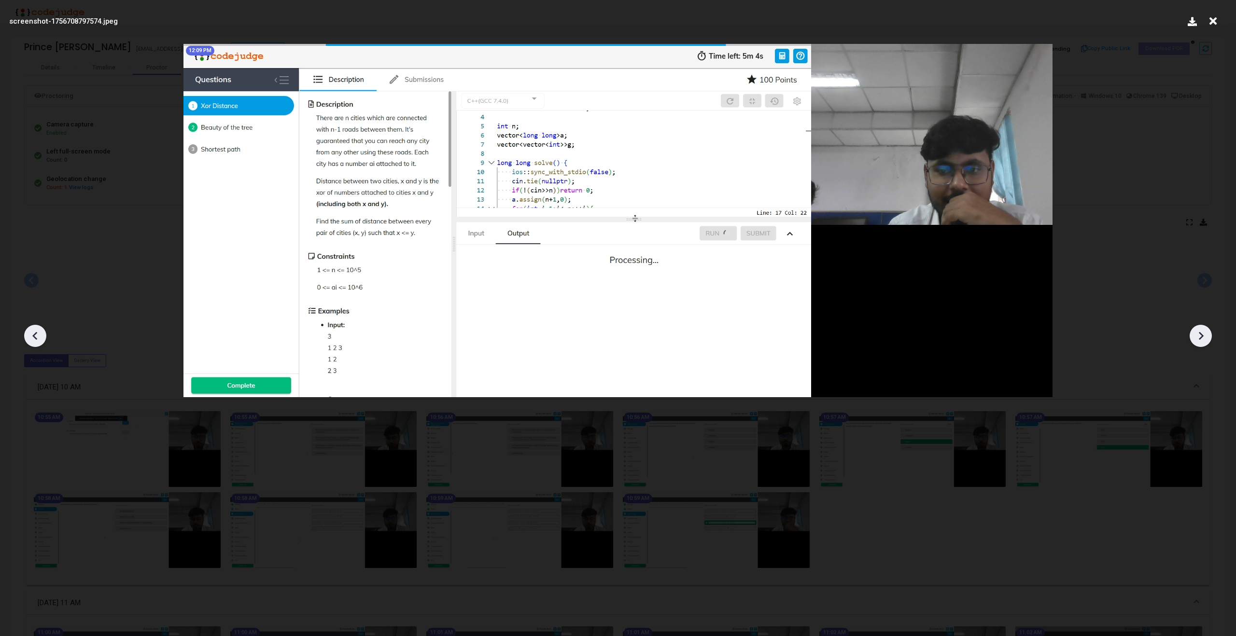
click at [1200, 342] on icon at bounding box center [1200, 336] width 14 height 14
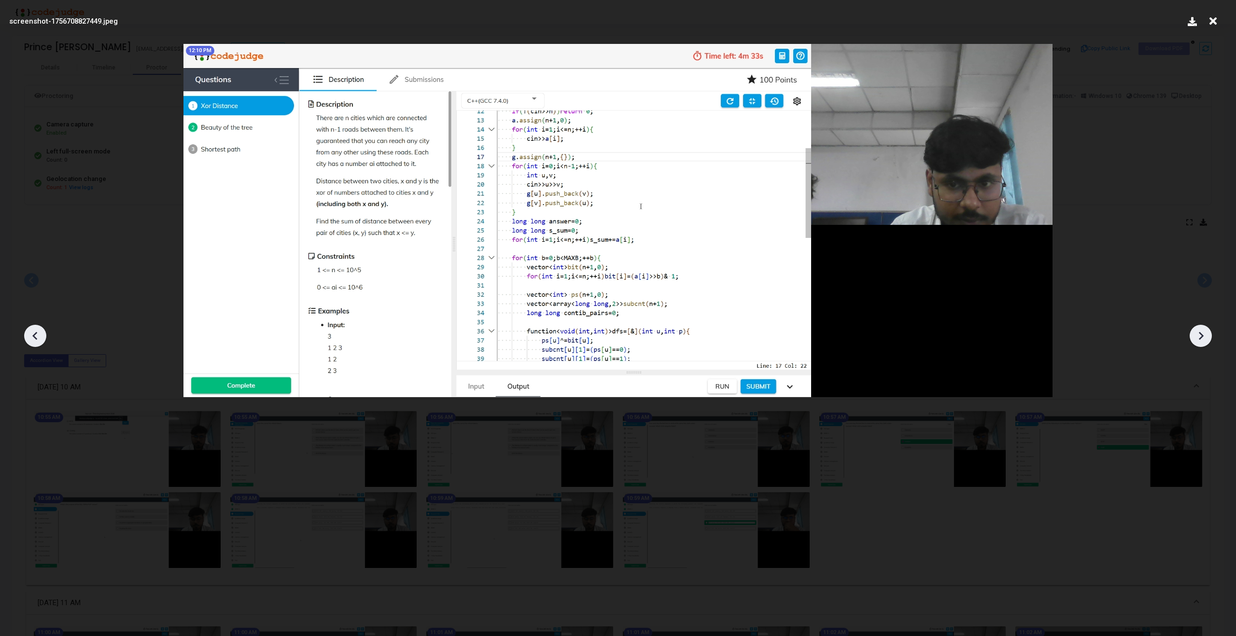
click at [1200, 342] on icon at bounding box center [1200, 336] width 14 height 14
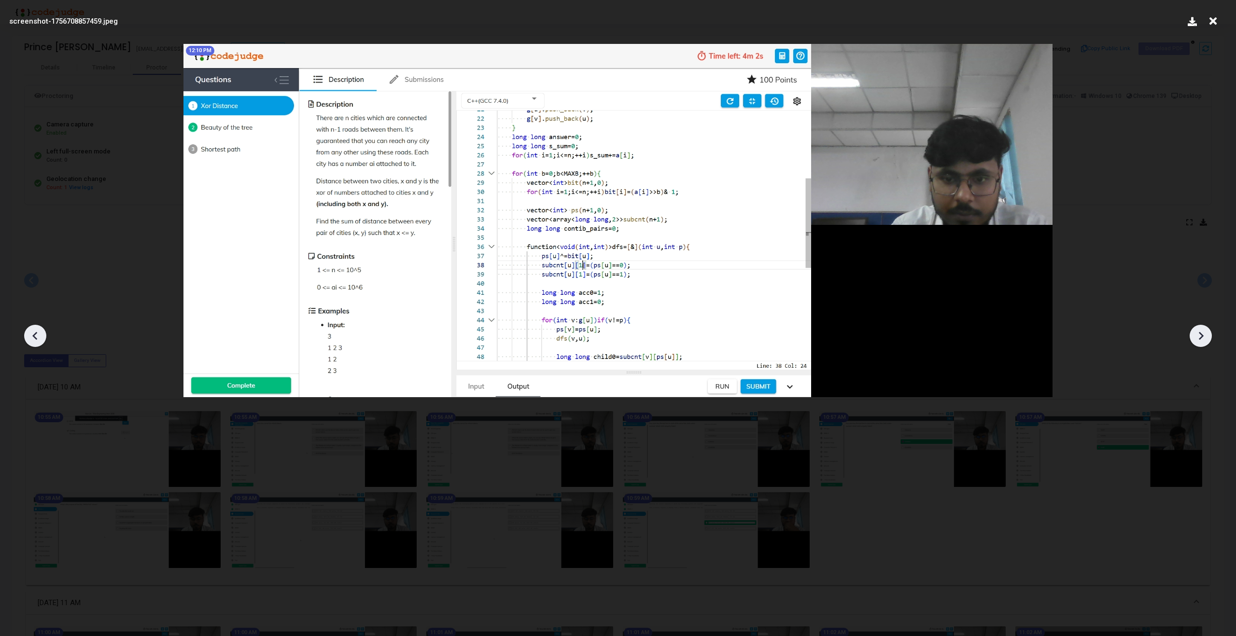
click at [1200, 342] on icon at bounding box center [1200, 336] width 14 height 14
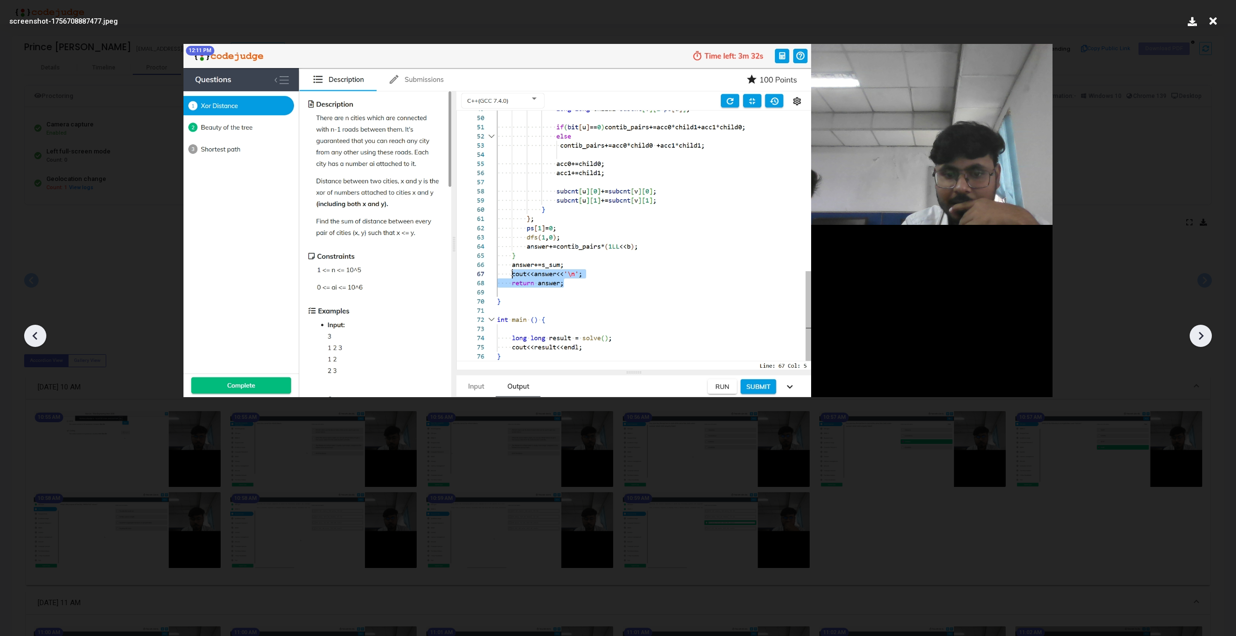
click at [1200, 342] on icon at bounding box center [1200, 336] width 14 height 14
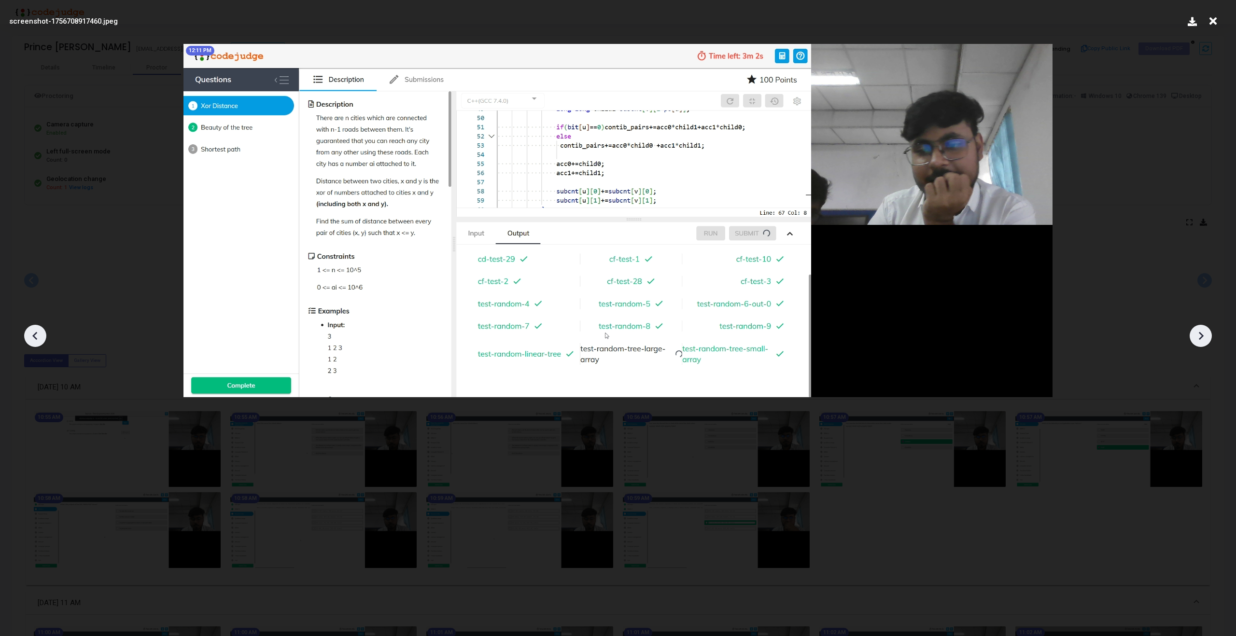
click at [1200, 342] on icon at bounding box center [1200, 336] width 14 height 14
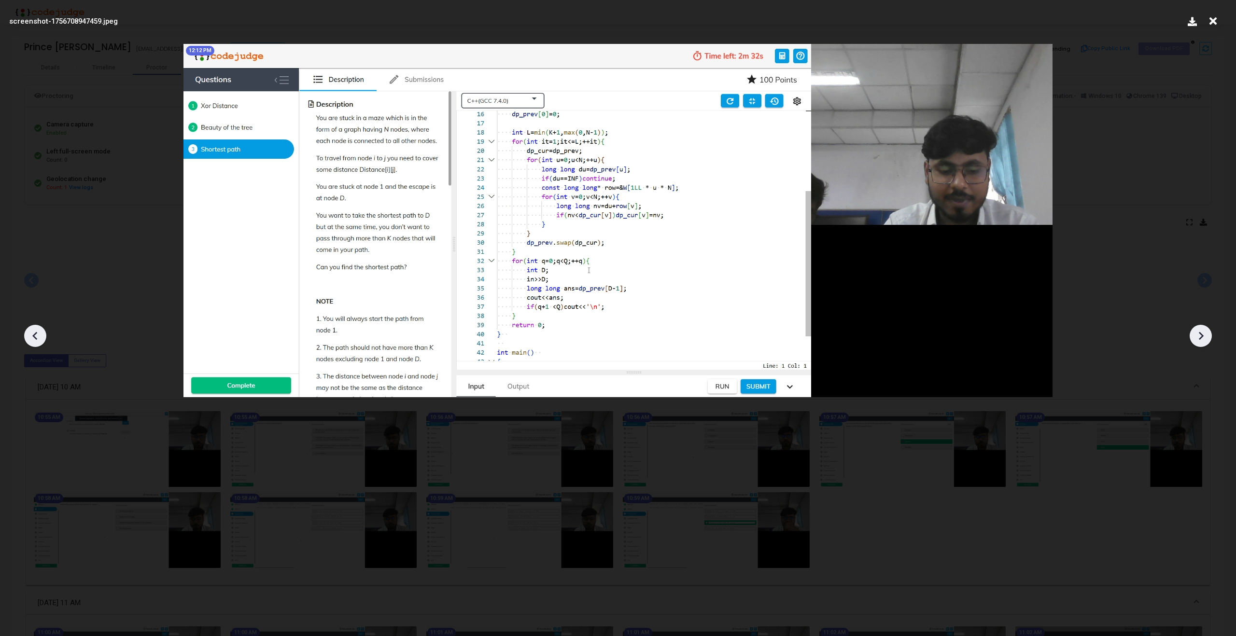
click at [1200, 342] on icon at bounding box center [1200, 336] width 14 height 14
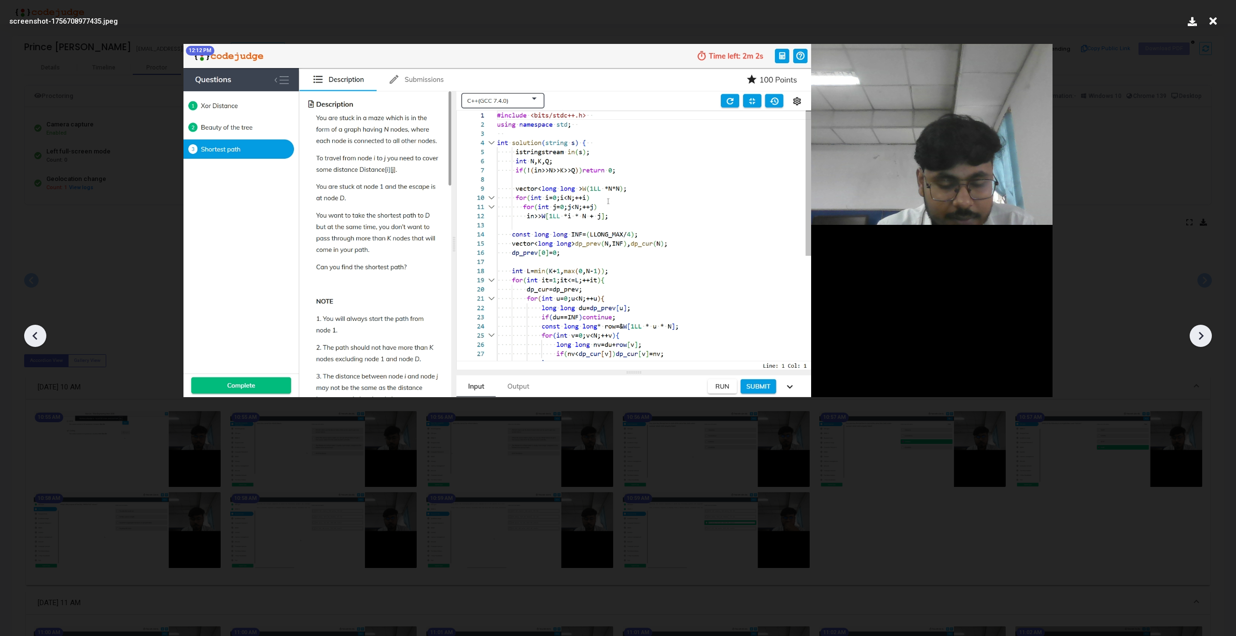
click at [1200, 342] on icon at bounding box center [1200, 336] width 14 height 14
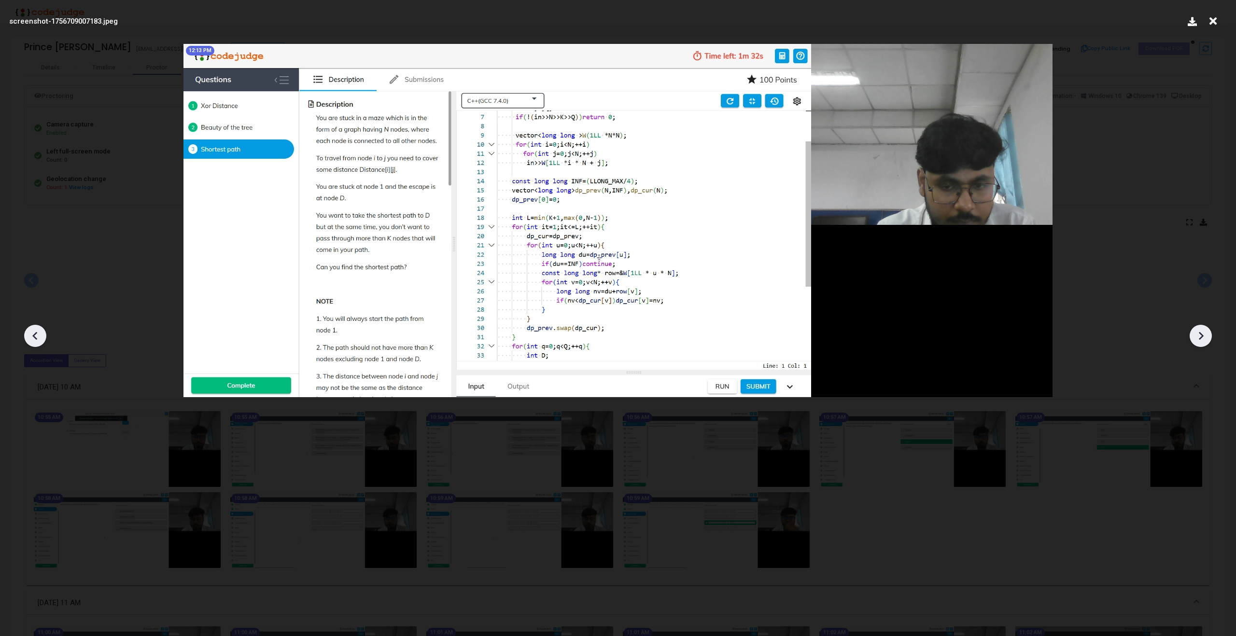
click at [1200, 342] on icon at bounding box center [1200, 336] width 14 height 14
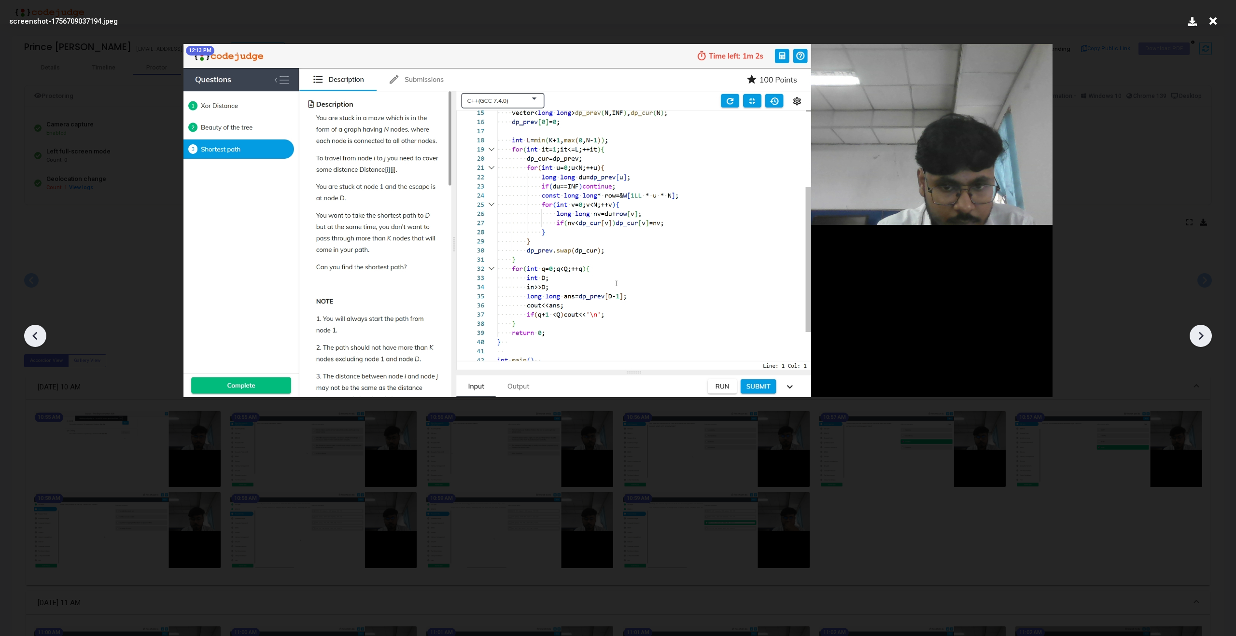
click at [1200, 342] on icon at bounding box center [1200, 336] width 14 height 14
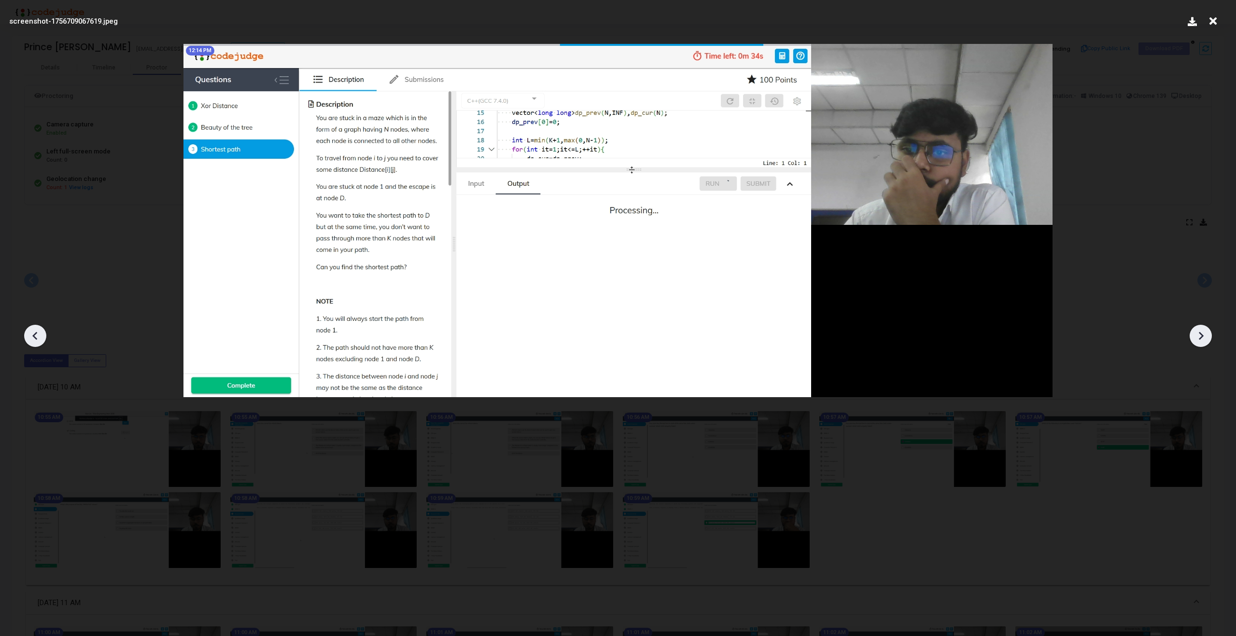
click at [1200, 342] on icon at bounding box center [1200, 336] width 14 height 14
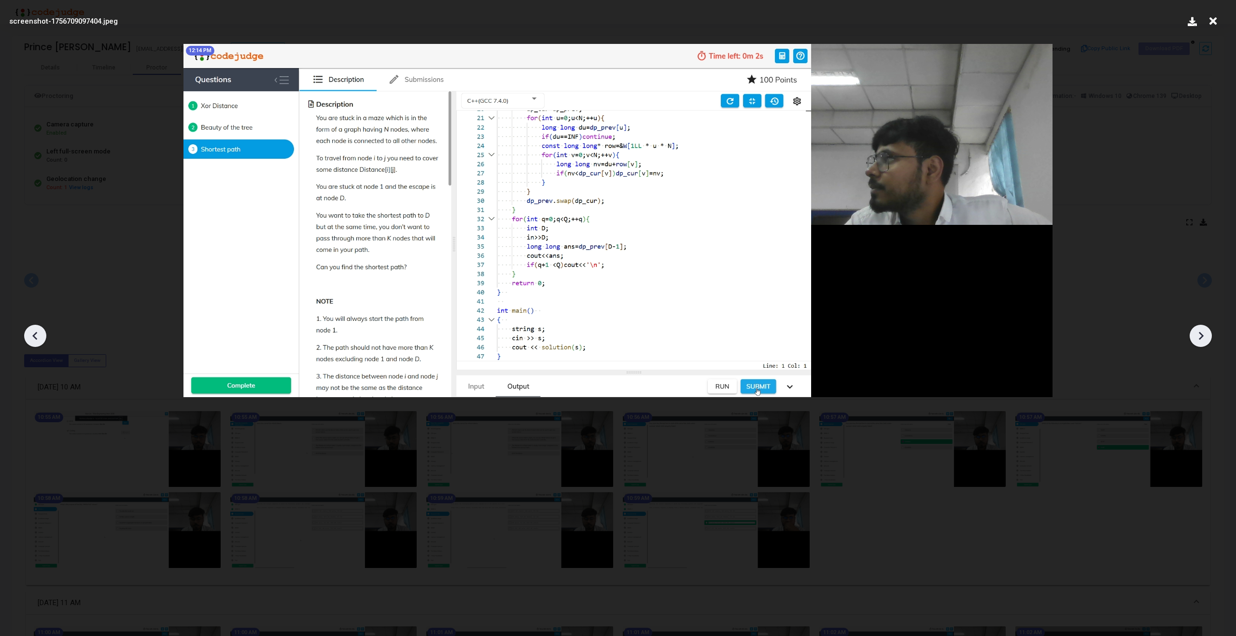
click at [1173, 208] on div at bounding box center [618, 332] width 1236 height 607
click at [1214, 24] on icon at bounding box center [1212, 21] width 15 height 18
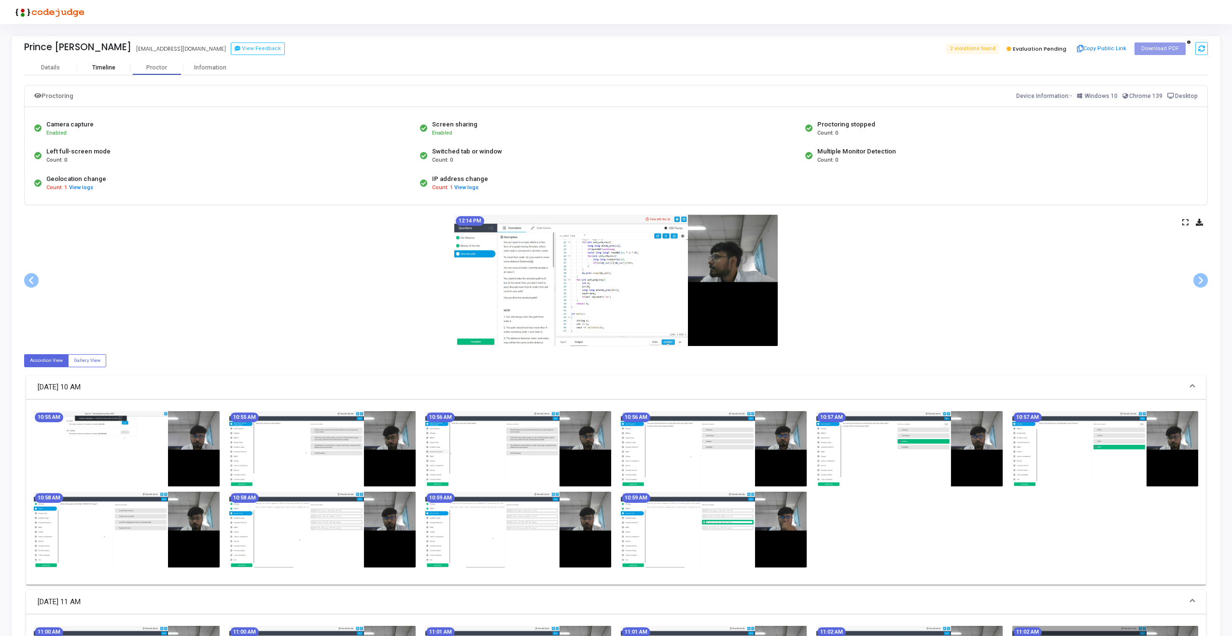
click at [94, 74] on div "Timeline" at bounding box center [103, 67] width 53 height 14
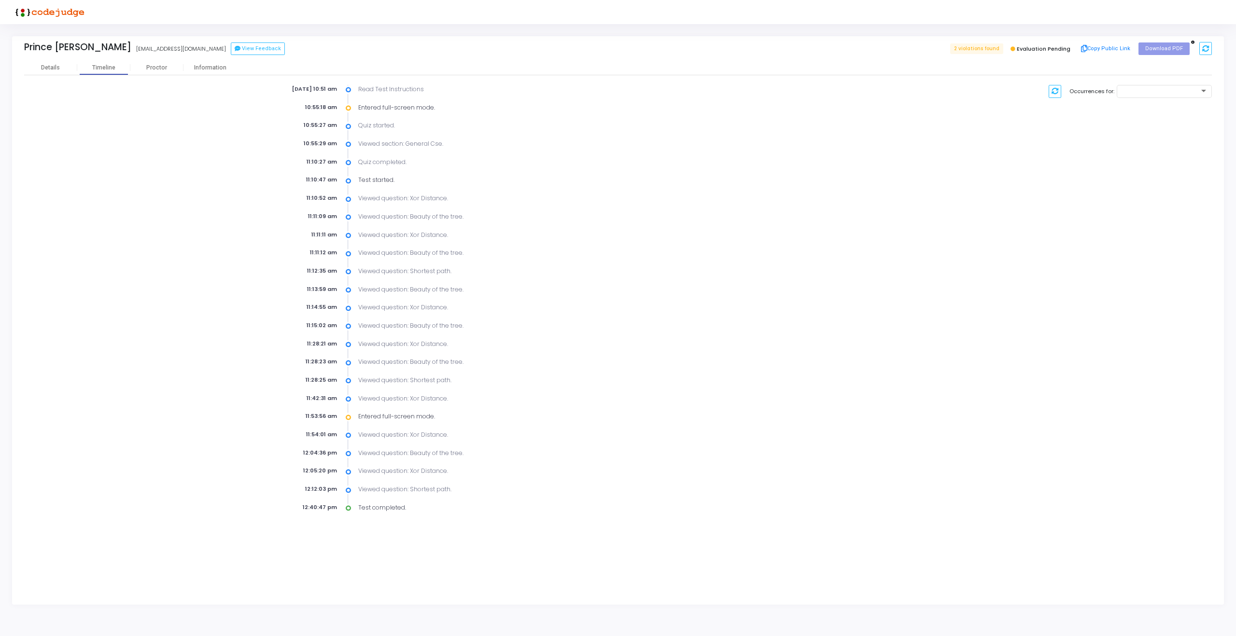
click at [76, 162] on div "Sep 1st 2025, 10:51 am Read Test Instructions 10:55:18 am Entered full-screen m…" at bounding box center [418, 299] width 798 height 428
click at [55, 70] on div "Details" at bounding box center [50, 67] width 19 height 7
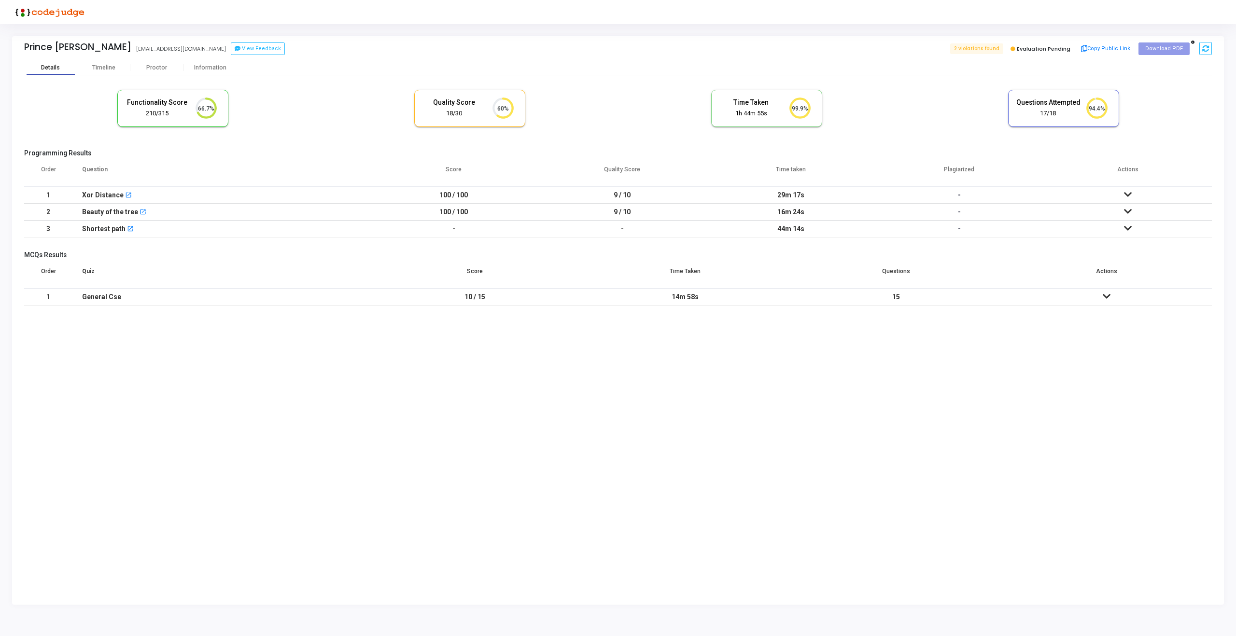
scroll to position [32, 106]
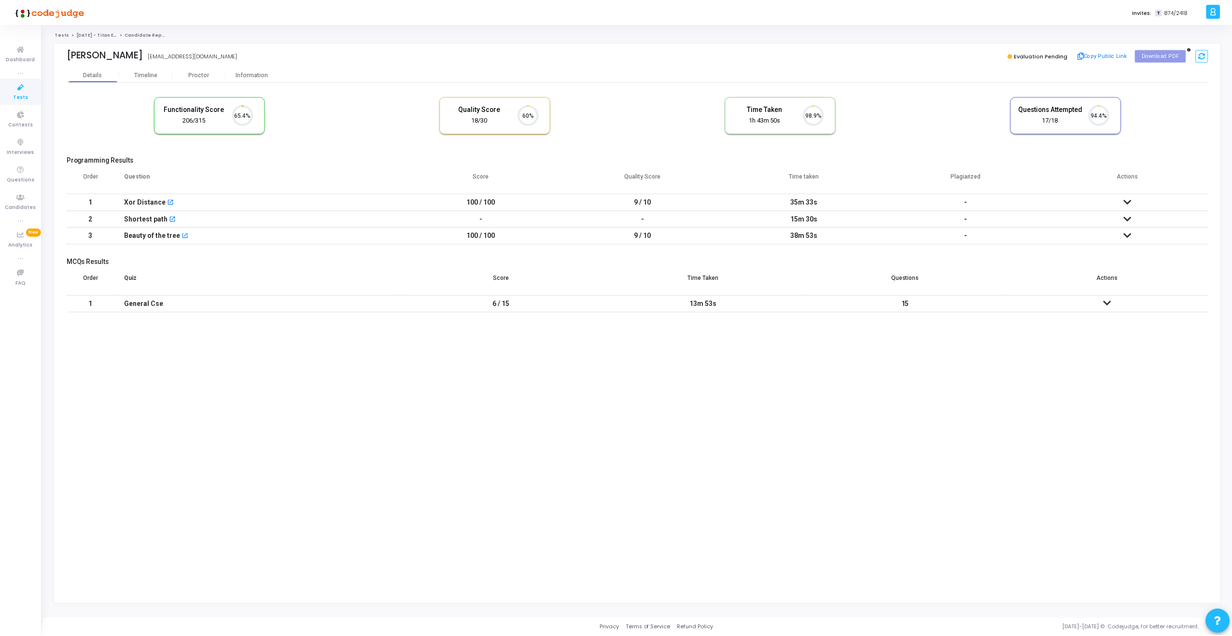
scroll to position [20, 25]
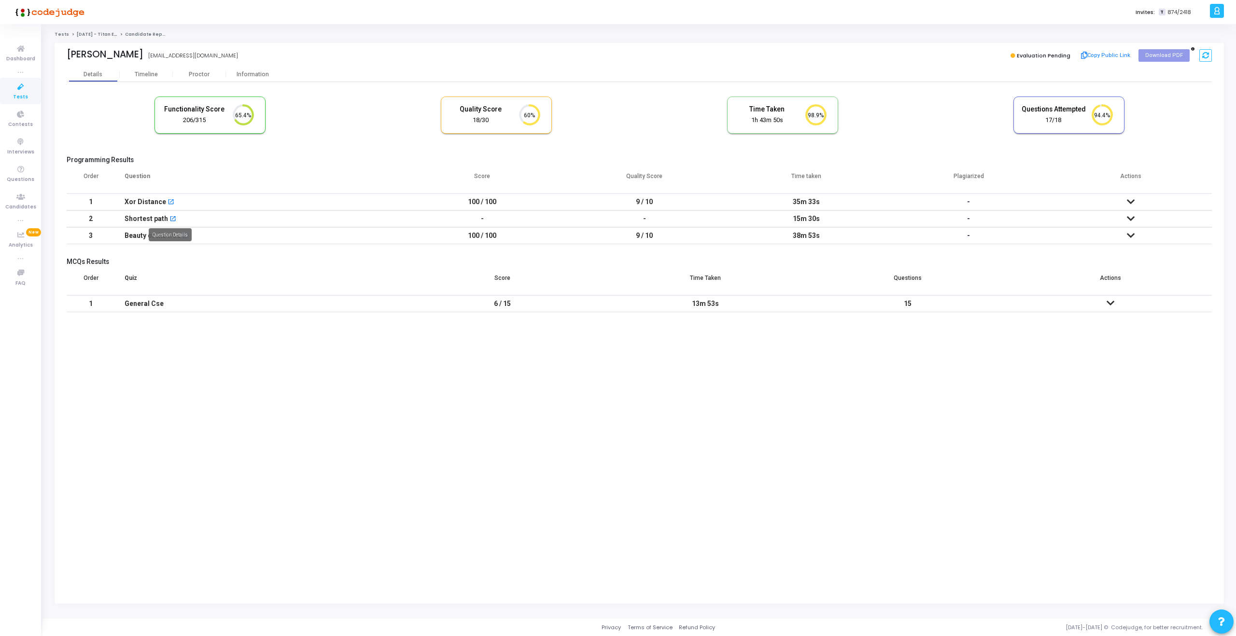
click at [172, 218] on mat-icon "open_in_new" at bounding box center [172, 219] width 7 height 7
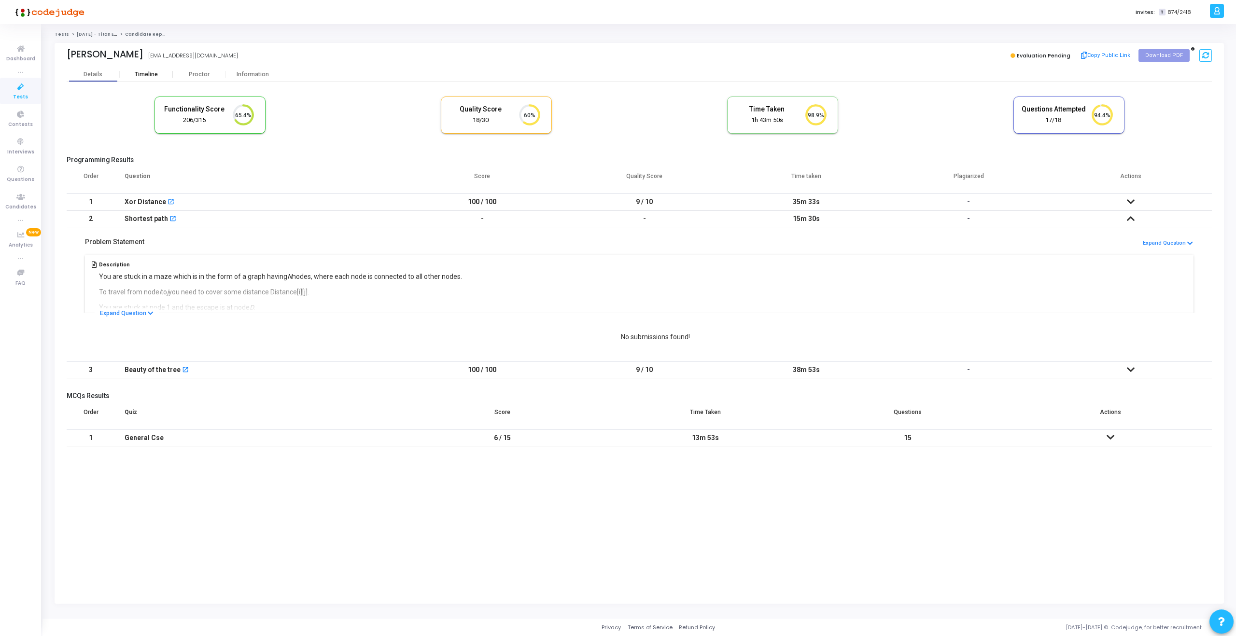
click at [154, 79] on div "Timeline" at bounding box center [146, 74] width 53 height 14
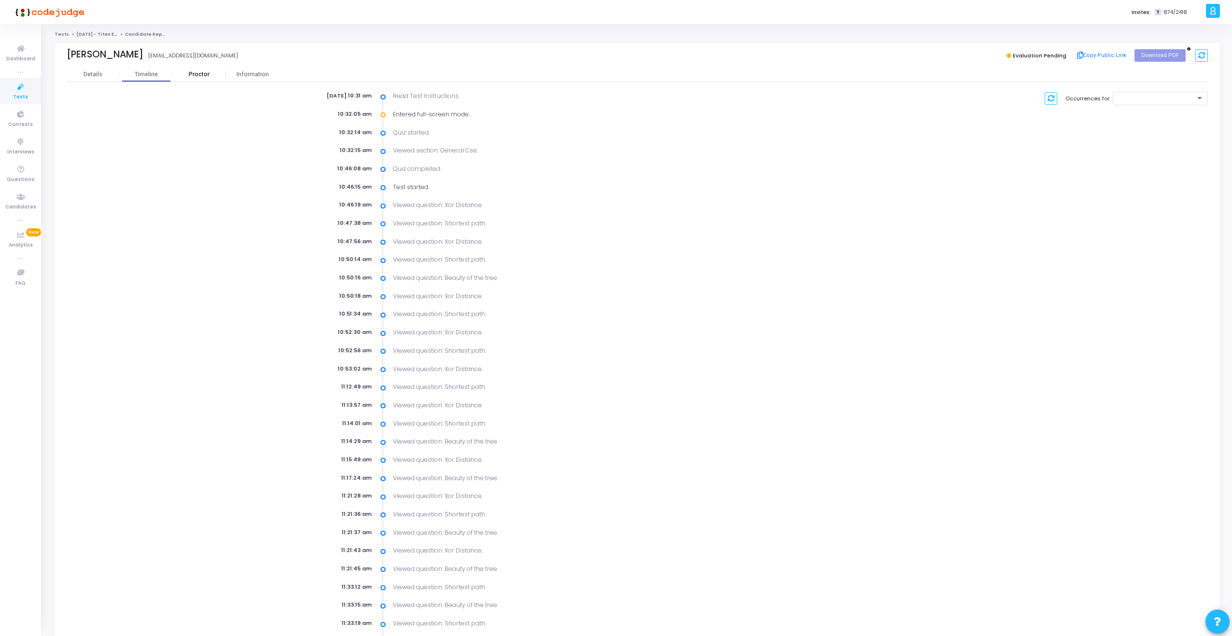
click at [207, 72] on div "Proctor" at bounding box center [199, 74] width 53 height 7
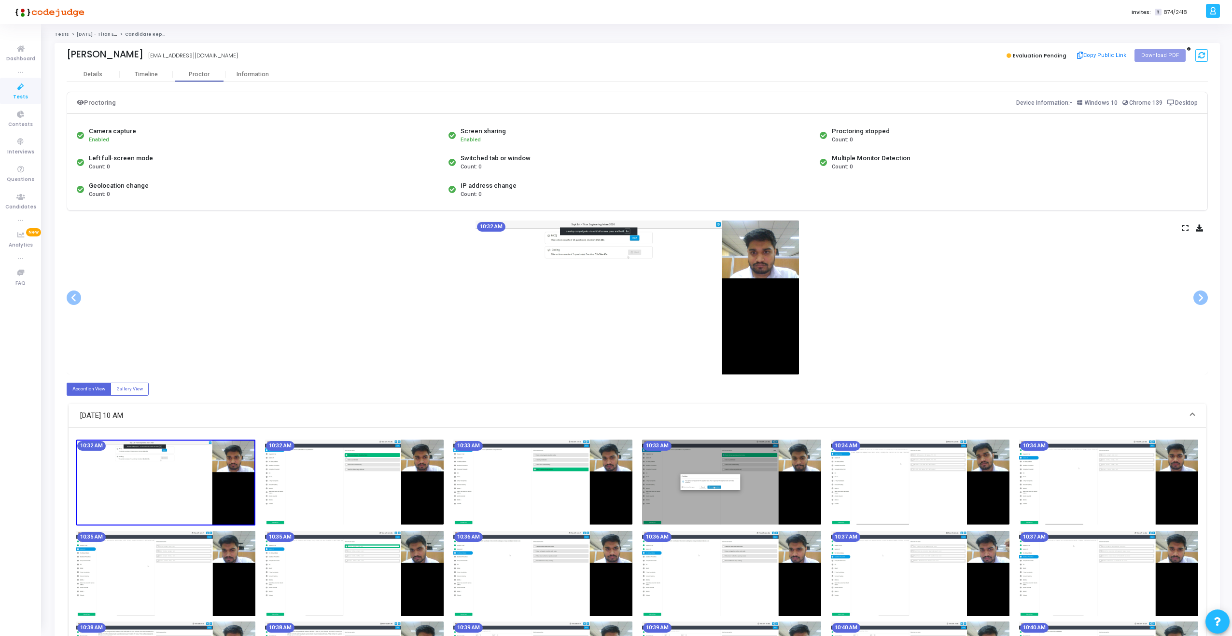
click at [1181, 231] on div "10:32 AM" at bounding box center [637, 298] width 1141 height 154
click at [1182, 230] on div "10:32 AM" at bounding box center [637, 298] width 1141 height 154
click at [1185, 229] on icon at bounding box center [1185, 227] width 6 height 5
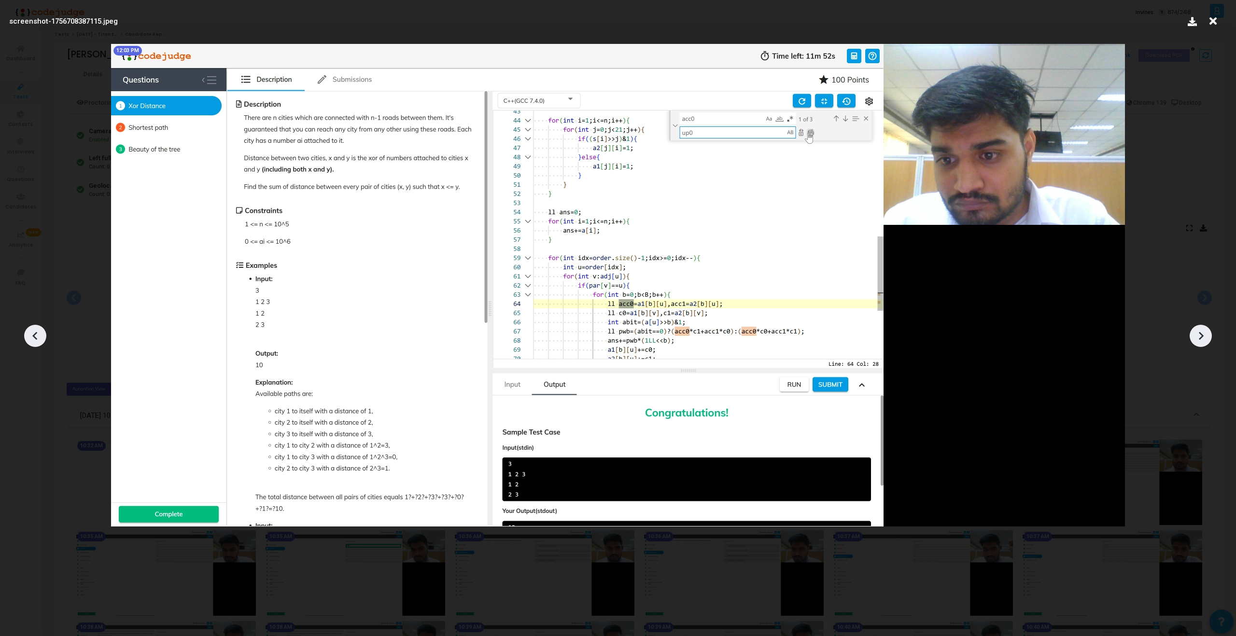
click at [1215, 24] on icon at bounding box center [1212, 21] width 15 height 18
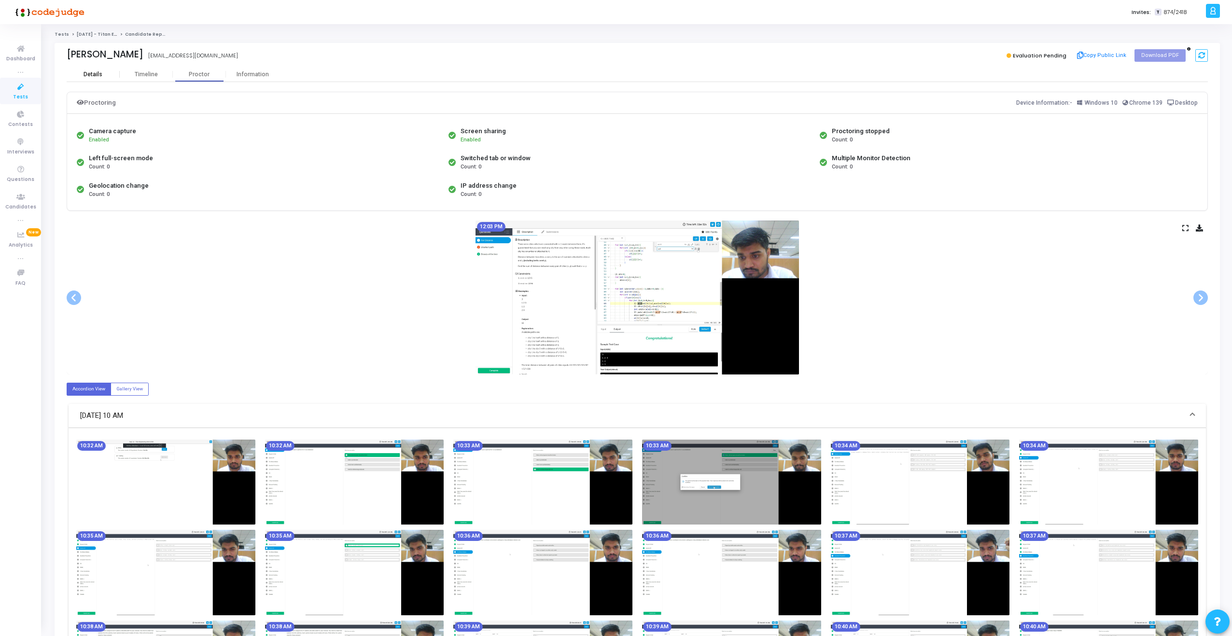
click at [87, 80] on div "Details" at bounding box center [93, 74] width 53 height 14
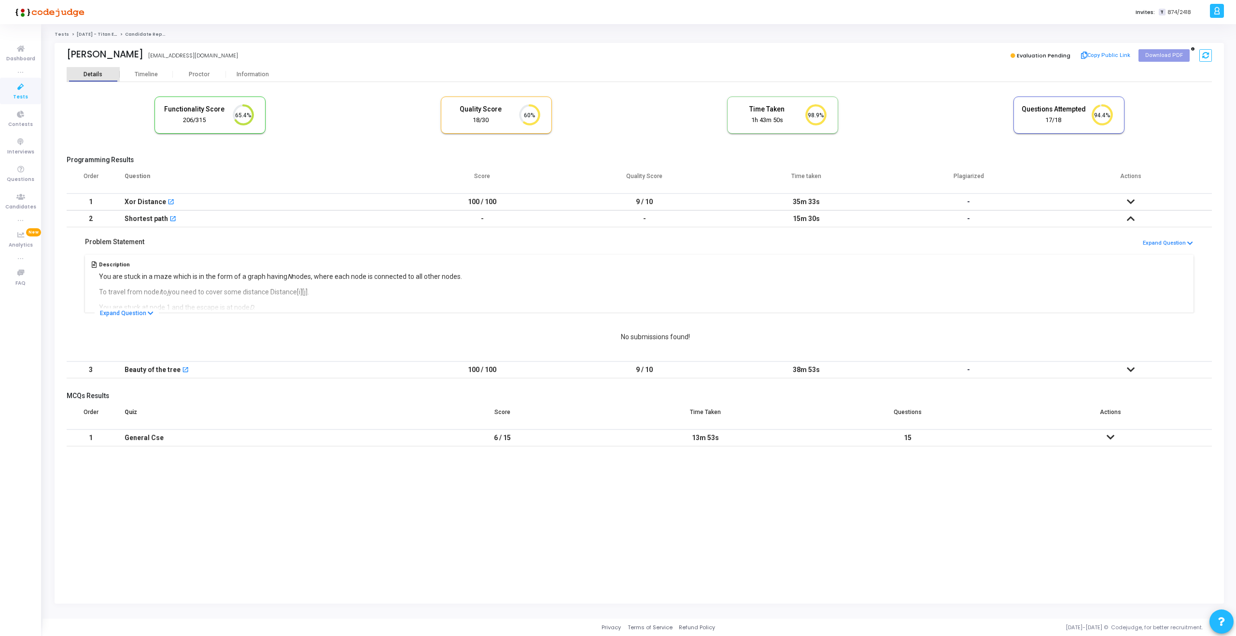
scroll to position [20, 25]
click at [130, 231] on div "Problem Statement Expand Question Description You are stuck in a maze which is …" at bounding box center [639, 270] width 1145 height 86
click at [98, 221] on td "2" at bounding box center [91, 218] width 48 height 17
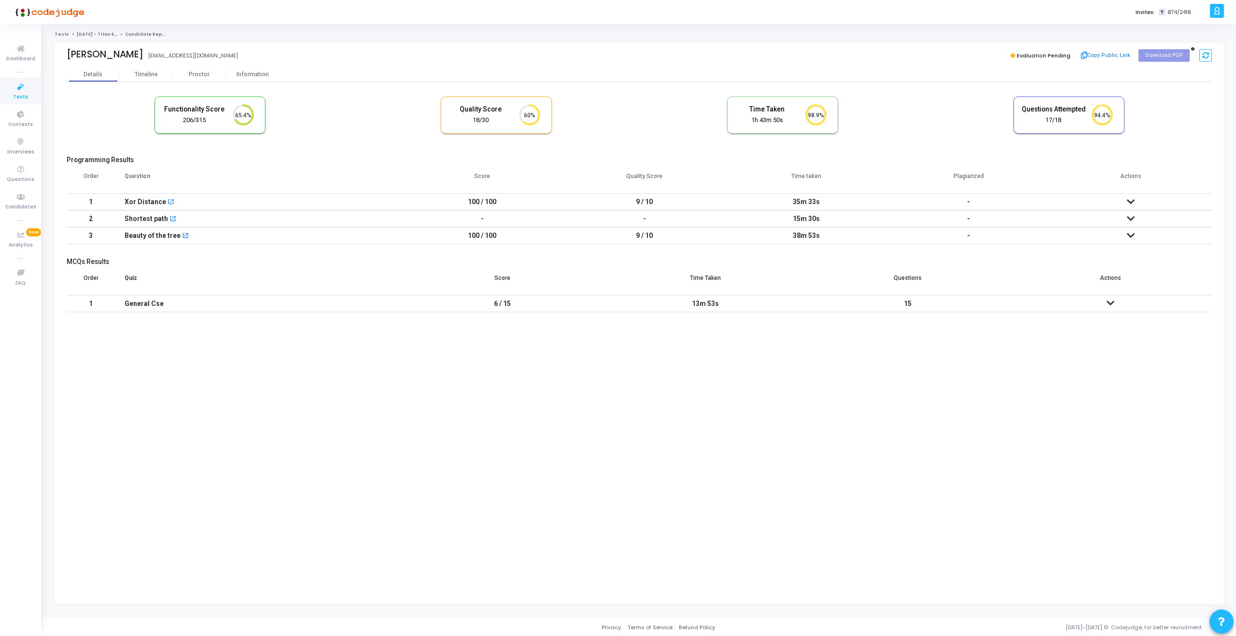
click at [304, 349] on kt-portlet-body "Details Timeline [PERSON_NAME] Information Functionality Score 206/315 65.4% Qu…" at bounding box center [639, 335] width 1169 height 537
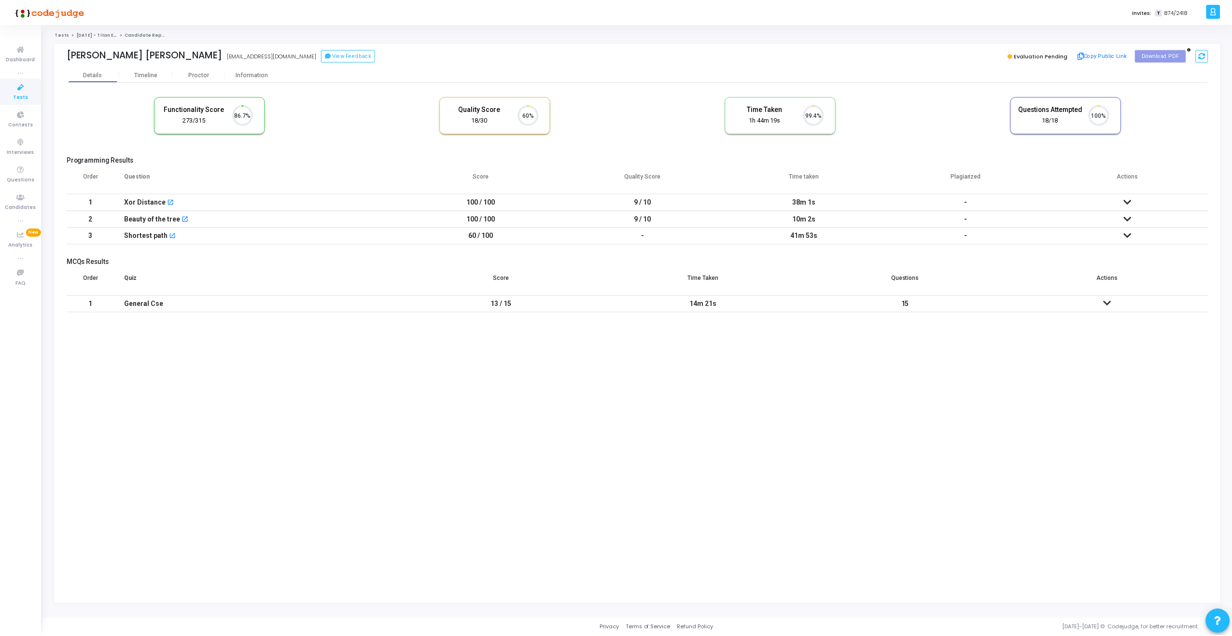
scroll to position [20, 25]
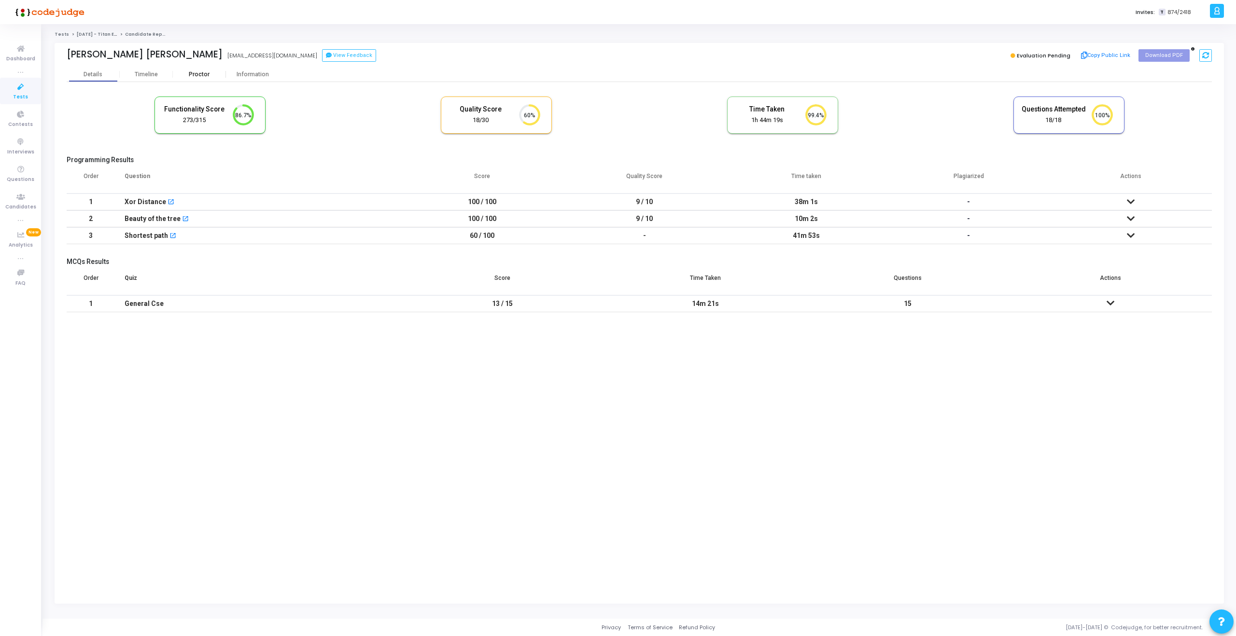
click at [201, 77] on div "Proctor" at bounding box center [199, 74] width 53 height 7
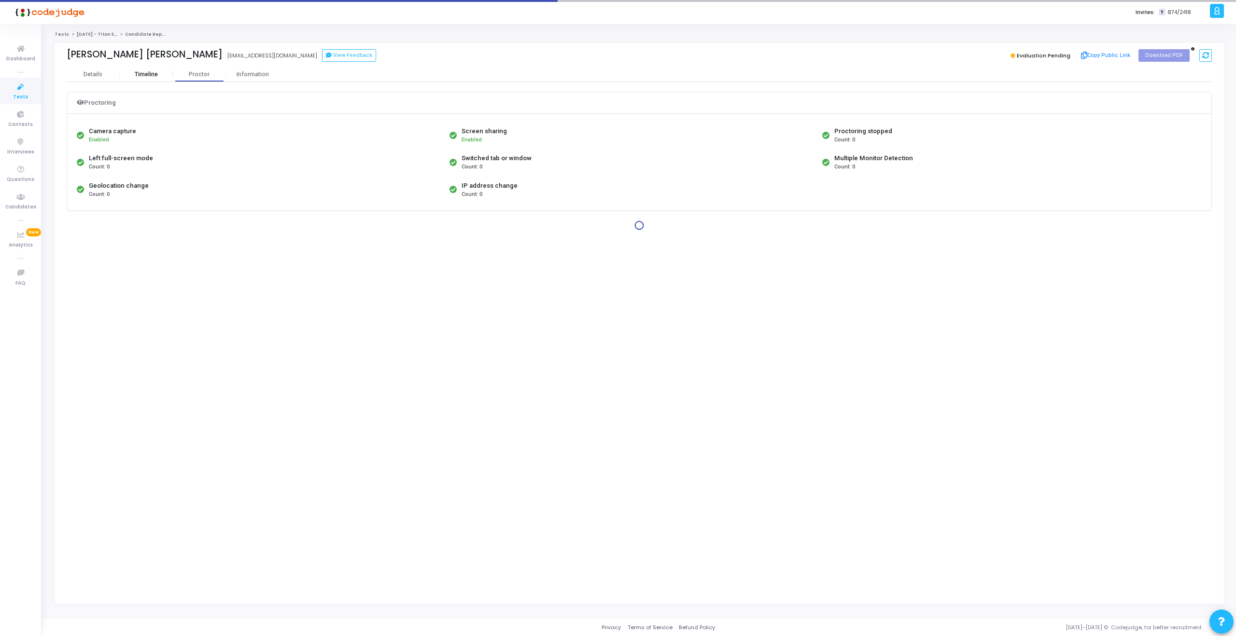
click at [154, 77] on div "Timeline" at bounding box center [146, 74] width 23 height 7
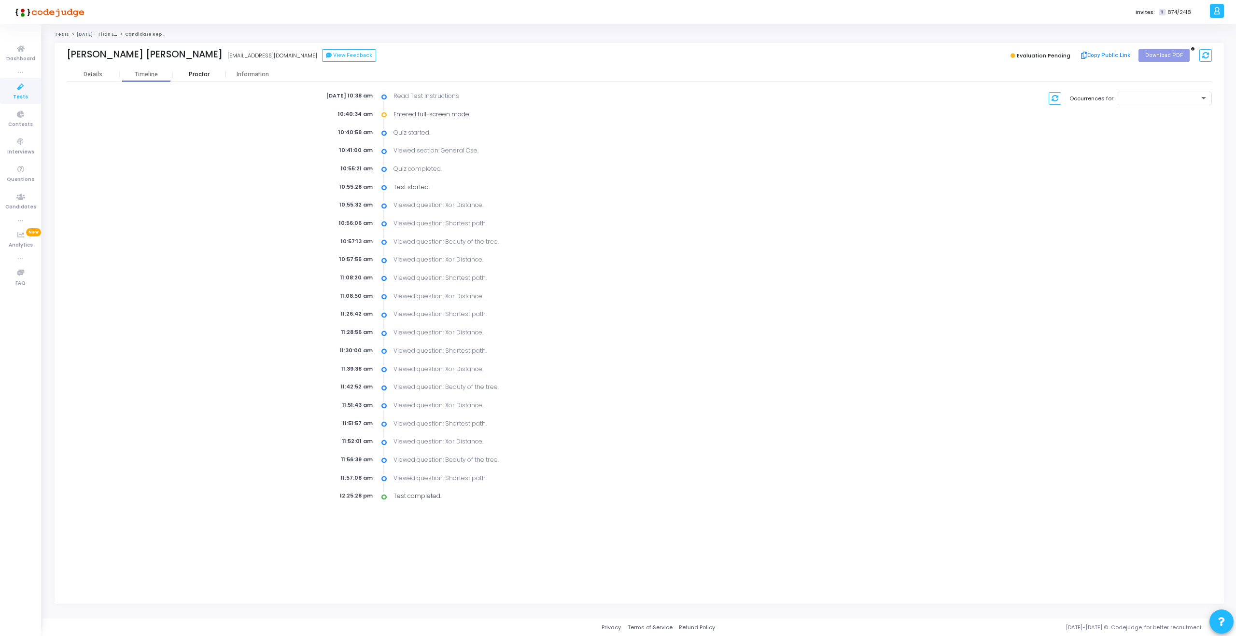
click at [194, 77] on div "Proctor" at bounding box center [199, 74] width 53 height 7
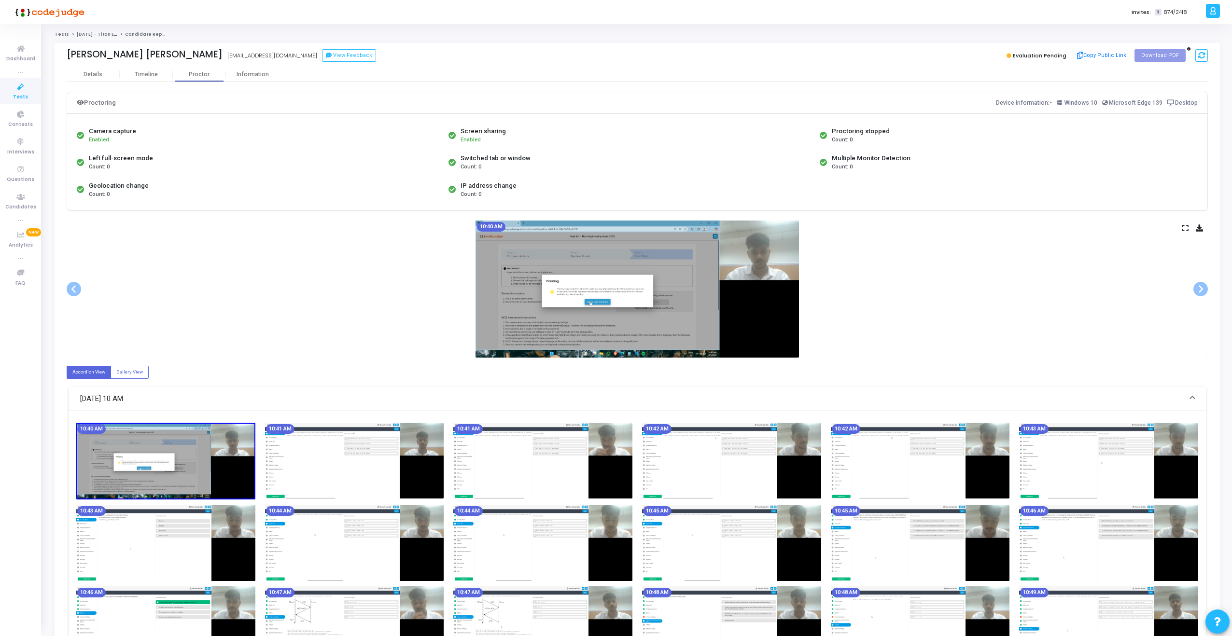
click at [1184, 227] on icon at bounding box center [1185, 227] width 6 height 5
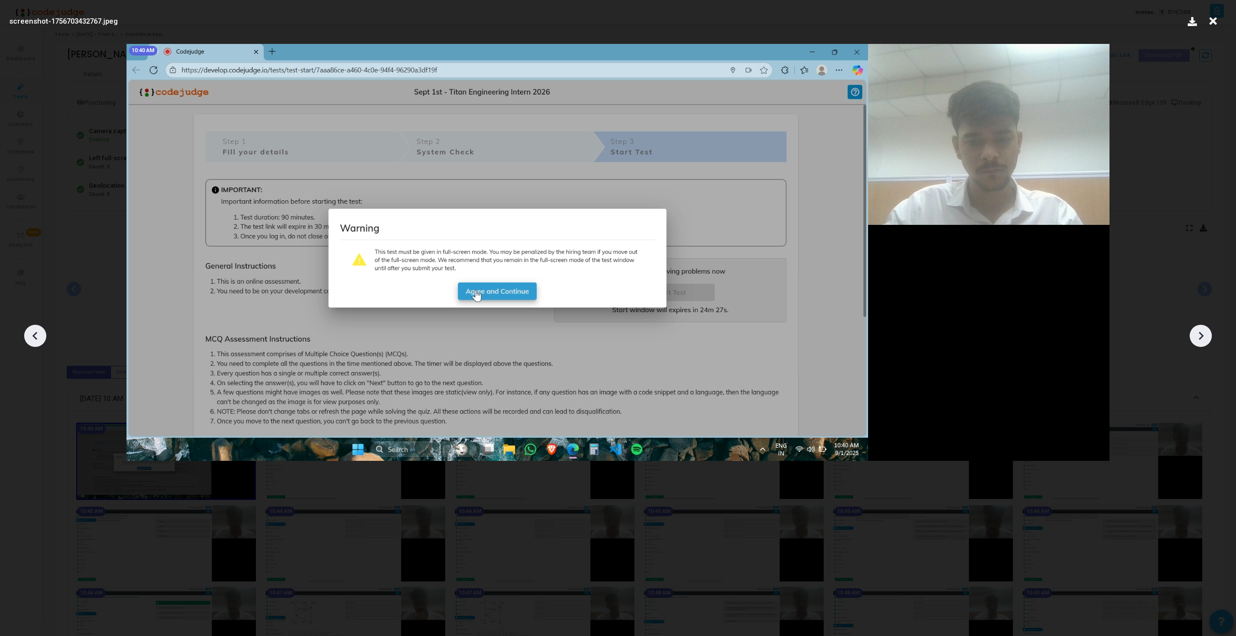
click at [768, 280] on img at bounding box center [617, 252] width 983 height 417
click at [590, 303] on img at bounding box center [617, 252] width 983 height 417
click at [1135, 154] on div at bounding box center [618, 332] width 1236 height 607
click at [1164, 213] on div at bounding box center [618, 332] width 1236 height 607
click at [1214, 23] on icon at bounding box center [1212, 21] width 15 height 18
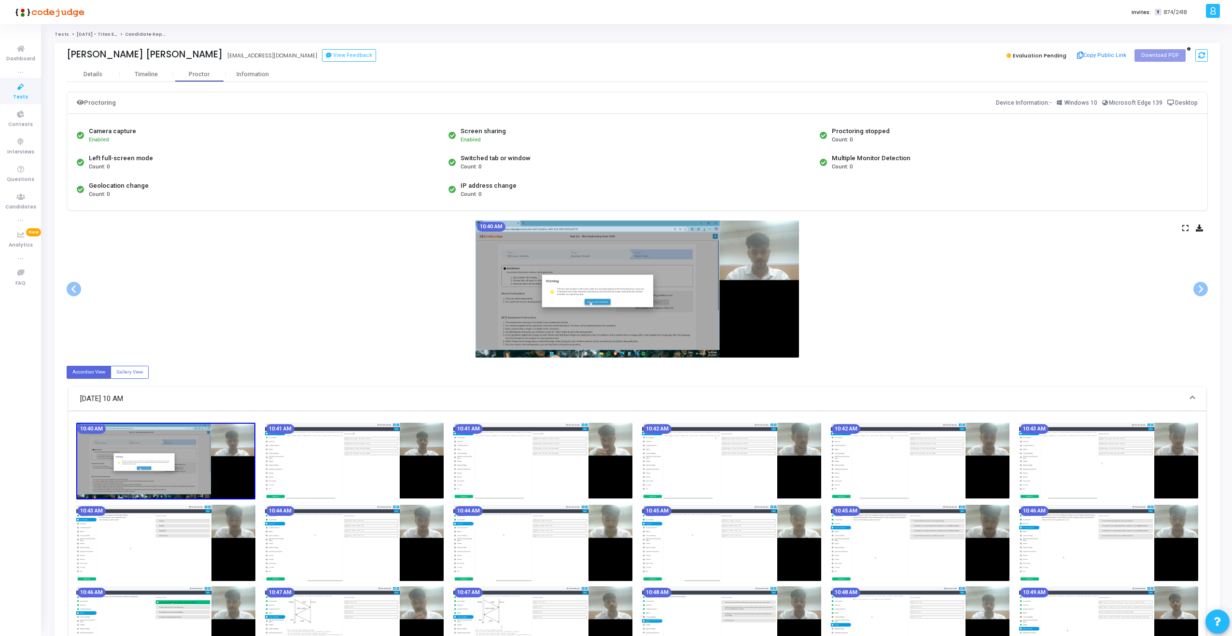
click at [1183, 227] on icon at bounding box center [1185, 227] width 6 height 5
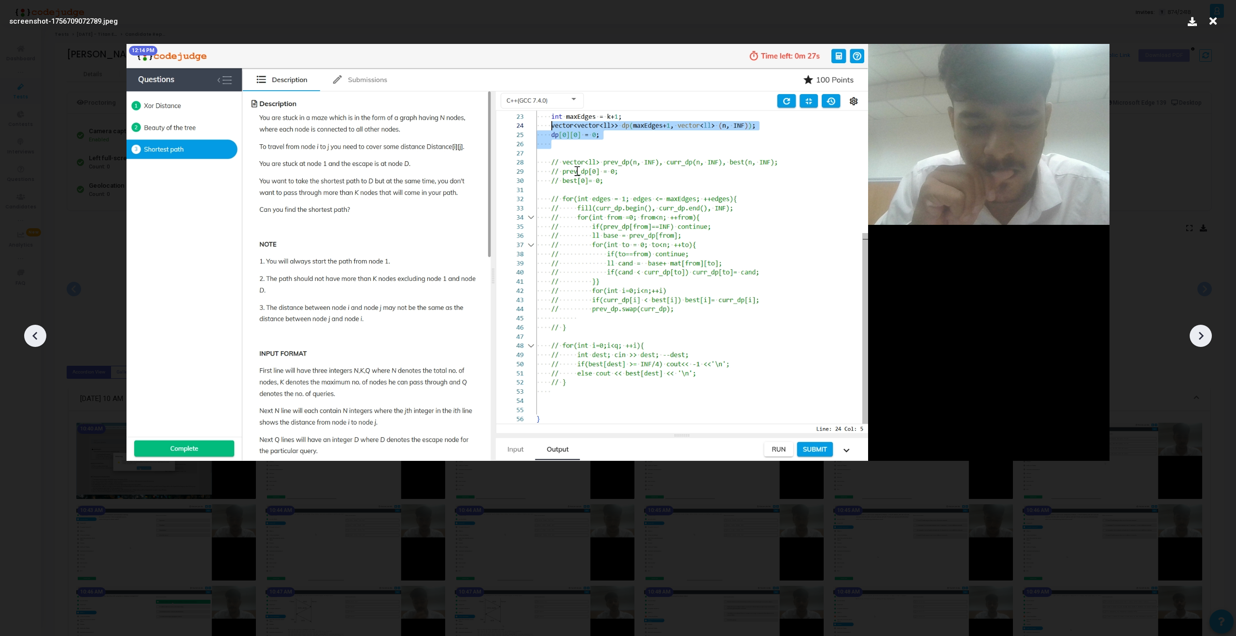
click at [1105, 173] on img at bounding box center [617, 252] width 983 height 417
click at [1209, 29] on div at bounding box center [618, 332] width 1236 height 607
click at [1210, 23] on icon at bounding box center [1212, 21] width 15 height 18
